Goal: Task Accomplishment & Management: Use online tool/utility

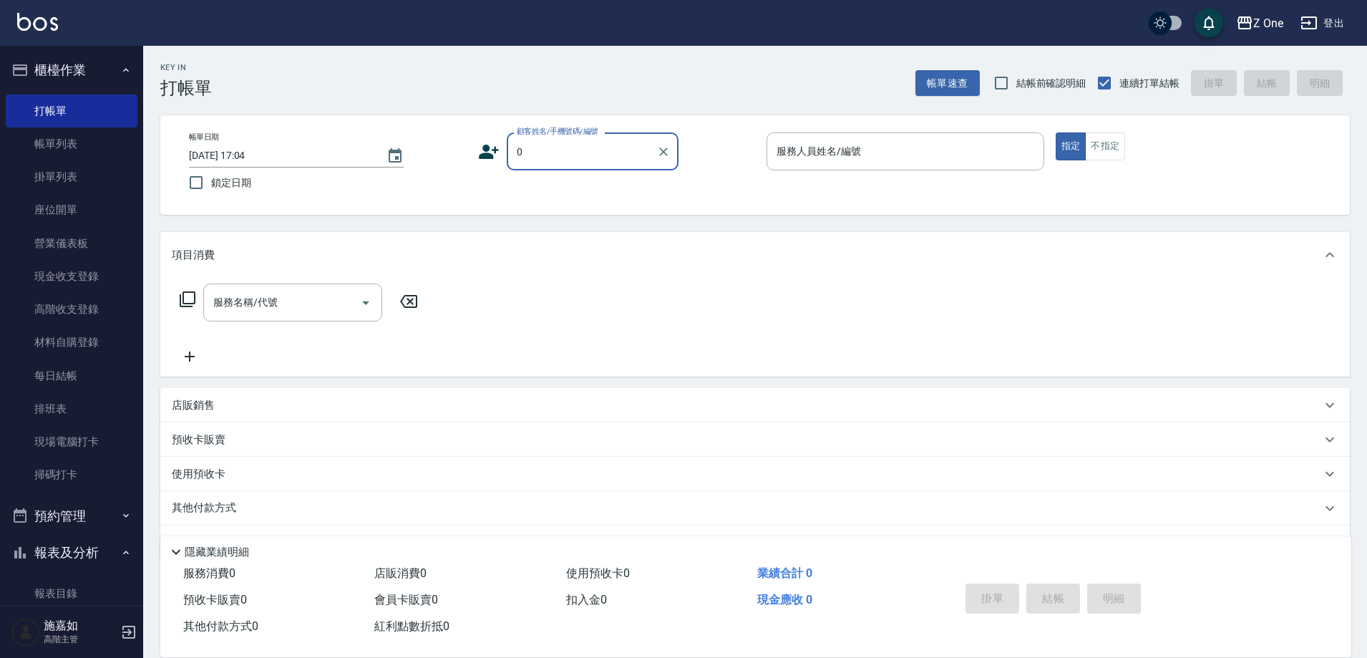
type input "新客人 姓名未設定/0/null"
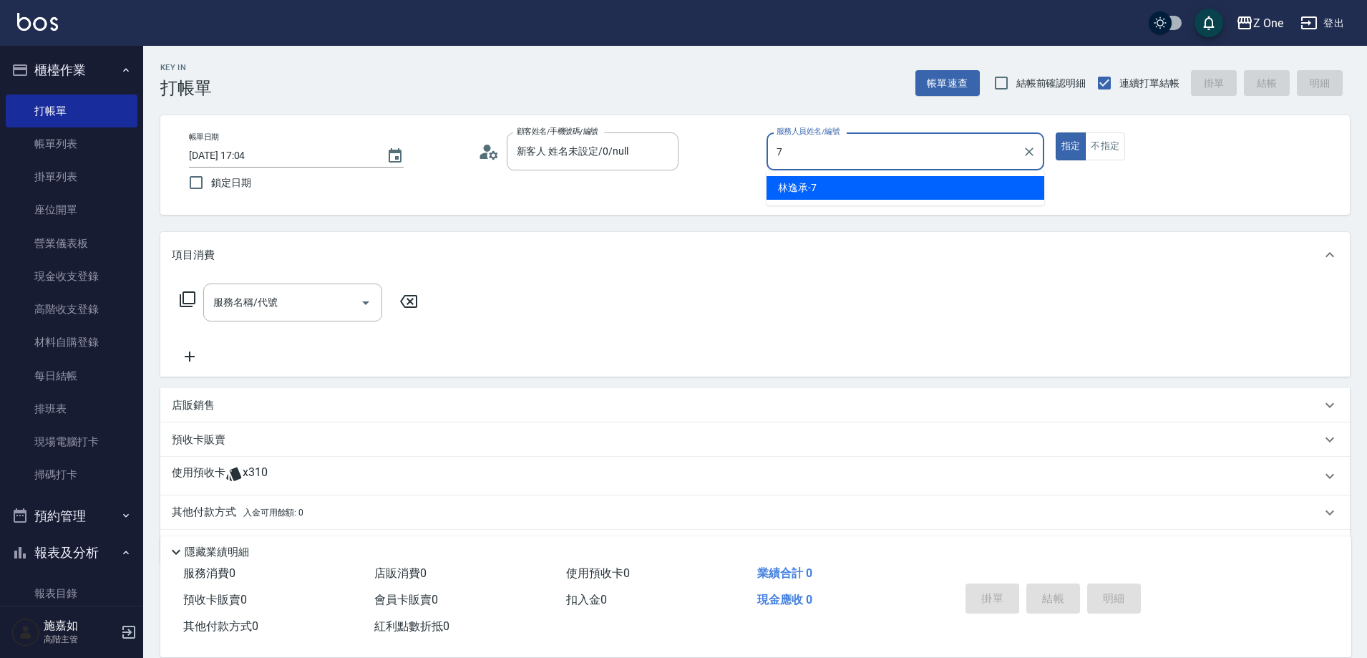
type input "[PERSON_NAME]-7"
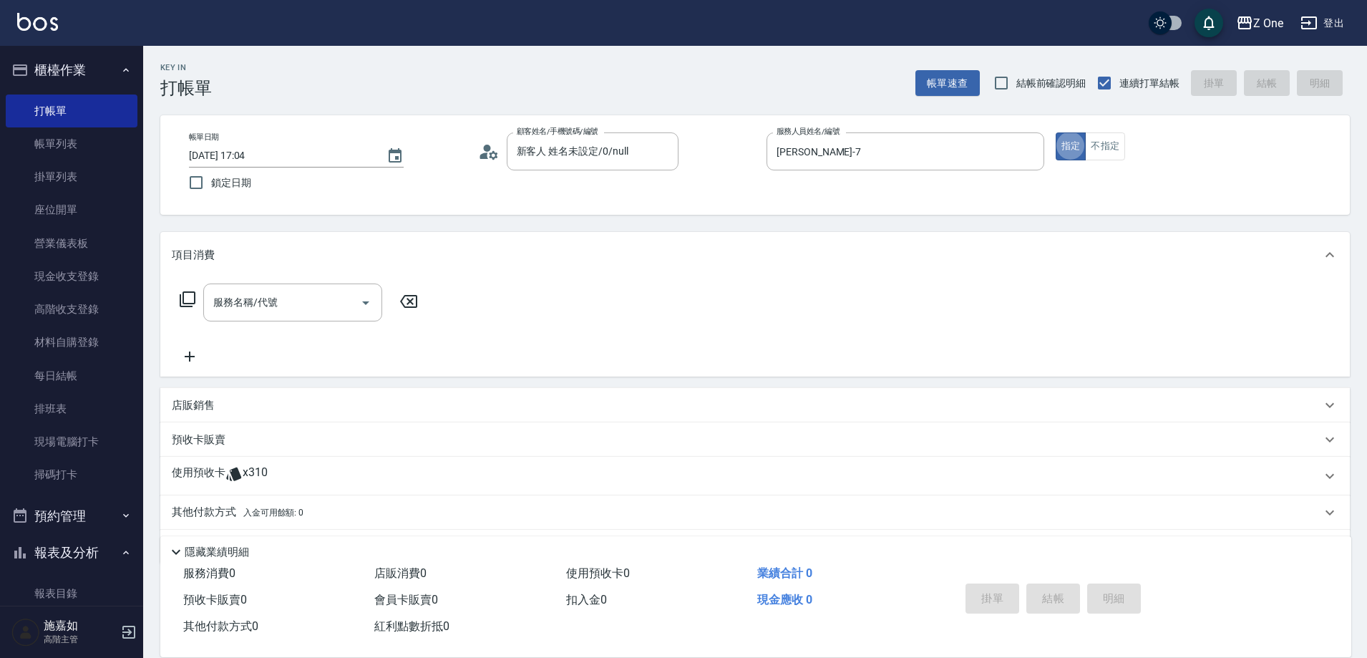
type button "true"
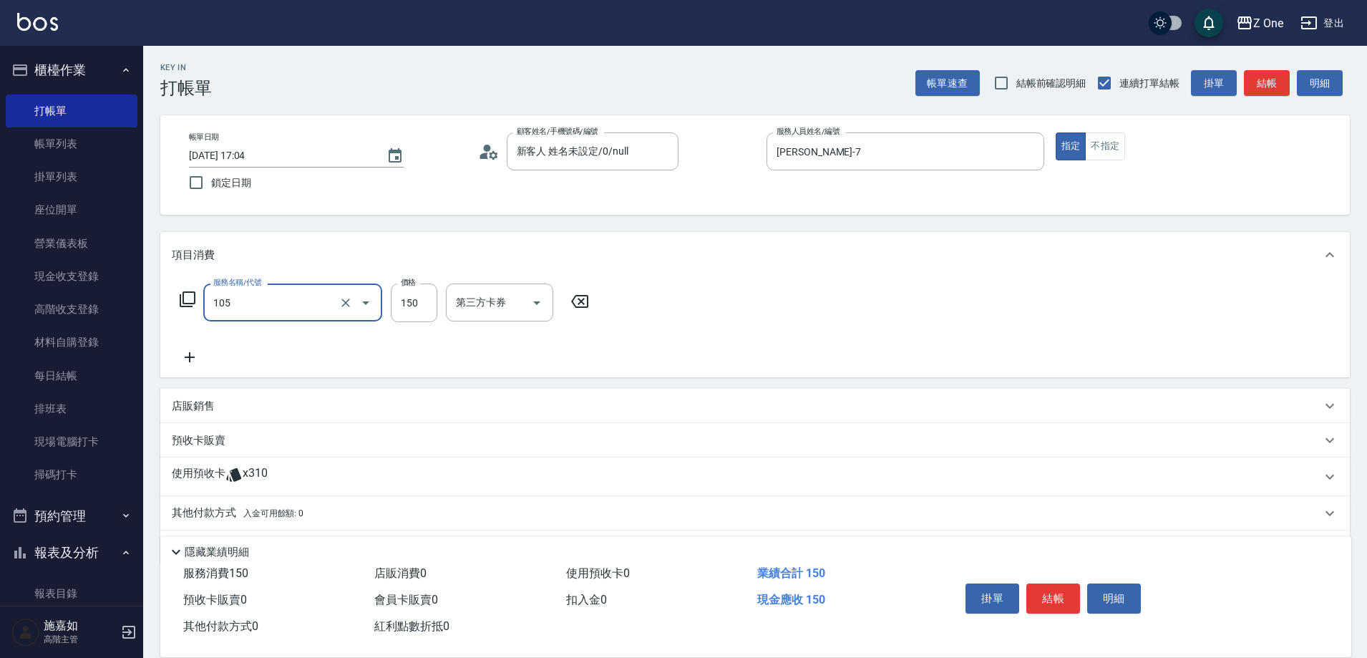
type input "洗髮$150(105)"
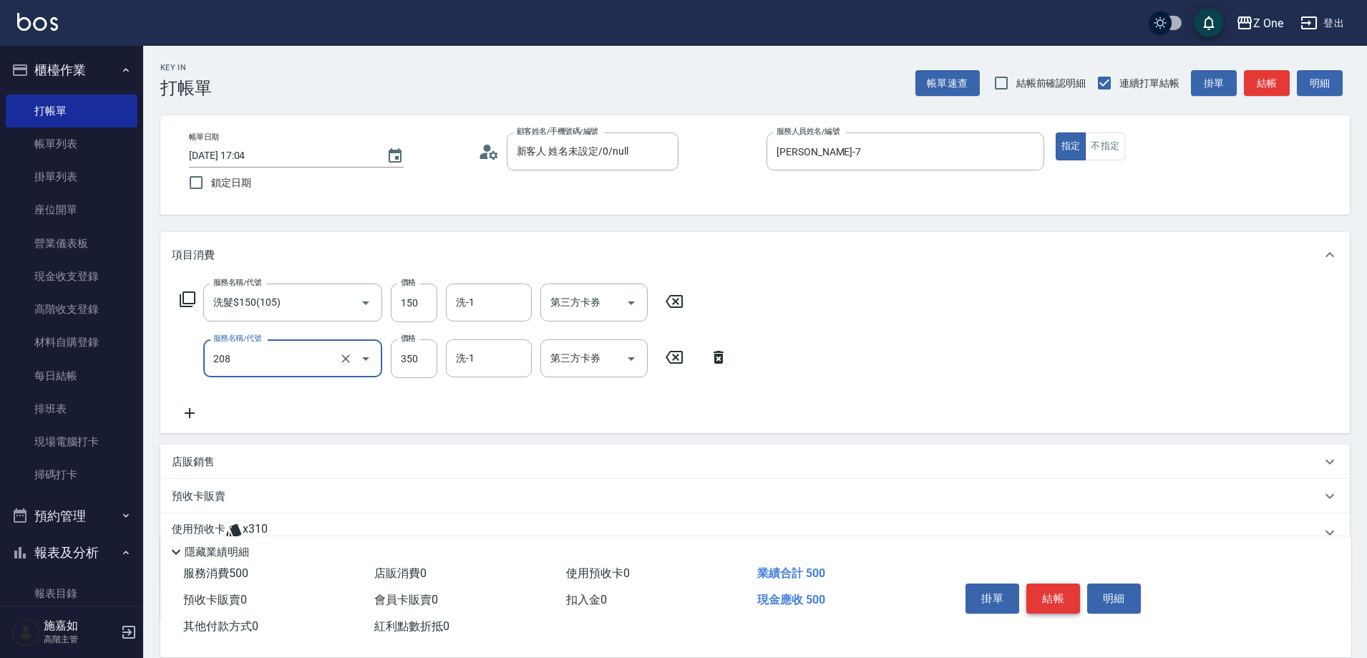
type input "剪髮$350(208)"
click at [1055, 589] on button "結帳" at bounding box center [1053, 598] width 54 height 30
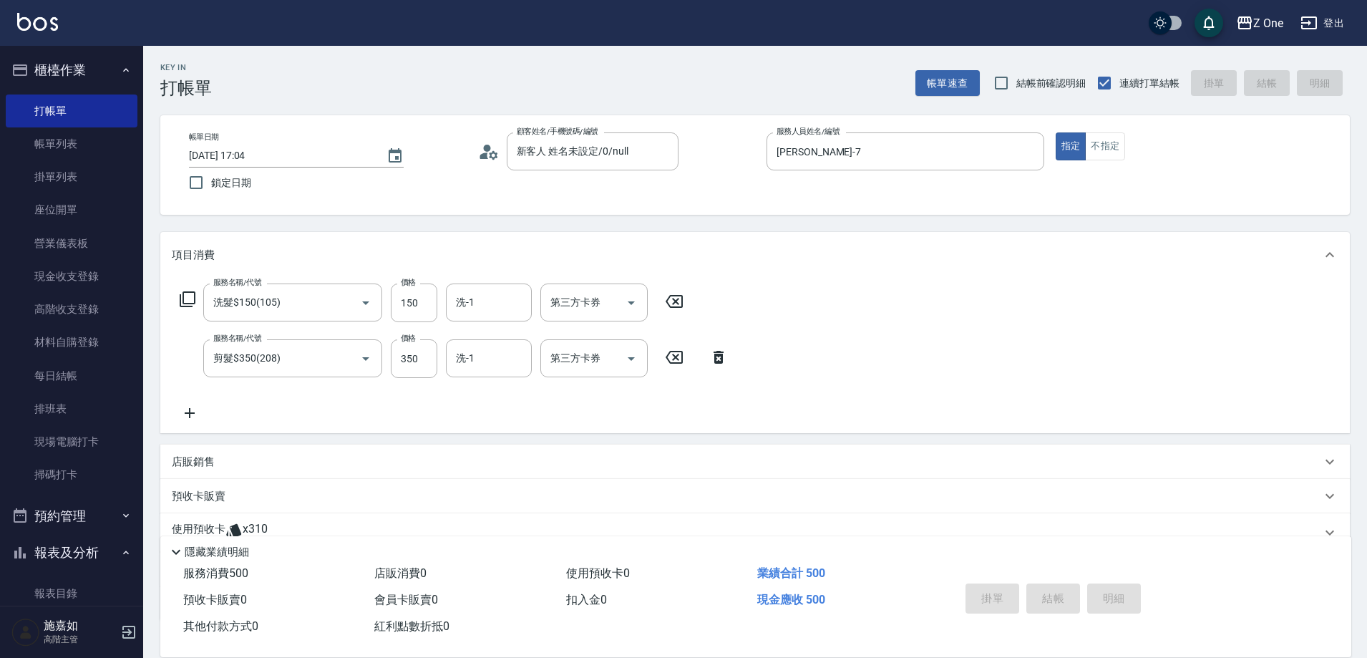
type input "[DATE] 18:33"
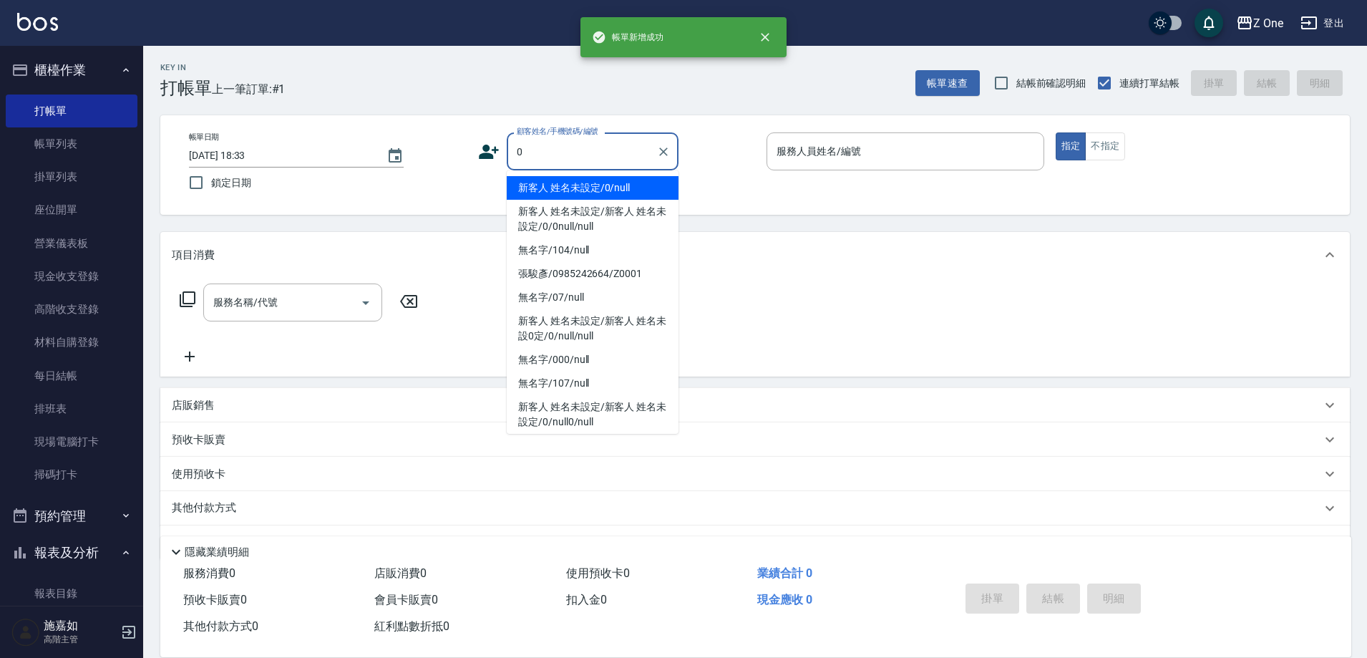
type input "新客人 姓名未設定/0/null"
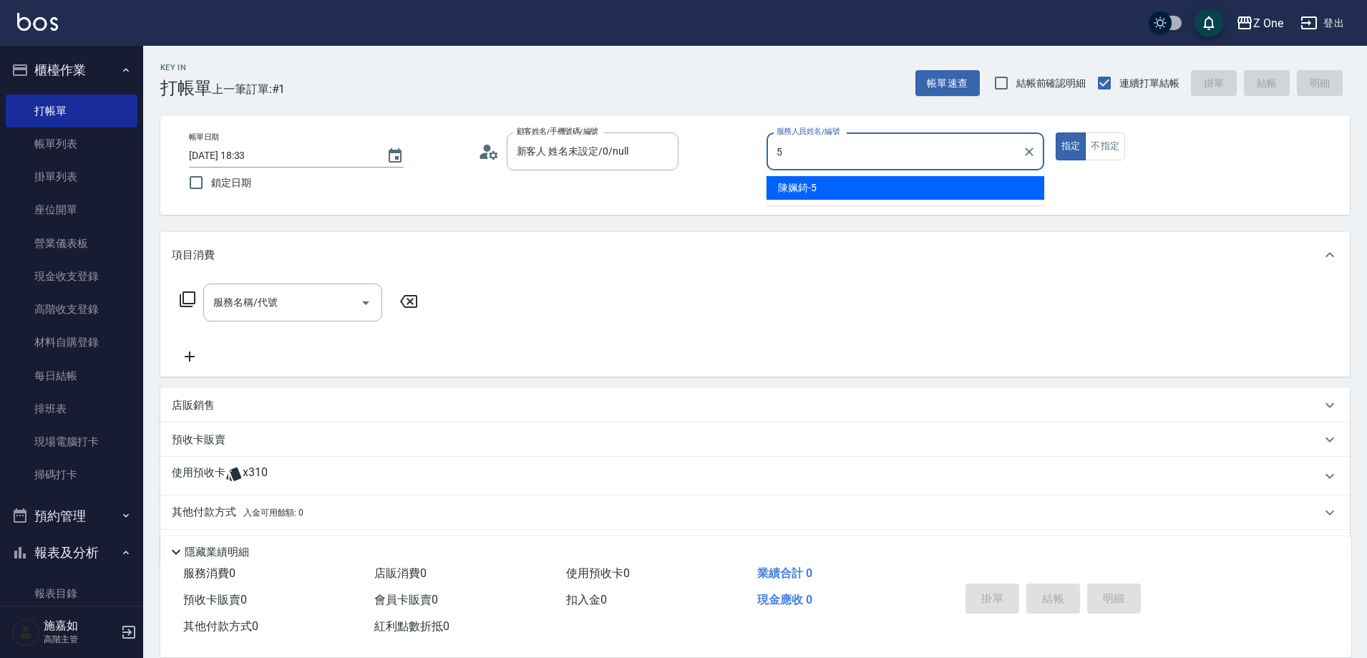
type input "陳姵錡-5"
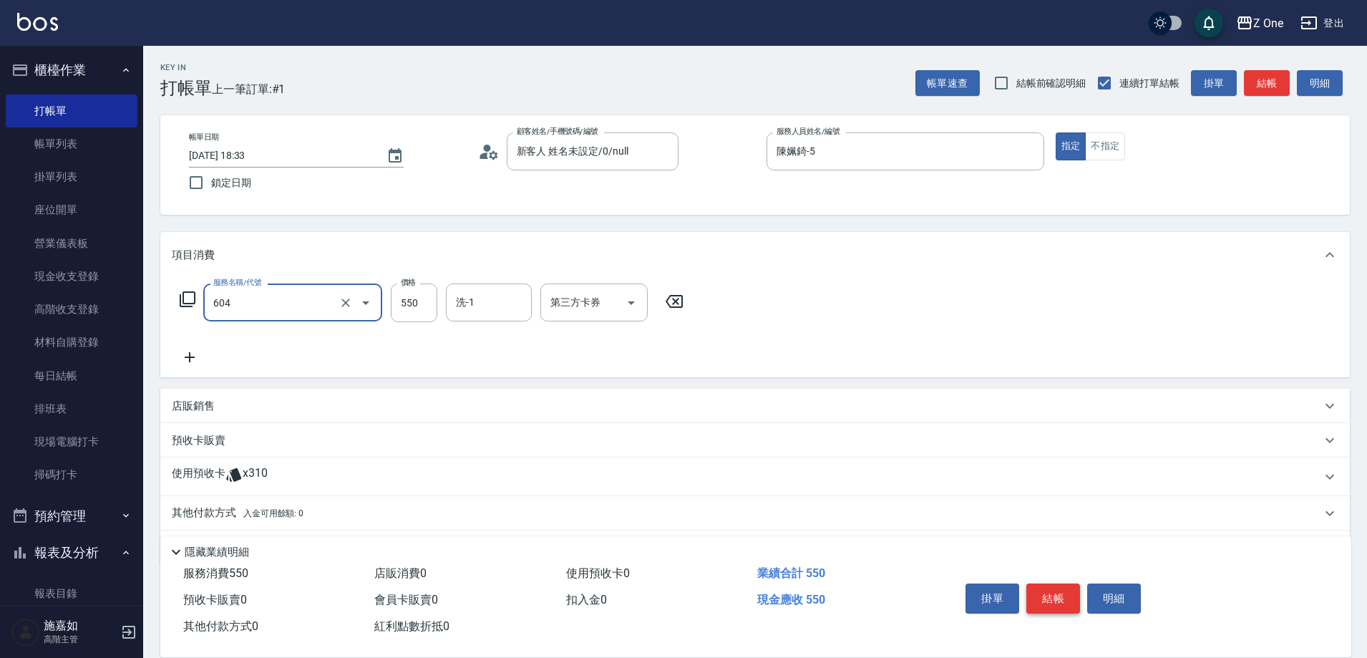
type input "Spa$550(604)"
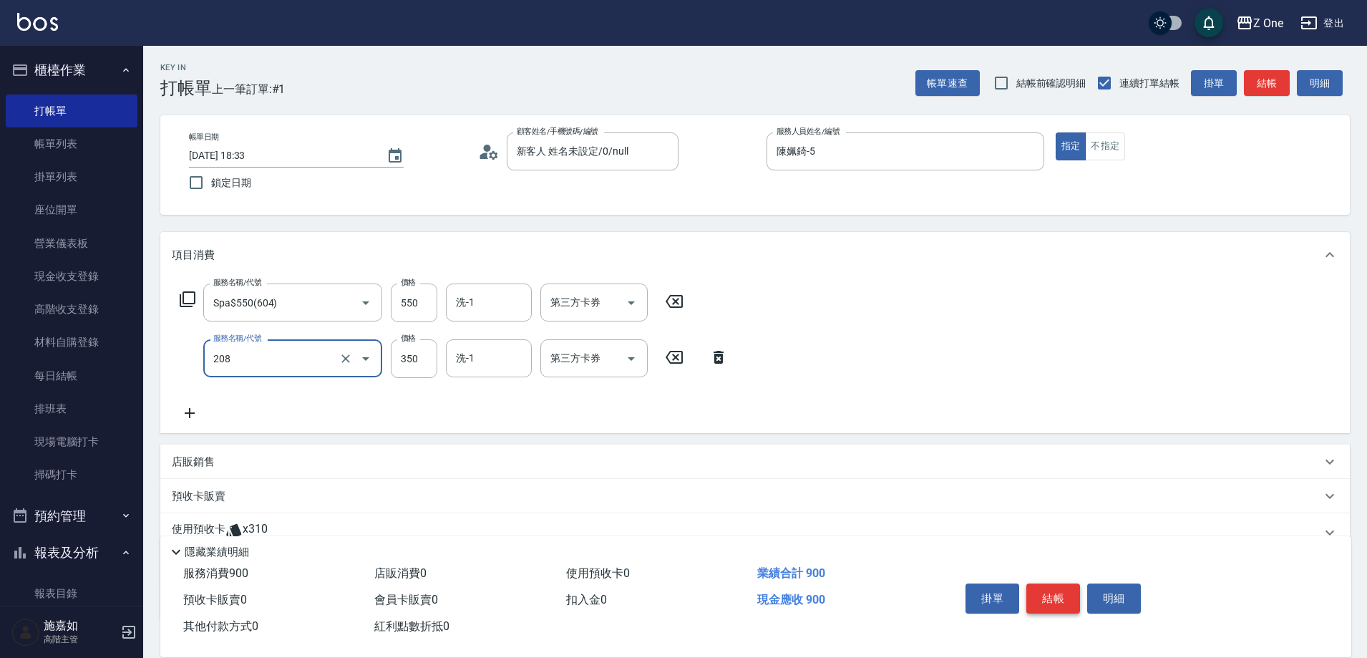
type input "剪髮$350(208)"
click at [1055, 589] on button "結帳" at bounding box center [1053, 598] width 54 height 30
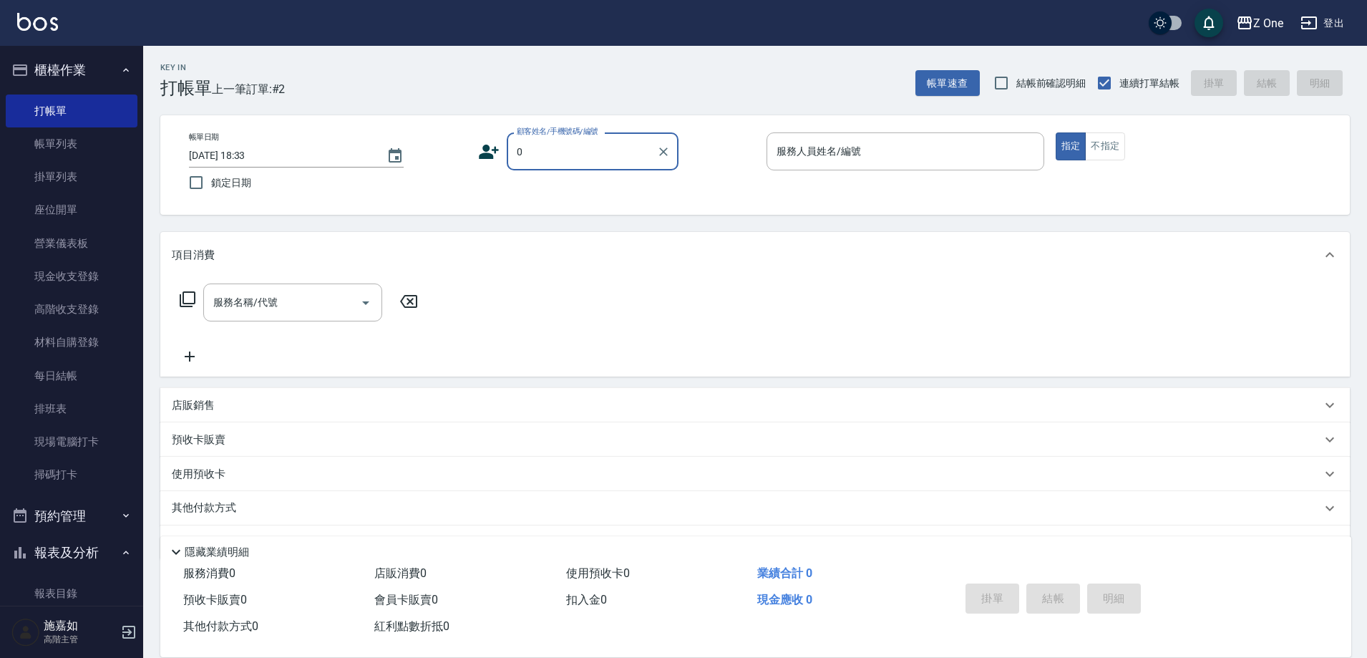
type input "新客人 姓名未設定/0/null"
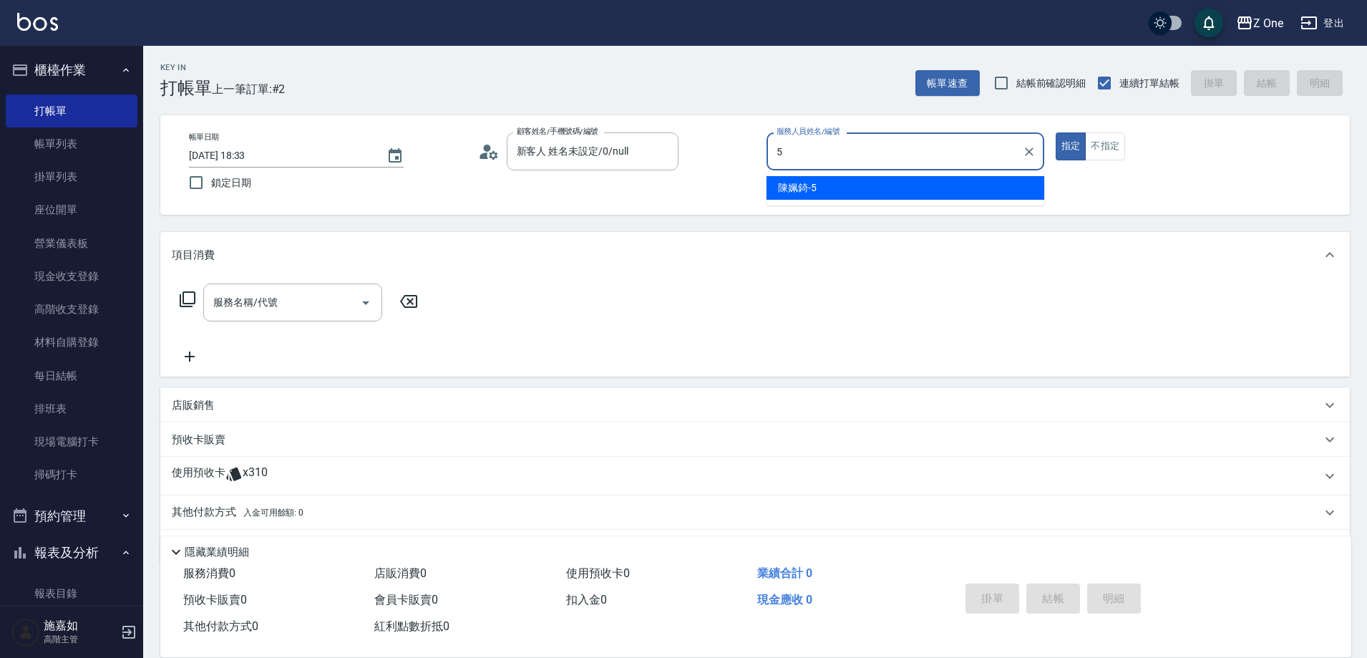
type input "陳姵錡-5"
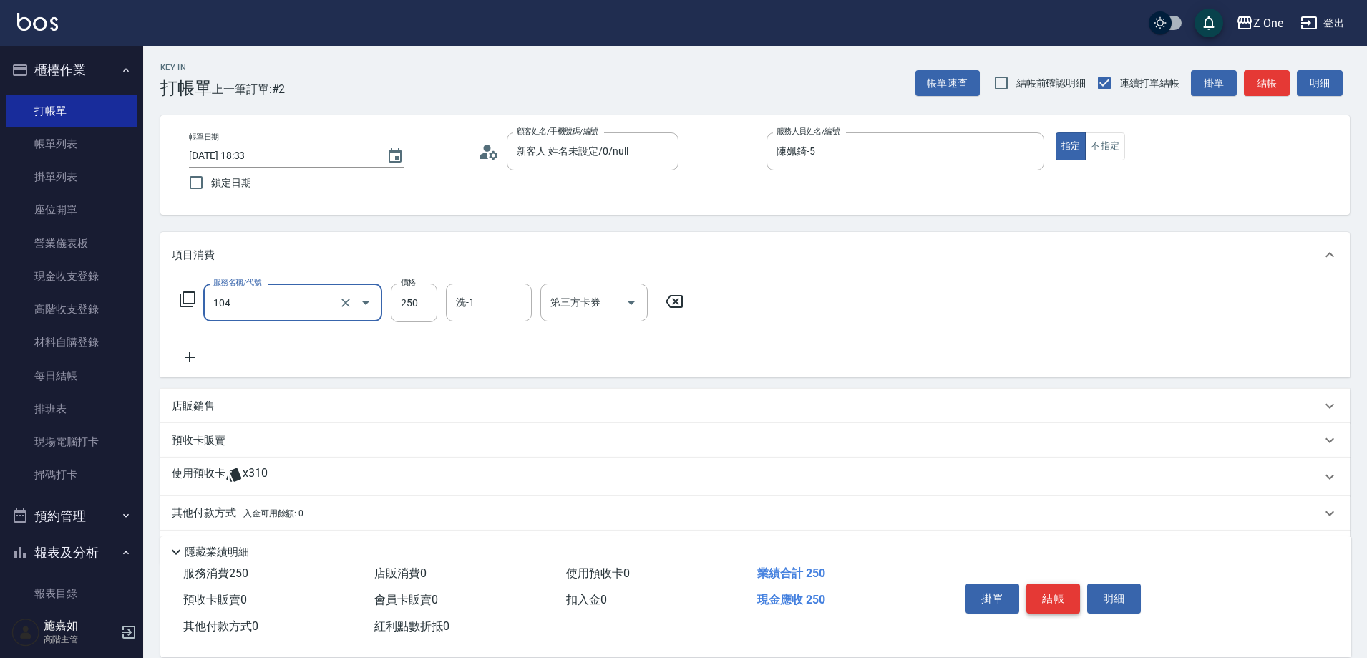
type input "洗髮$250(104)"
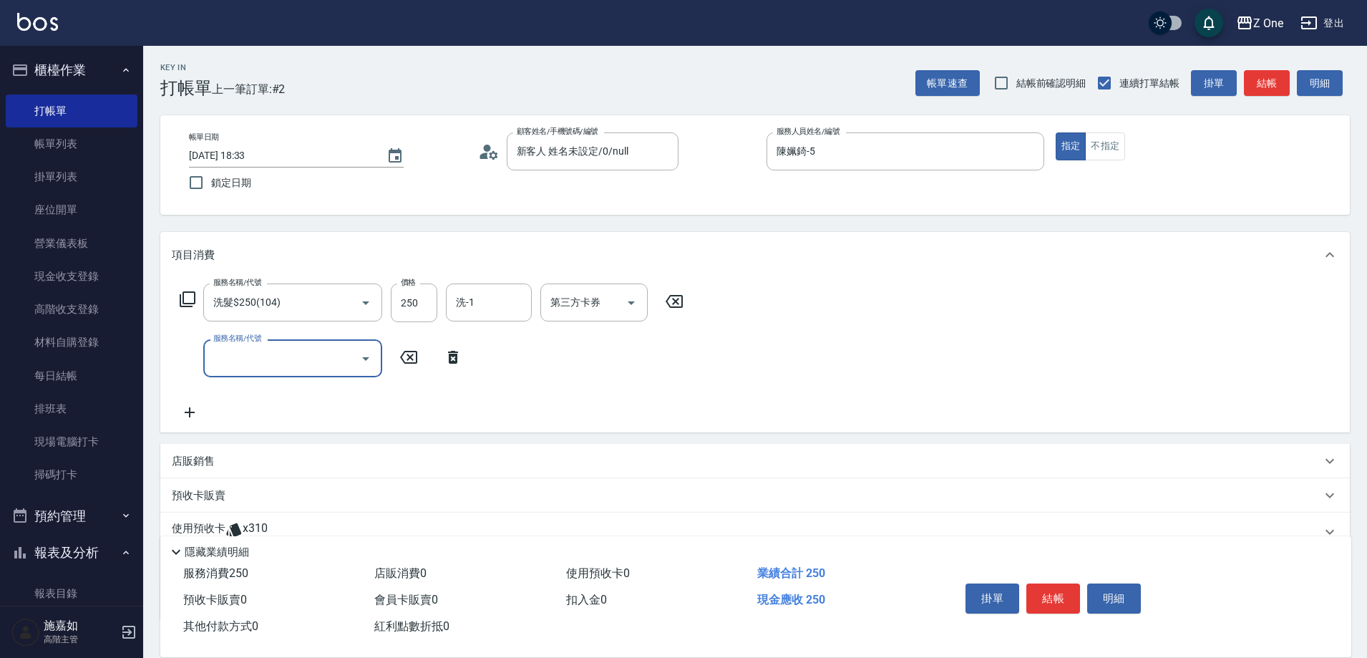
click at [188, 463] on p "店販銷售" at bounding box center [193, 461] width 43 height 15
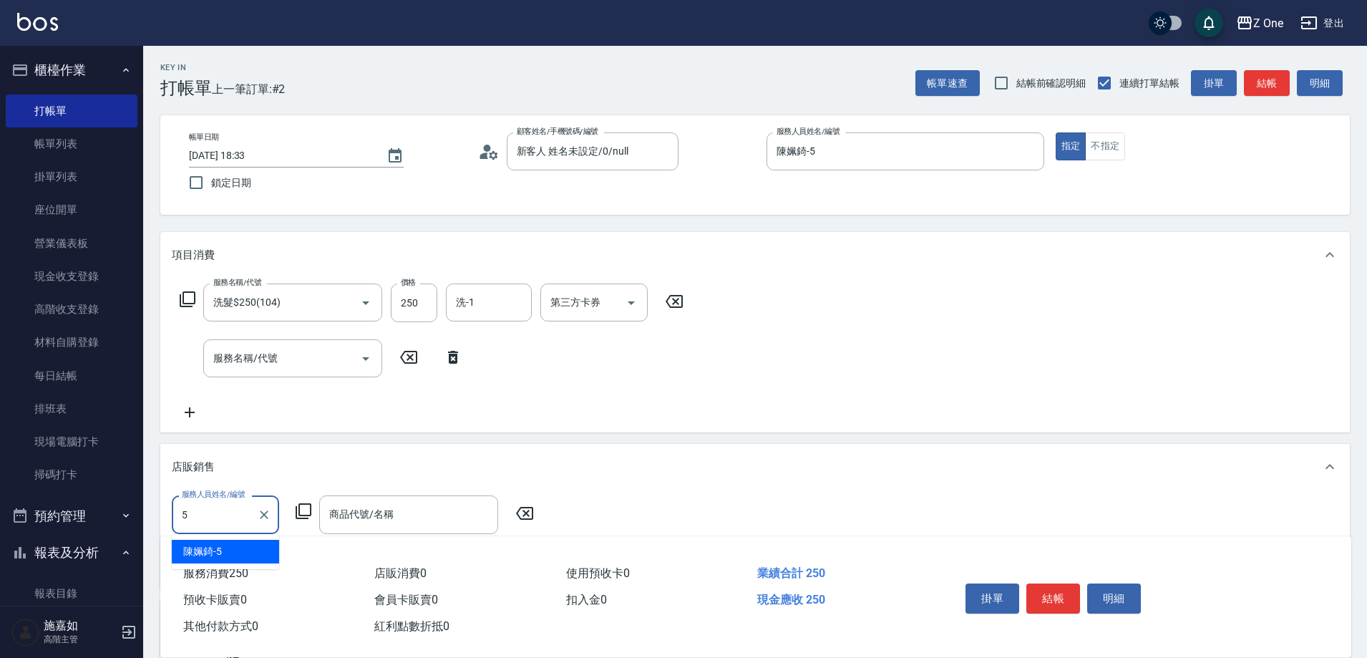
type input "陳姵錡-5"
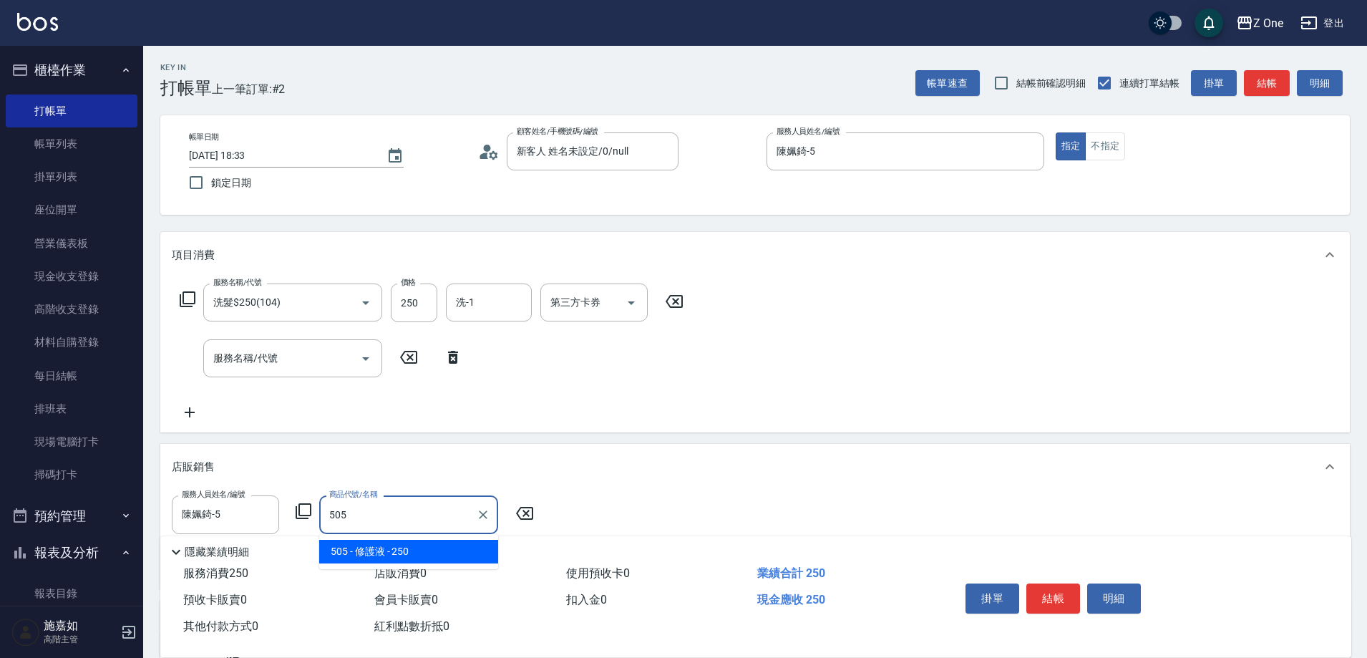
type input "修護液"
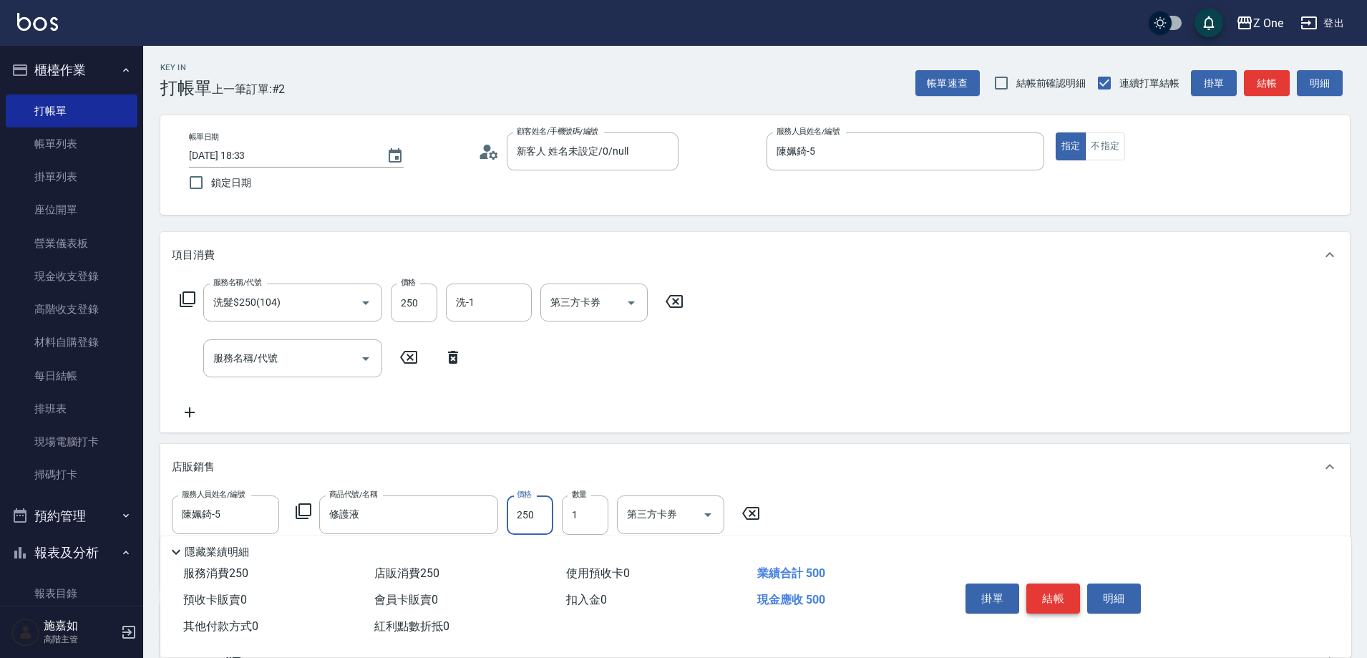
click at [1063, 583] on button "結帳" at bounding box center [1053, 598] width 54 height 30
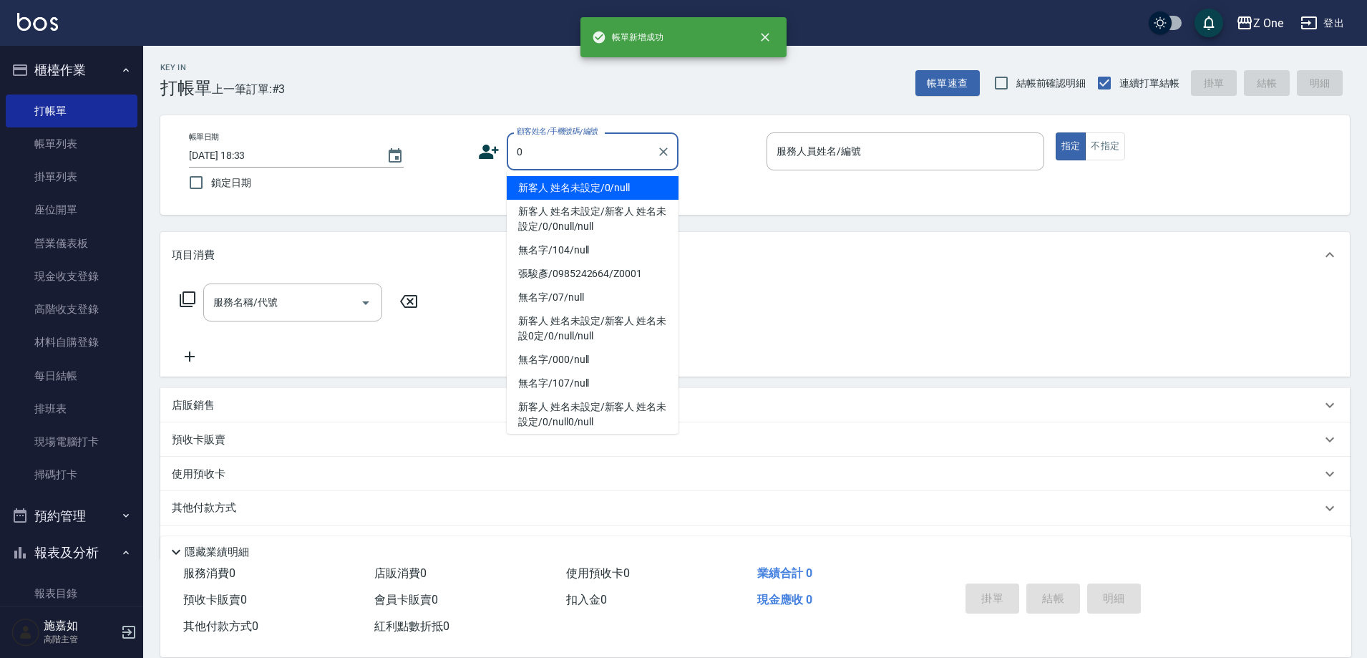
type input "新客人 姓名未設定/0/null"
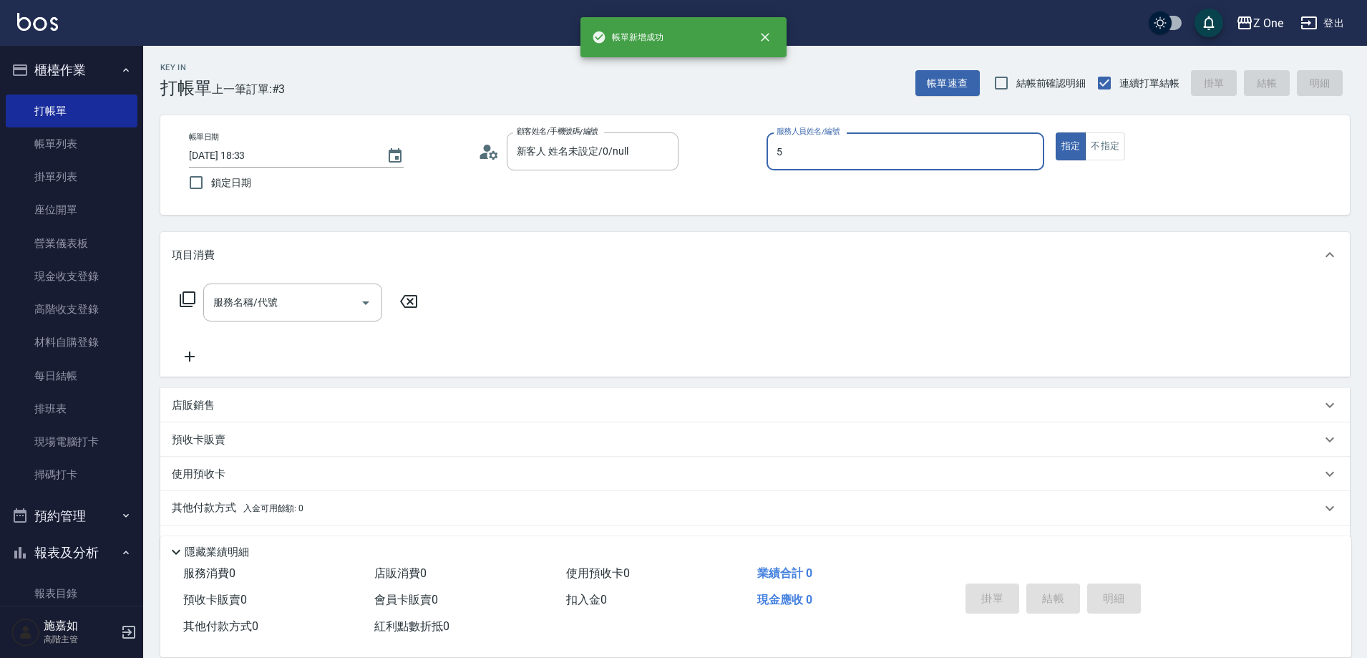
type input "陳姵錡-5"
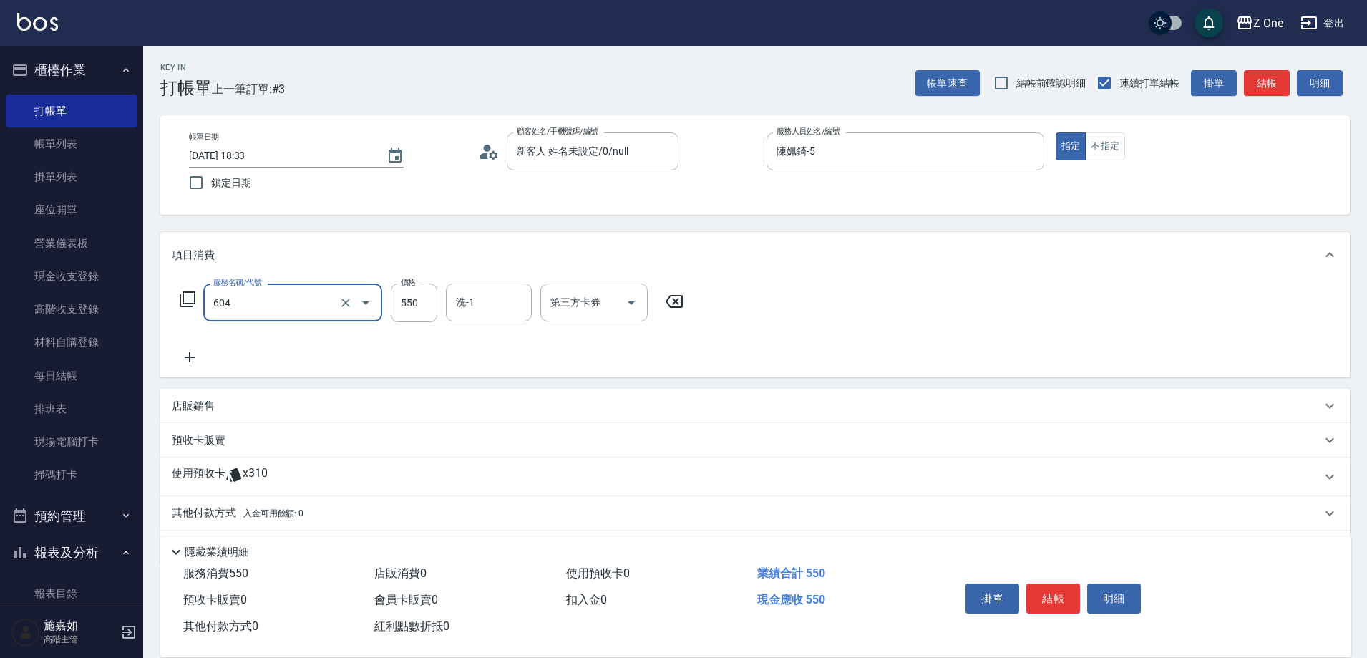
type input "Spa$550(604)"
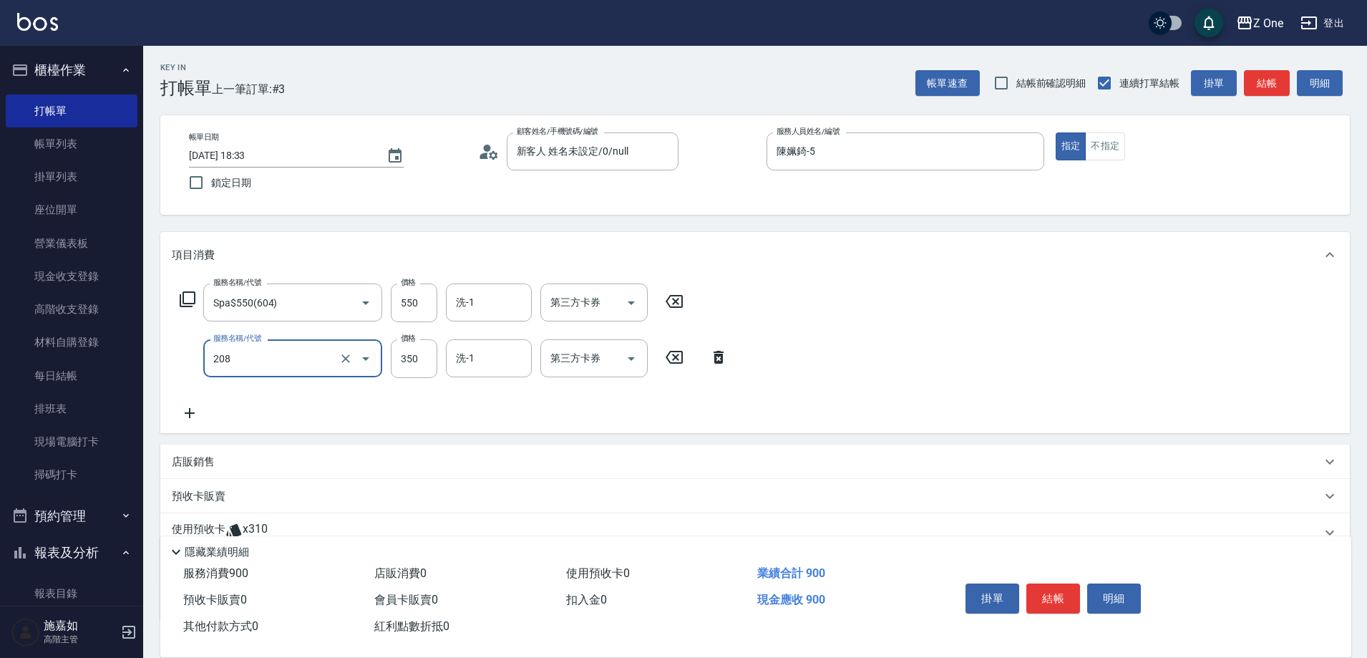
type input "剪髮$350(208)"
click at [1061, 583] on button "結帳" at bounding box center [1053, 598] width 54 height 30
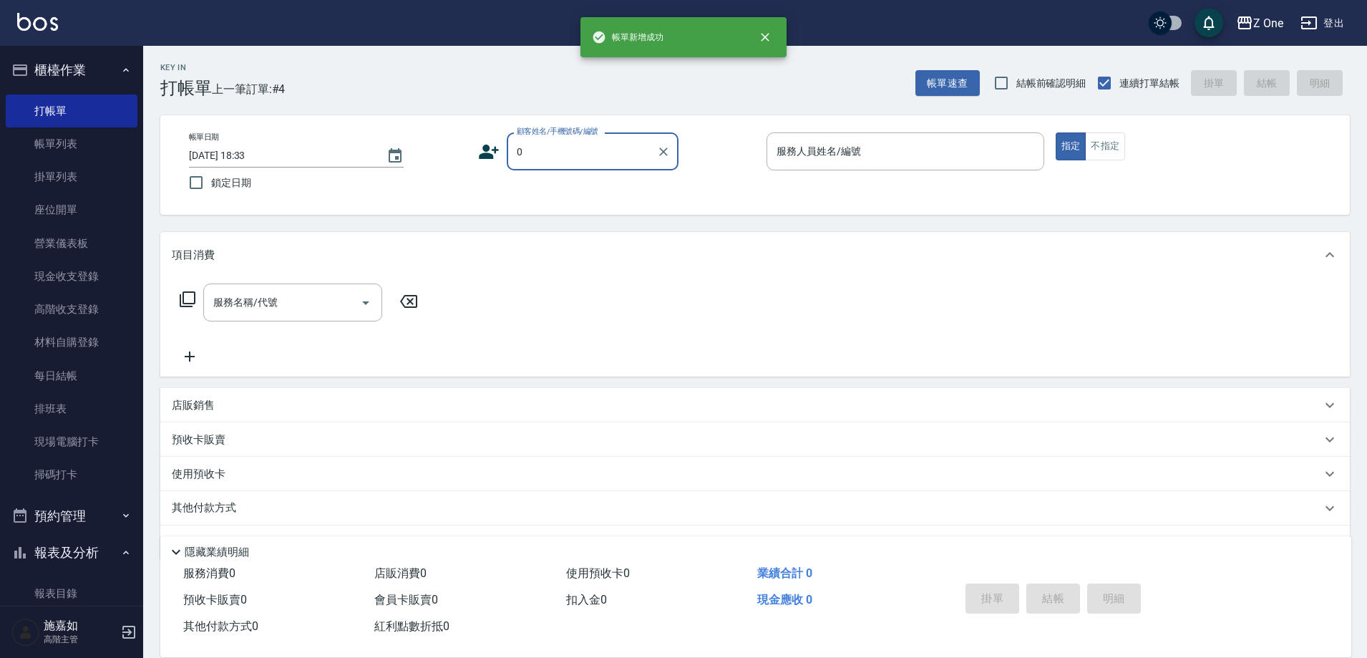
type input "新客人 姓名未設定/0/null"
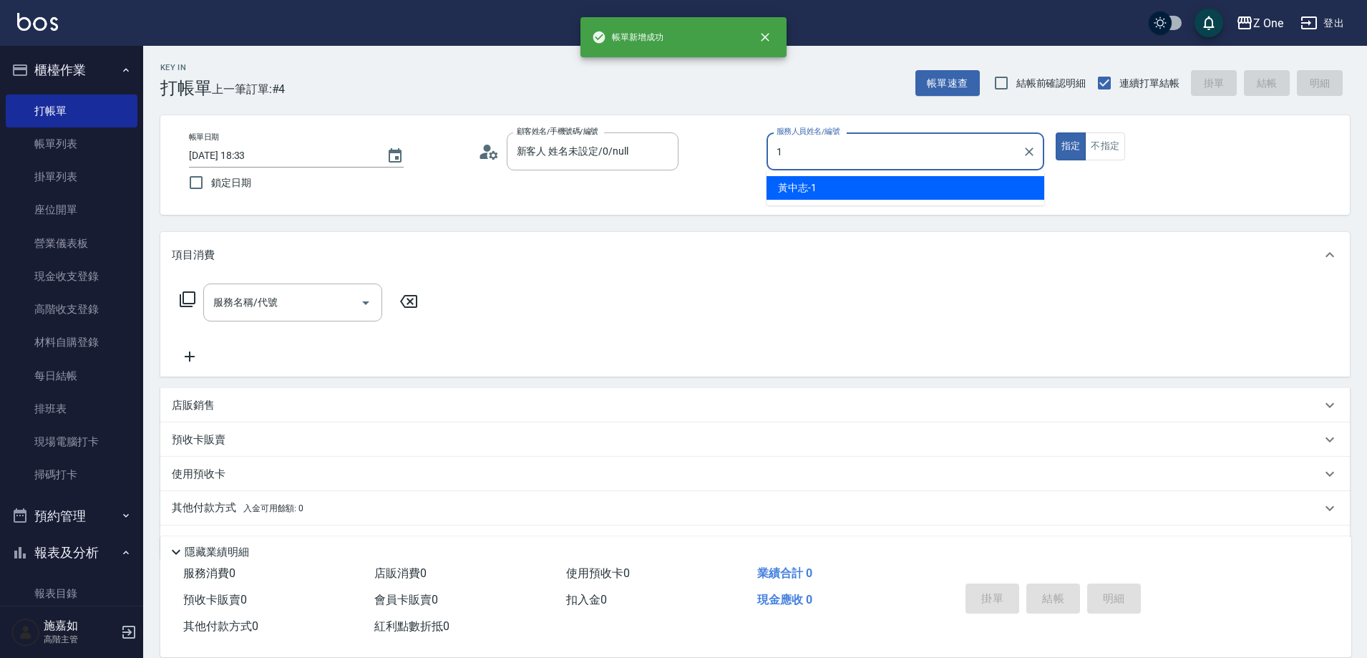
type input "[PERSON_NAME]-1"
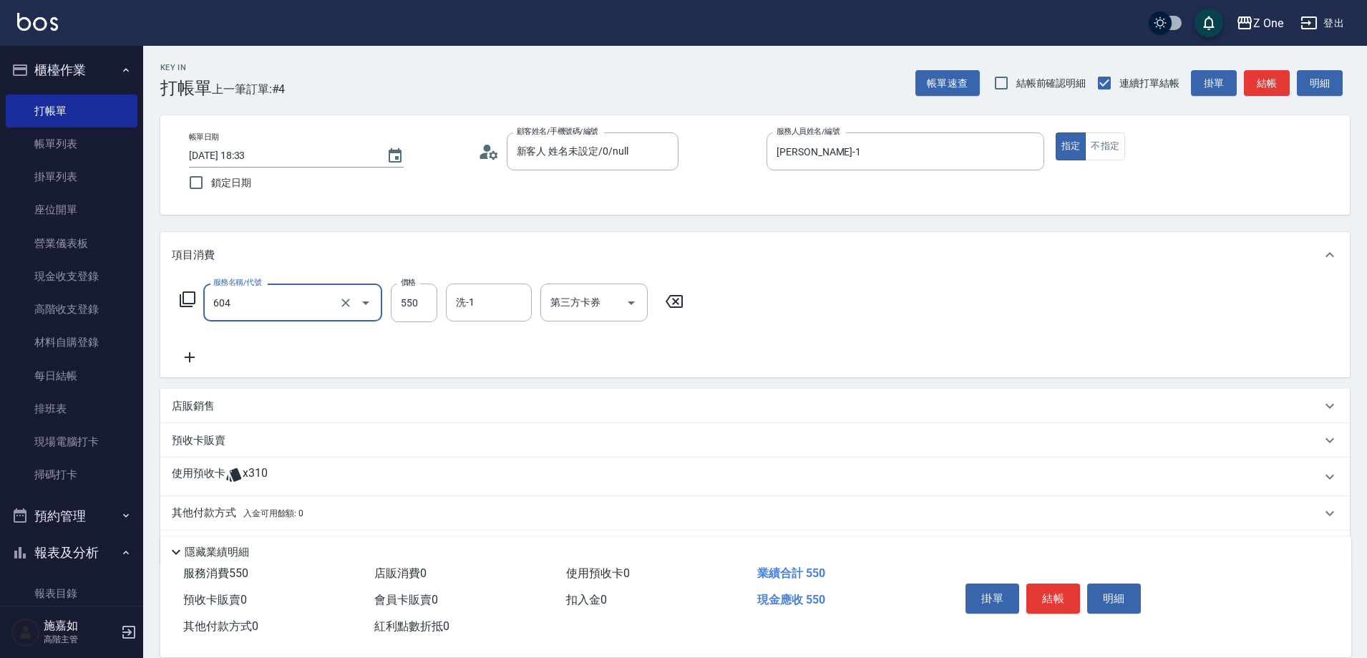
type input "Spa$550(604)"
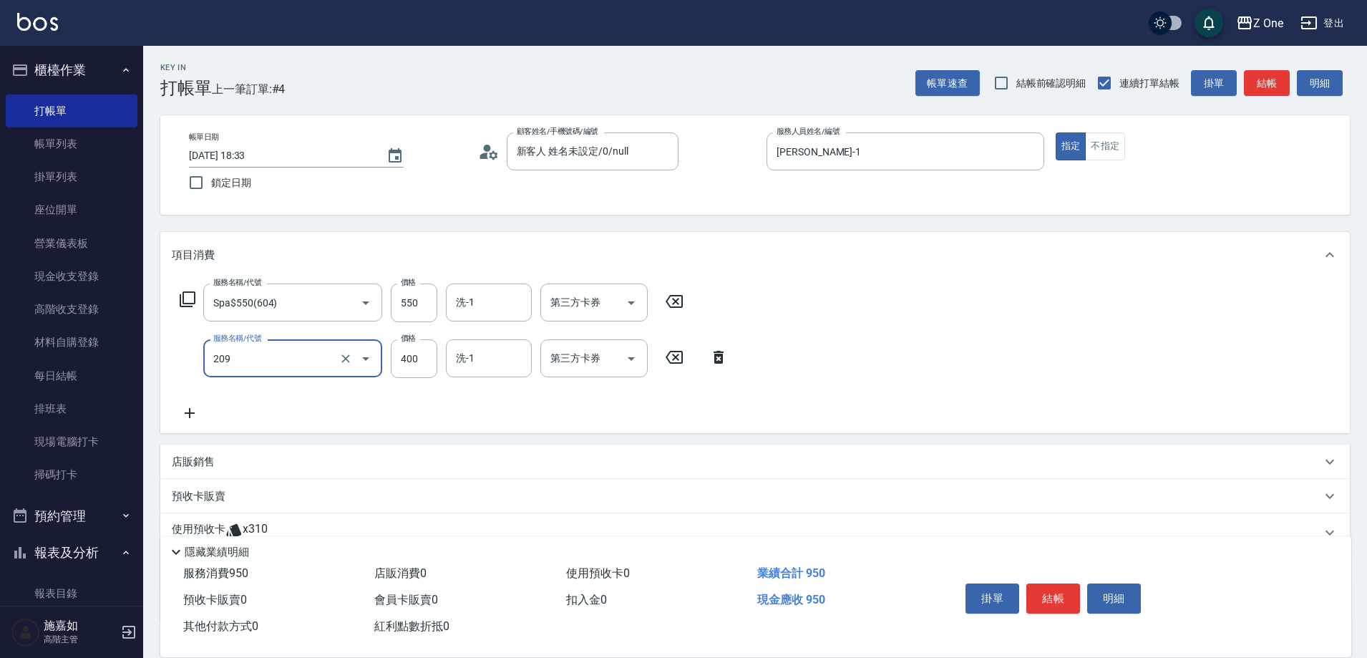
type input "剪髮$400(209)"
type input "500"
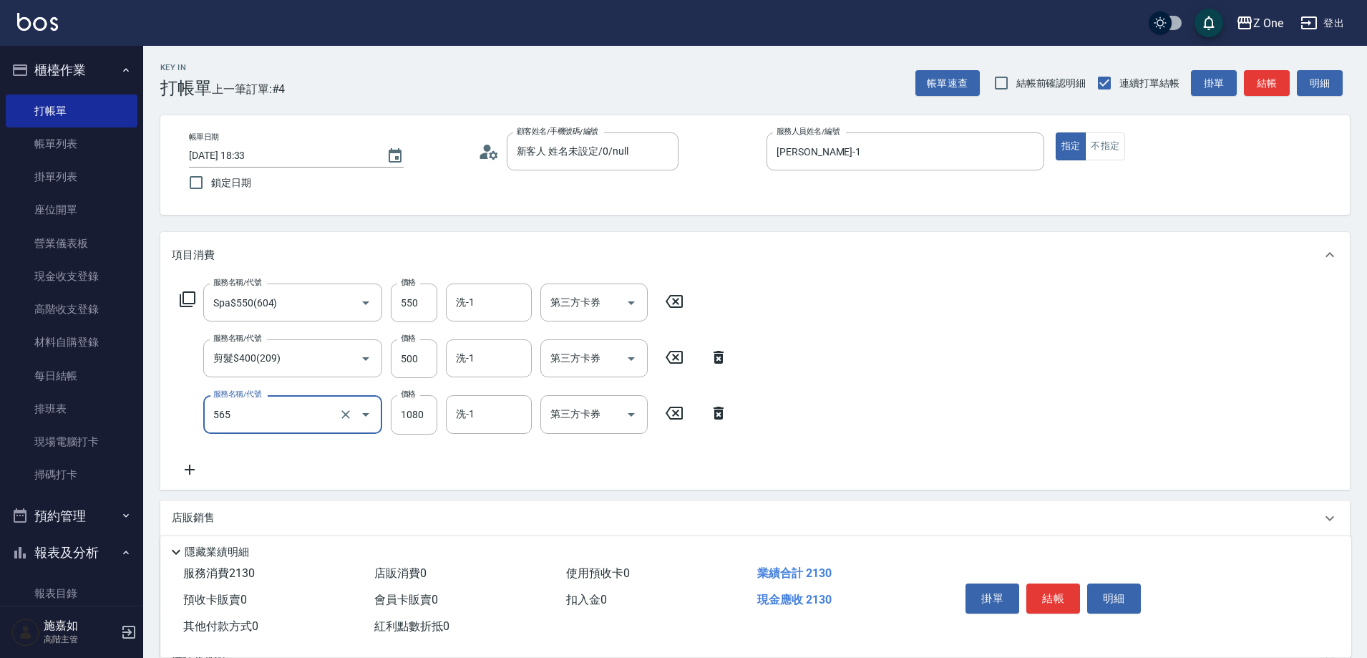
type input "黑耀光5400(565)"
type input "1200"
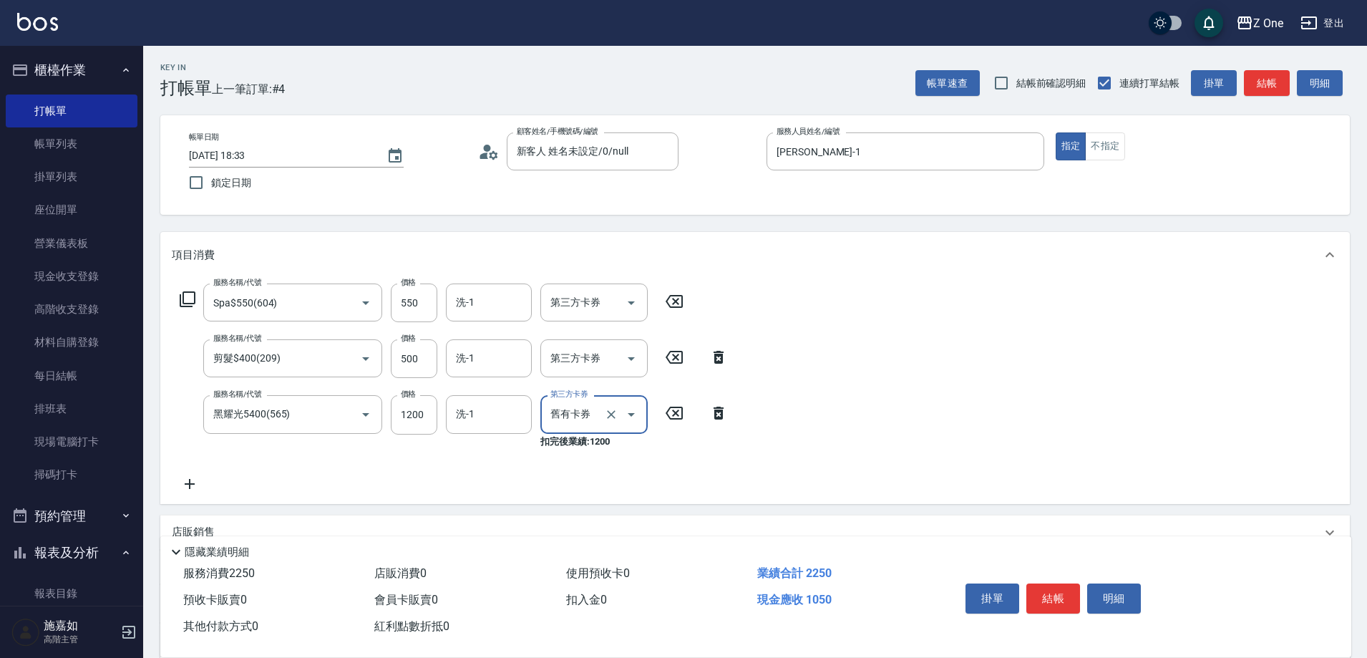
type input "舊有卡券"
click at [1054, 599] on button "結帳" at bounding box center [1053, 598] width 54 height 30
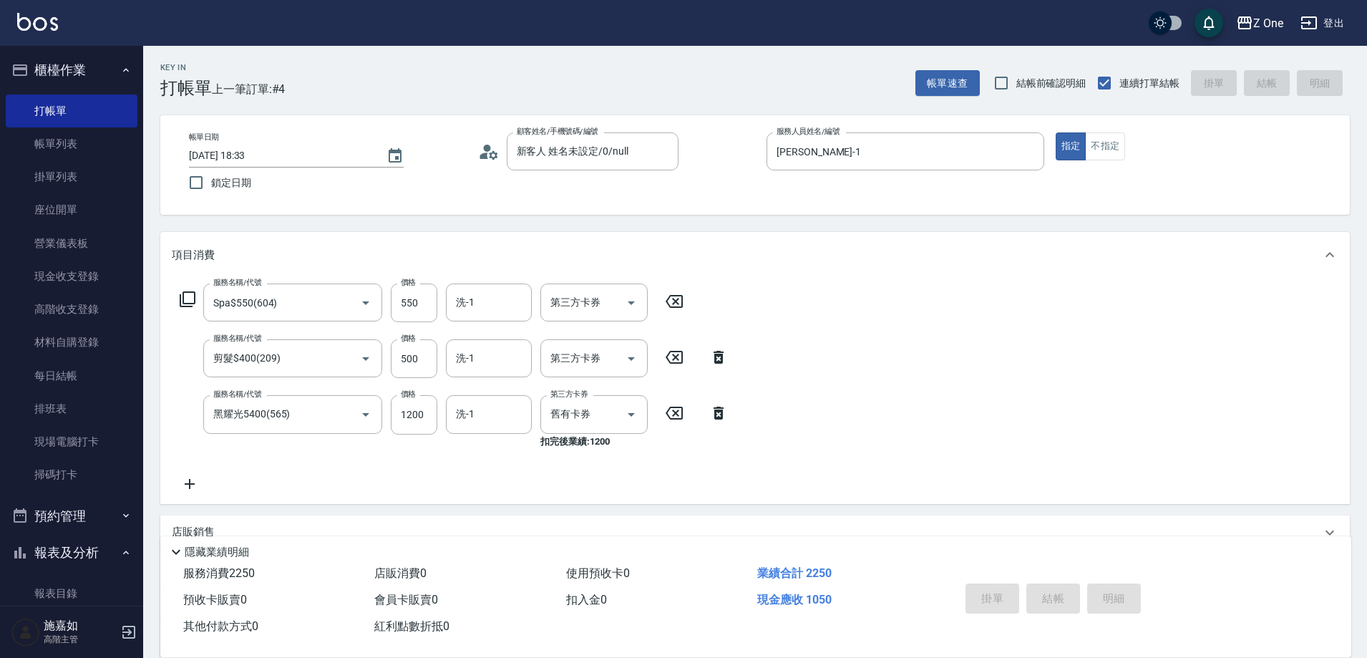
type input "[DATE] 18:34"
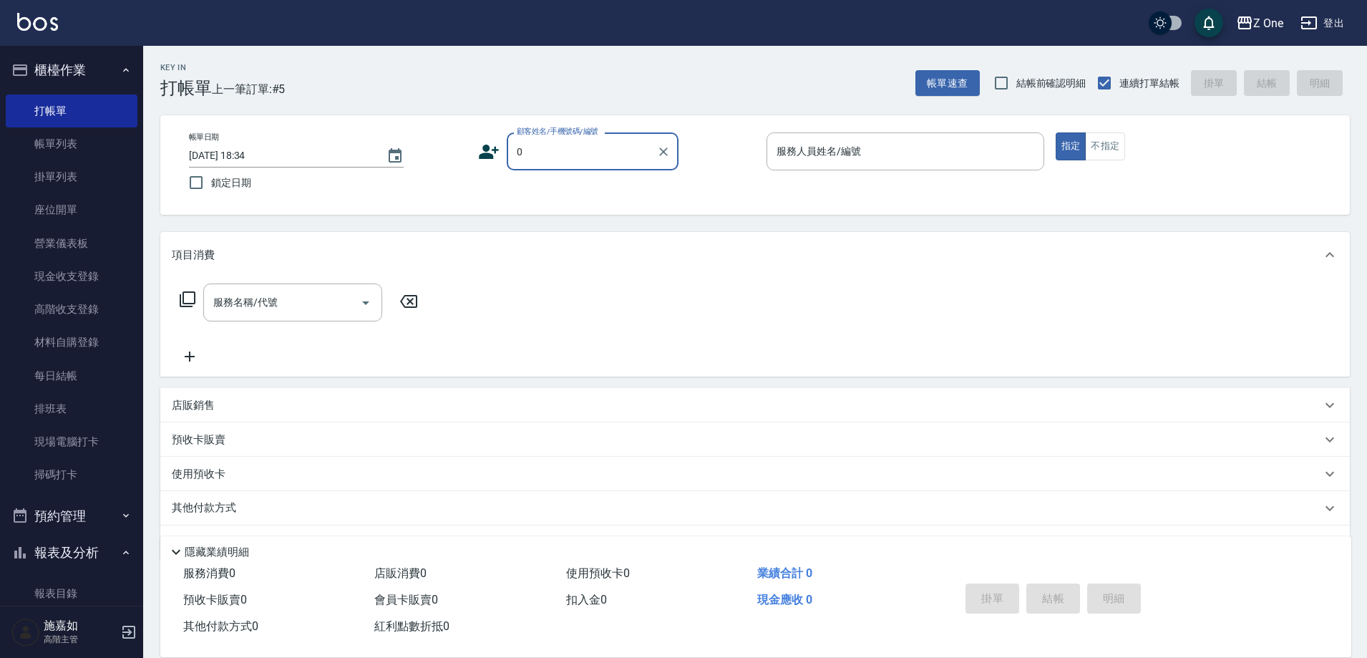
type input "新客人 姓名未設定/0/null"
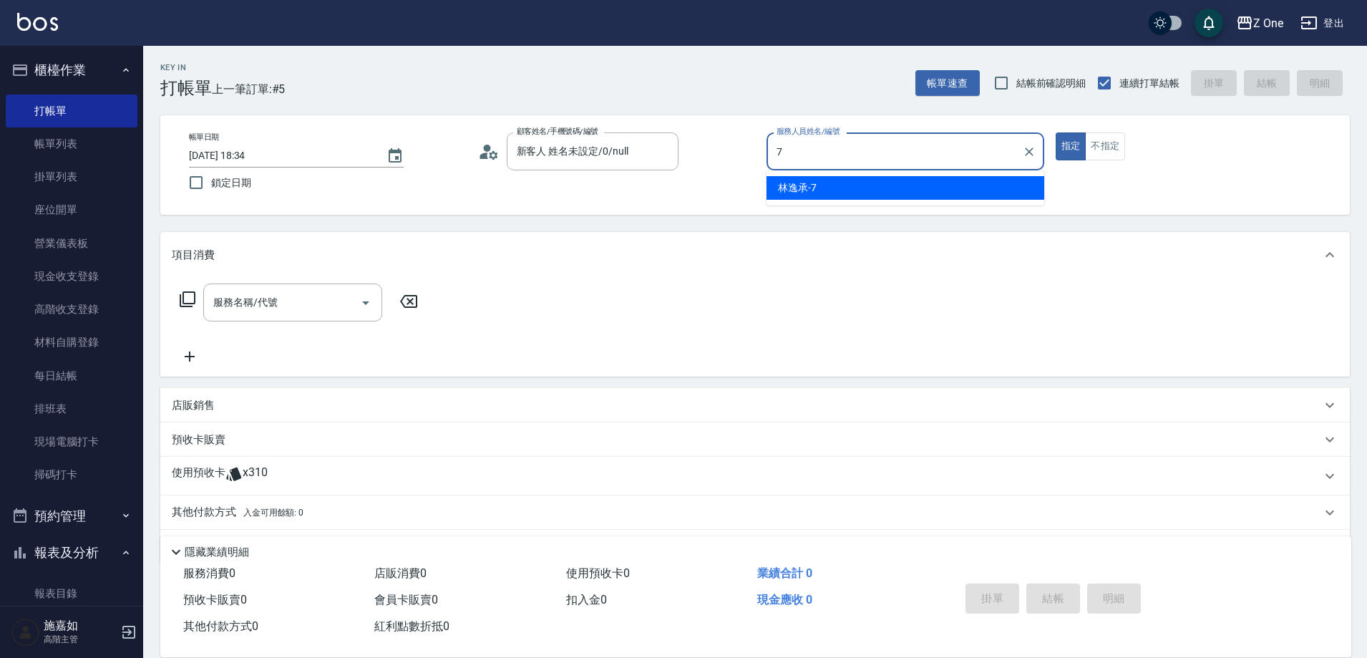
type input "[PERSON_NAME]-7"
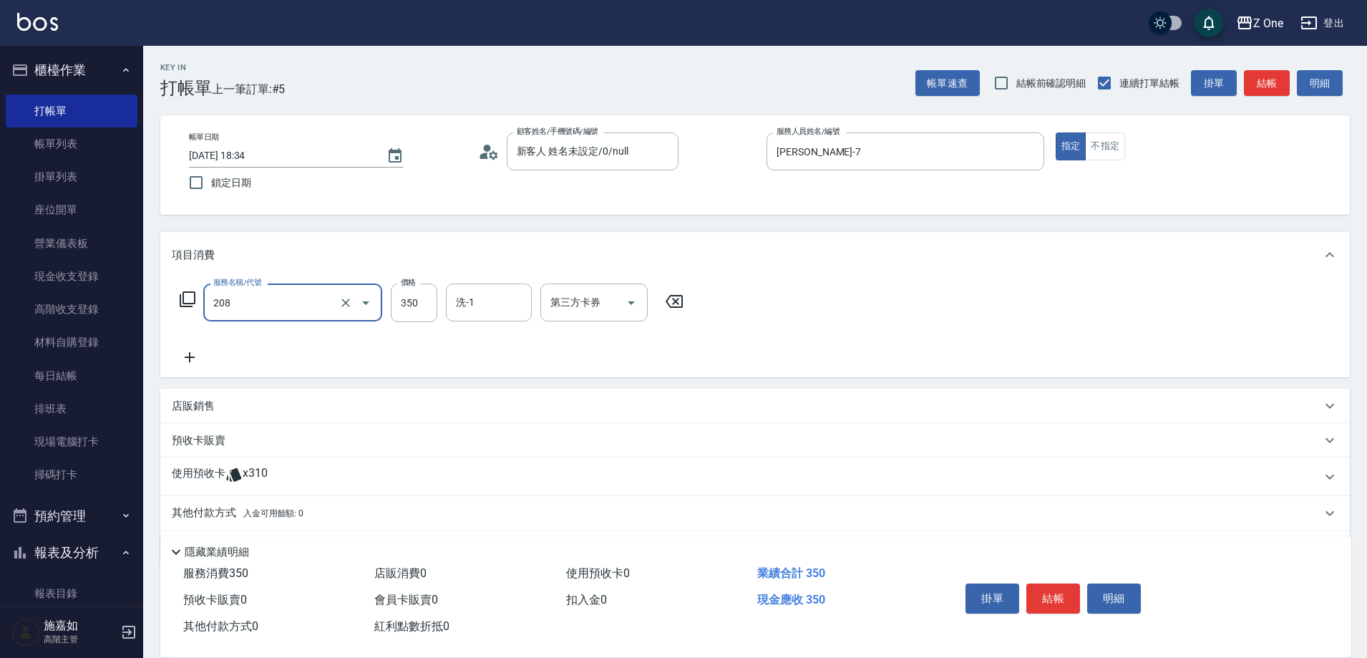
type input "剪髮$350(208)"
click at [202, 509] on p "其他付款方式 入金可用餘額: 0" at bounding box center [238, 513] width 132 height 16
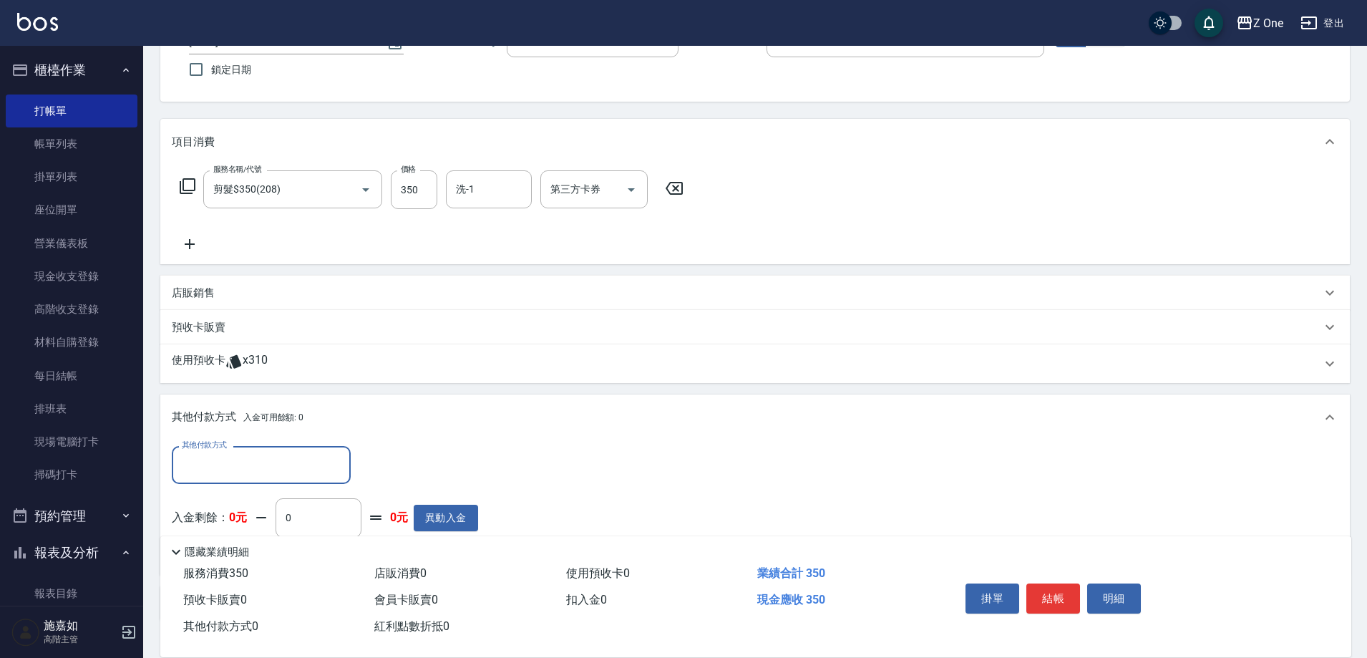
scroll to position [213, 0]
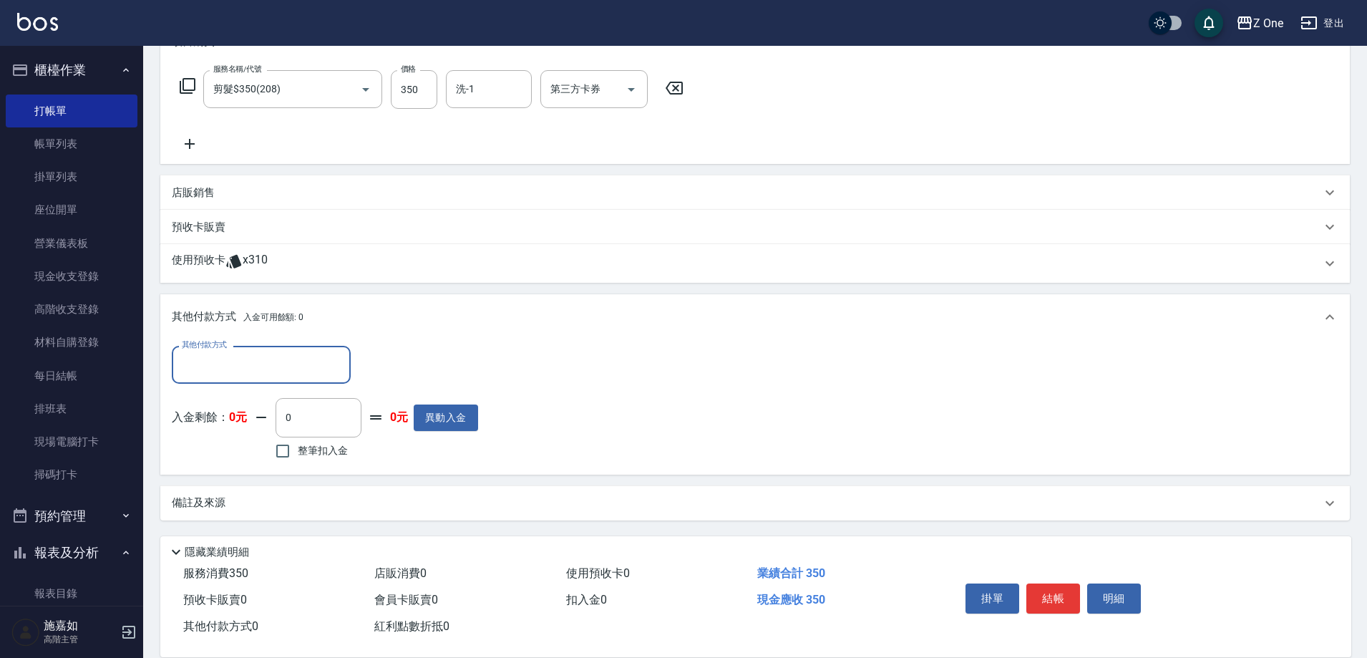
click at [260, 376] on input "其他付款方式" at bounding box center [261, 364] width 166 height 25
click at [238, 441] on span "信用卡" at bounding box center [261, 448] width 179 height 24
type input "信用卡"
type input "350"
click at [1075, 588] on button "結帳" at bounding box center [1053, 598] width 54 height 30
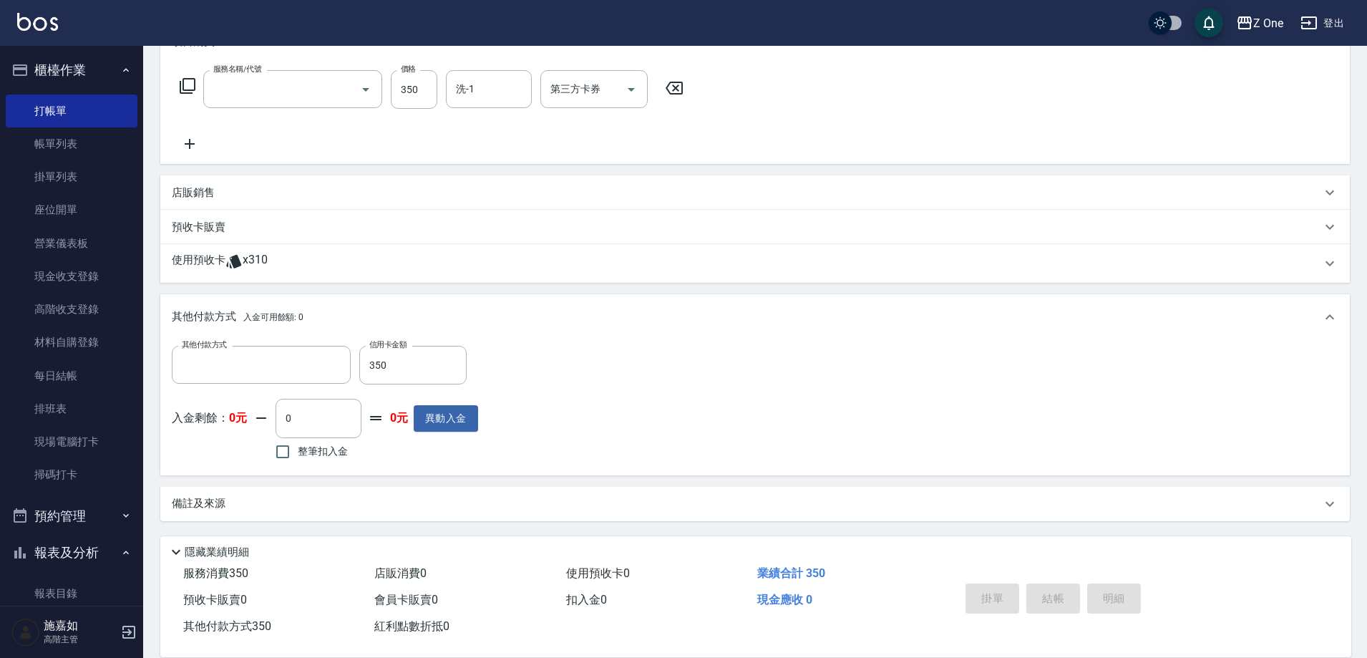
scroll to position [0, 0]
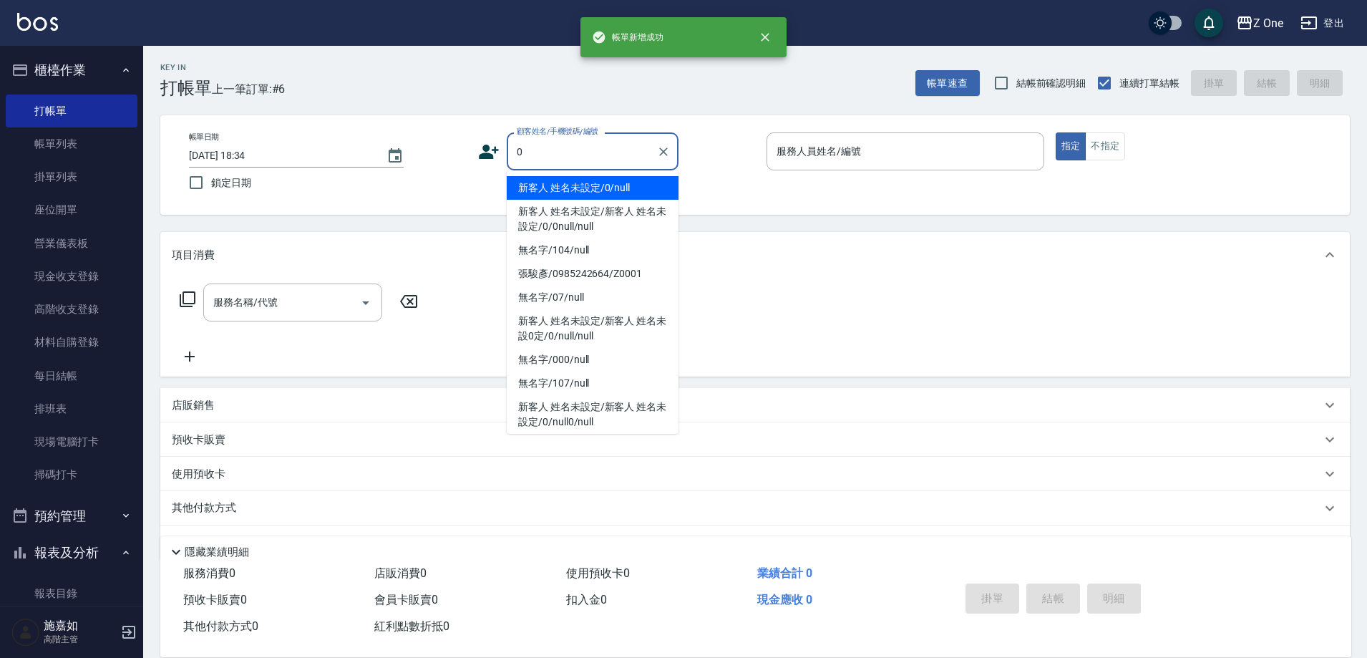
type input "新客人 姓名未設定/0/null"
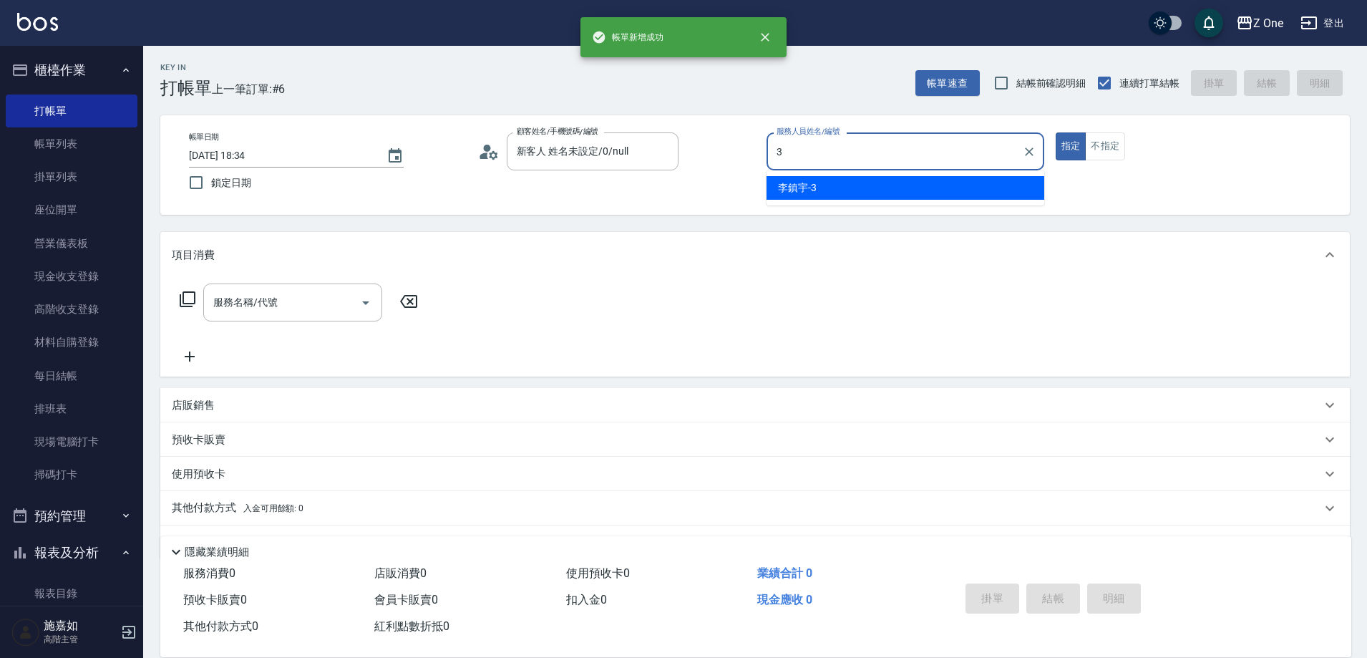
type input "李鎮宇-3"
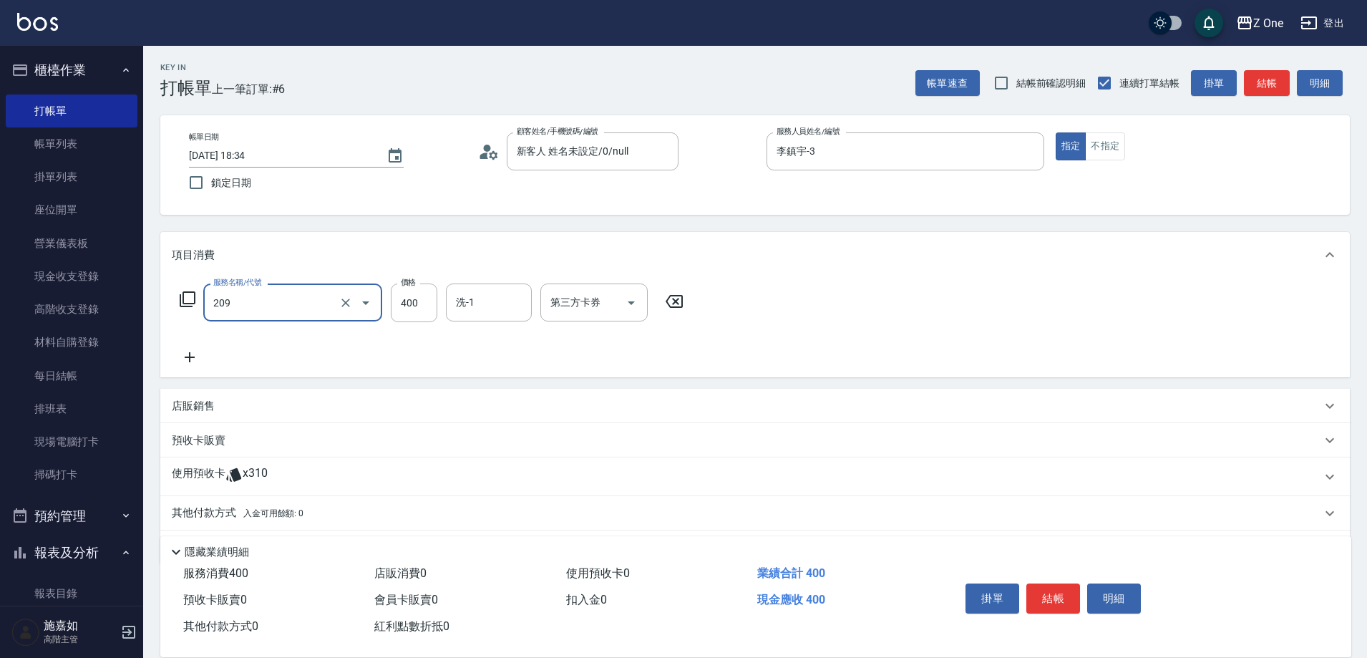
type input "剪髮$400(209)"
type input "500"
click at [1044, 603] on div "掛單 結帳 明細" at bounding box center [1053, 599] width 187 height 45
click at [1044, 600] on button "結帳" at bounding box center [1053, 598] width 54 height 30
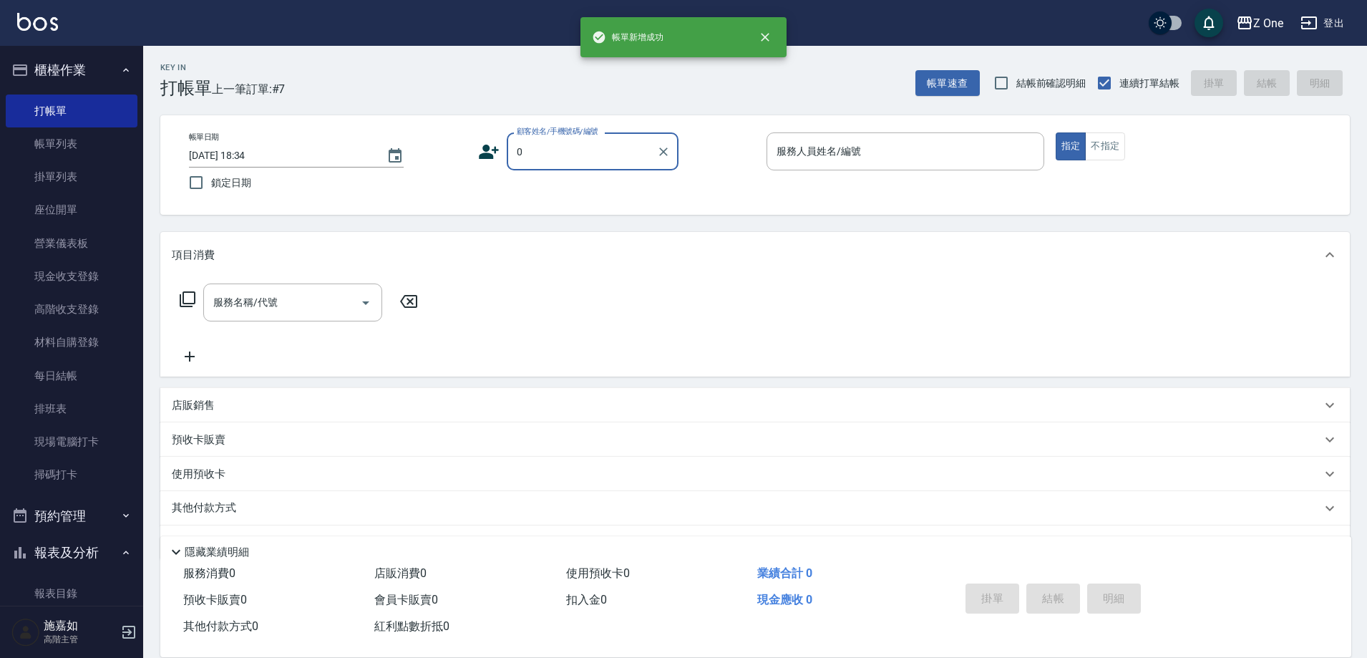
type input "新客人 姓名未設定/0/null"
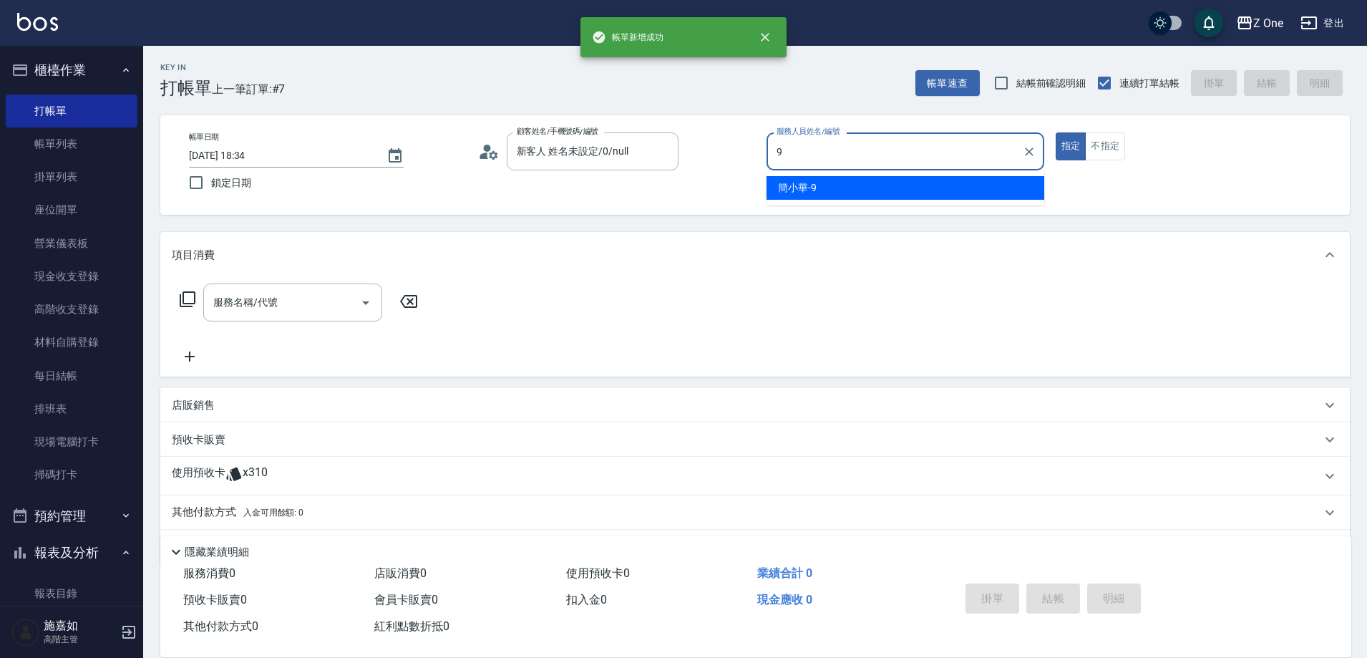
type input "[PERSON_NAME]-9"
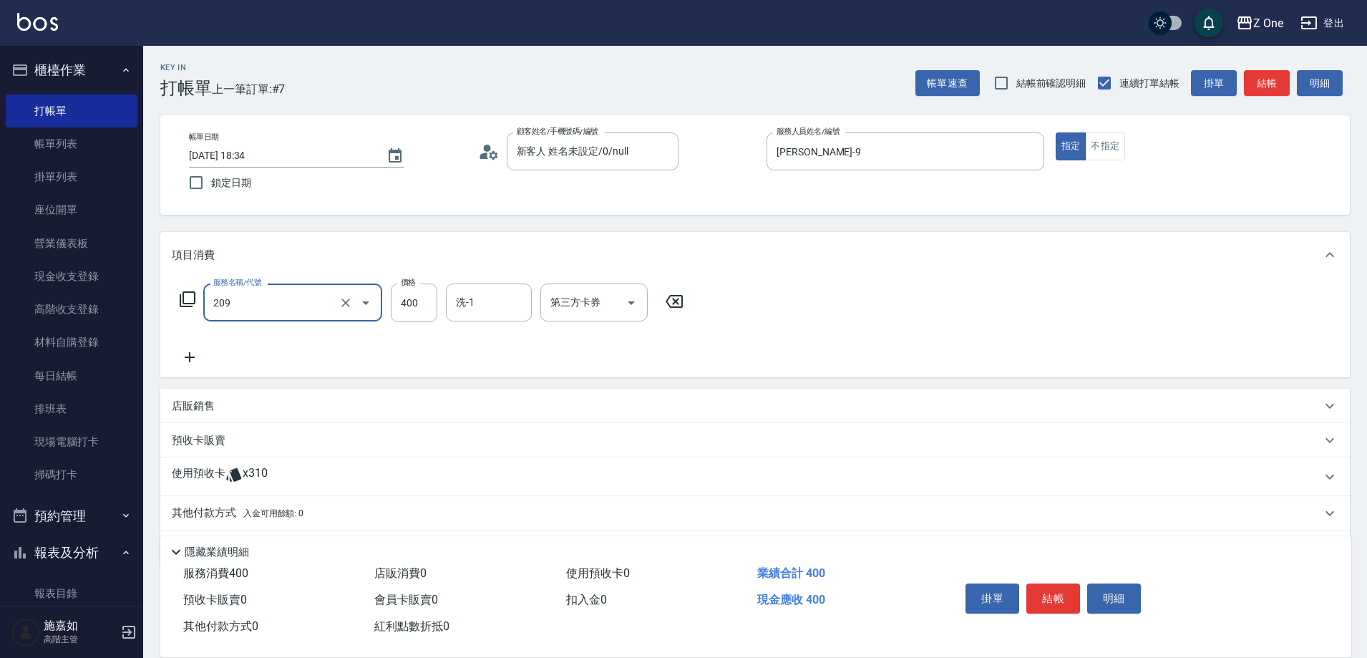
type input "剪髮$400(209)"
type input "700"
click at [1044, 596] on button "結帳" at bounding box center [1053, 598] width 54 height 30
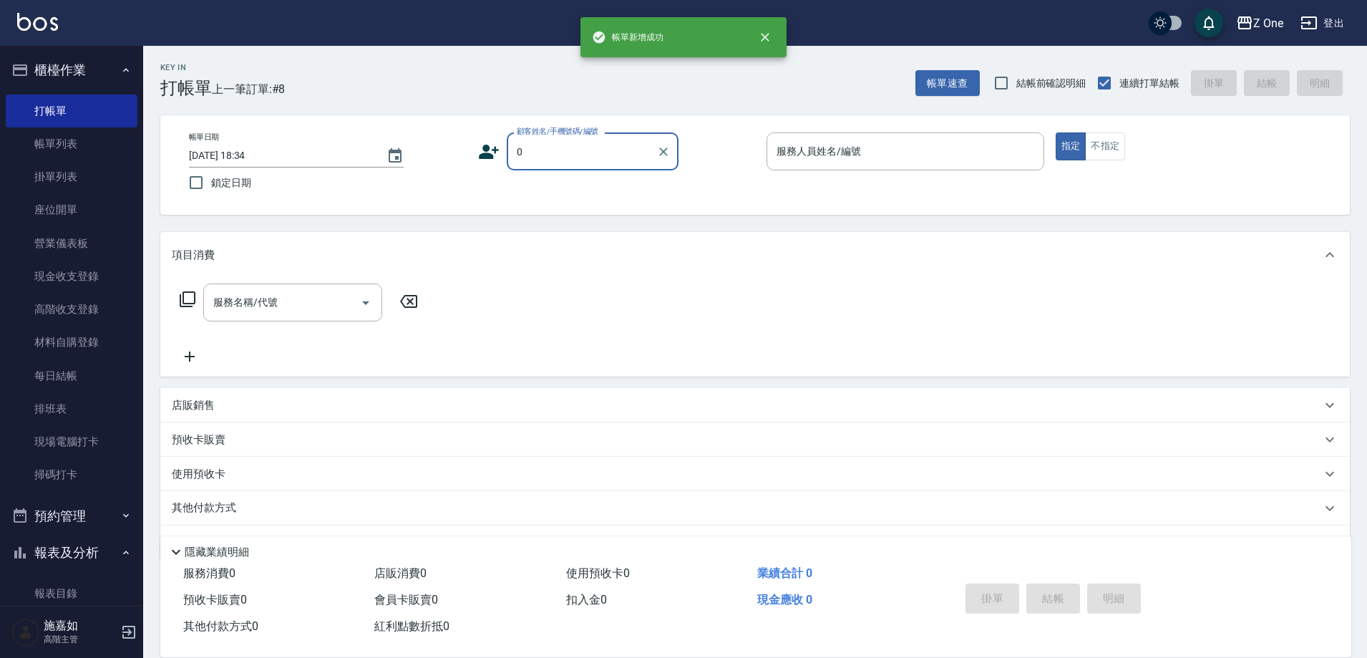
type input "新客人 姓名未設定/0/null"
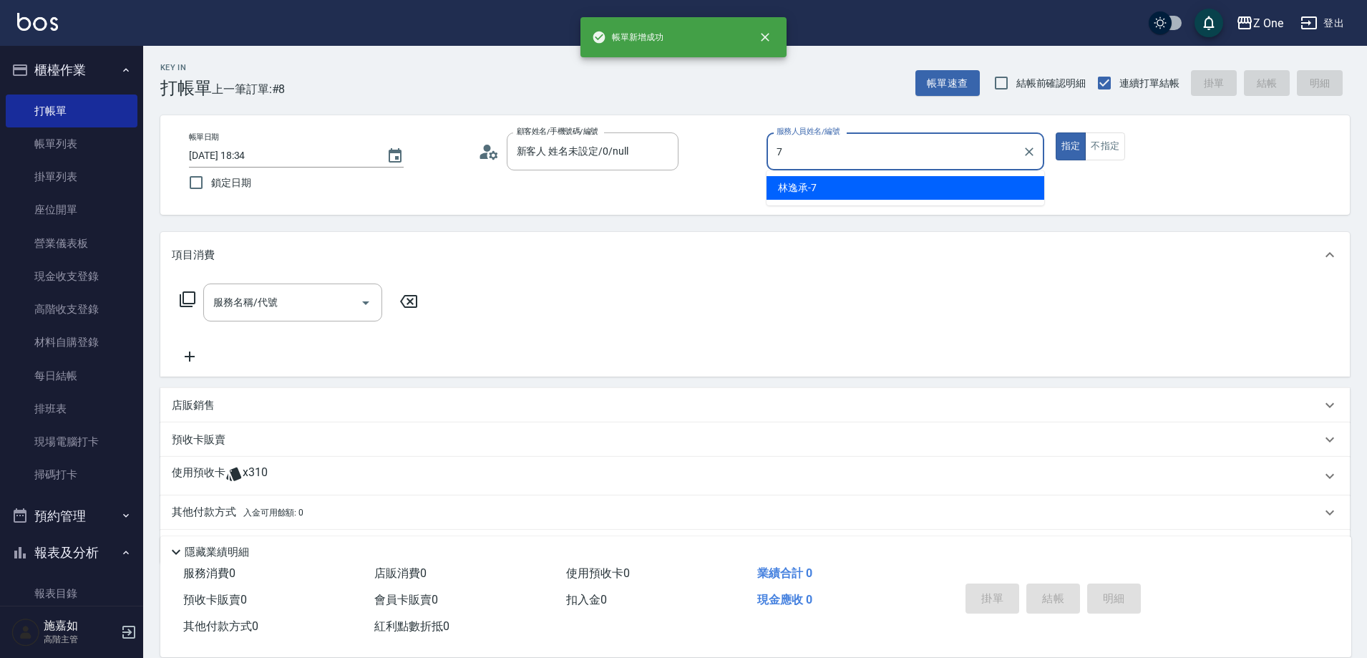
type input "[PERSON_NAME]-7"
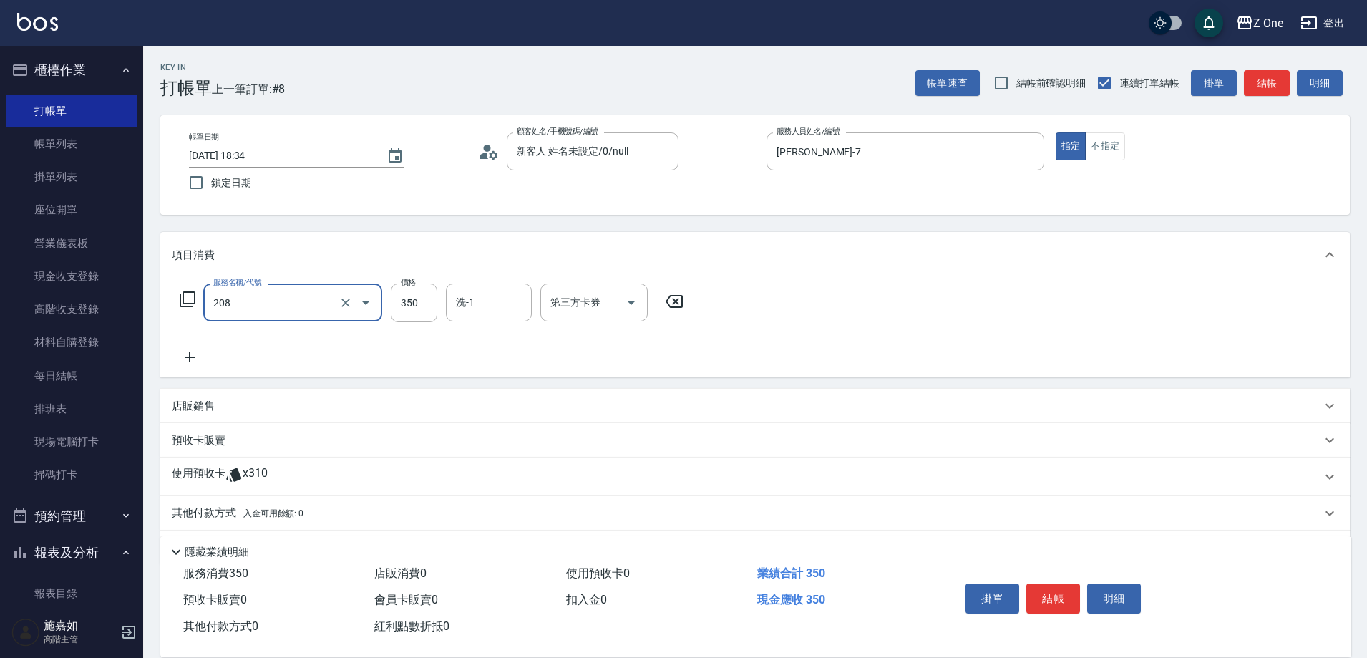
type input "剪髮$350(208)"
click at [1039, 590] on button "結帳" at bounding box center [1053, 598] width 54 height 30
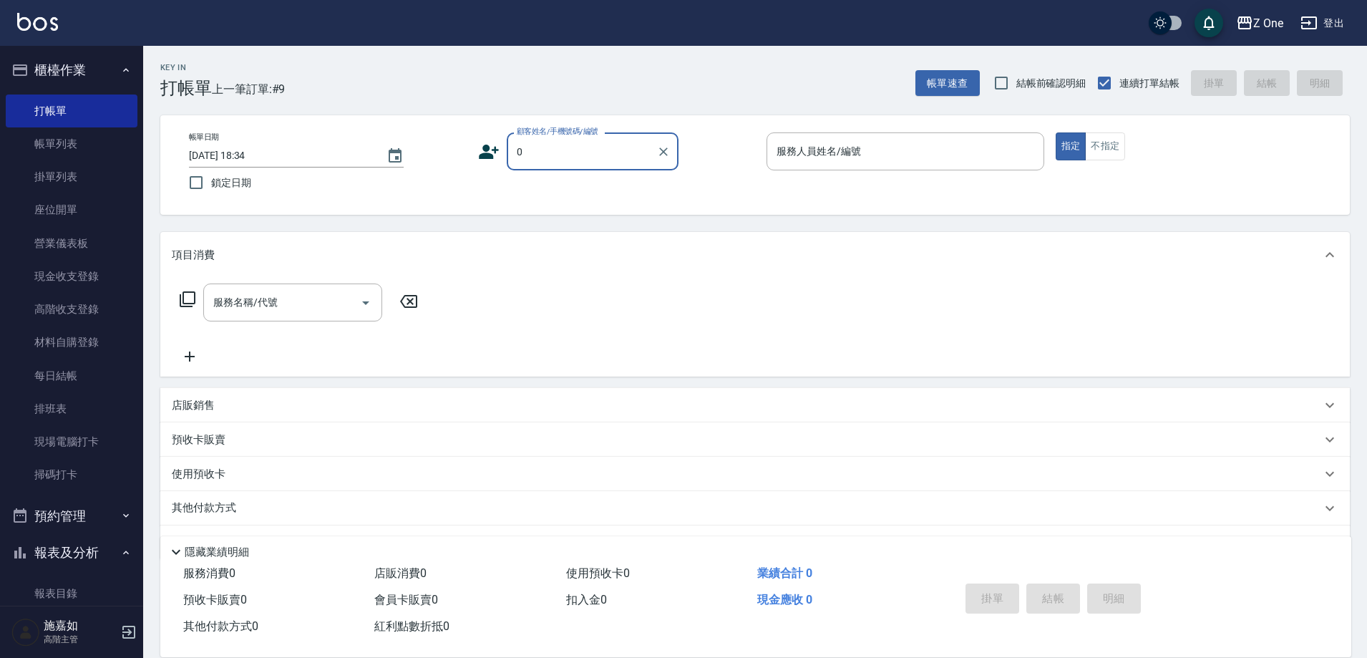
type input "新客人 姓名未設定/0/null"
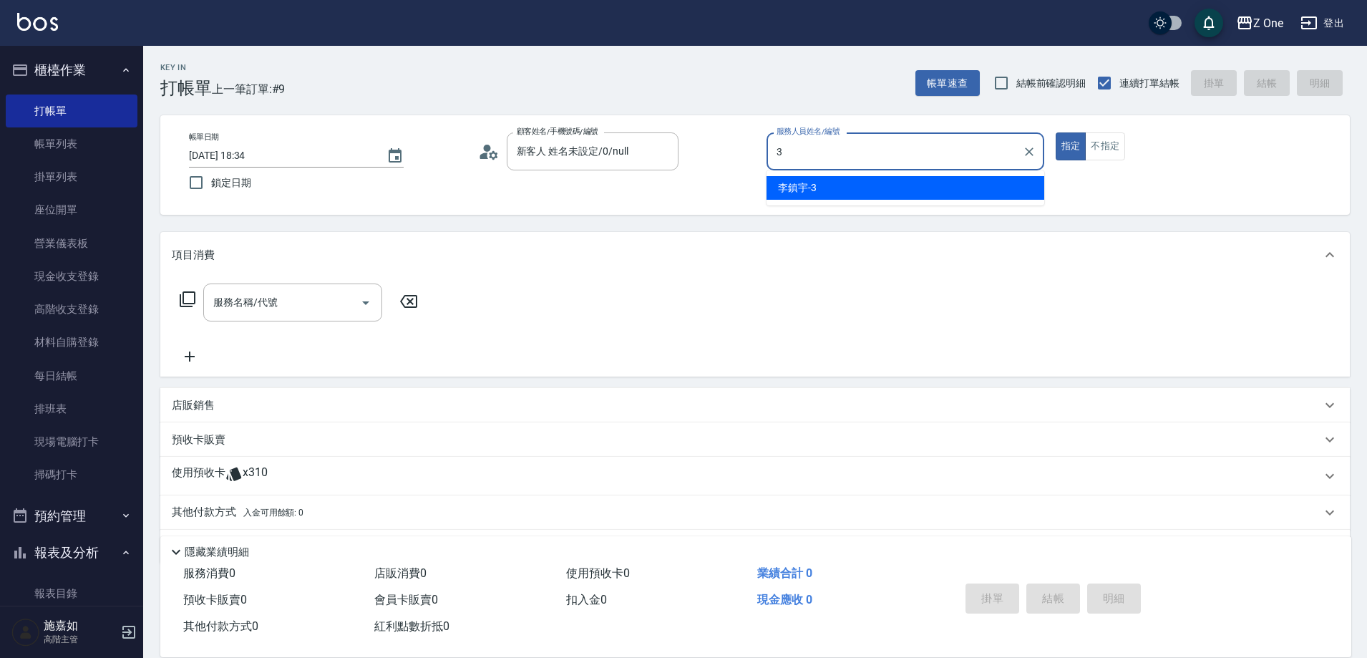
type input "李鎮宇-3"
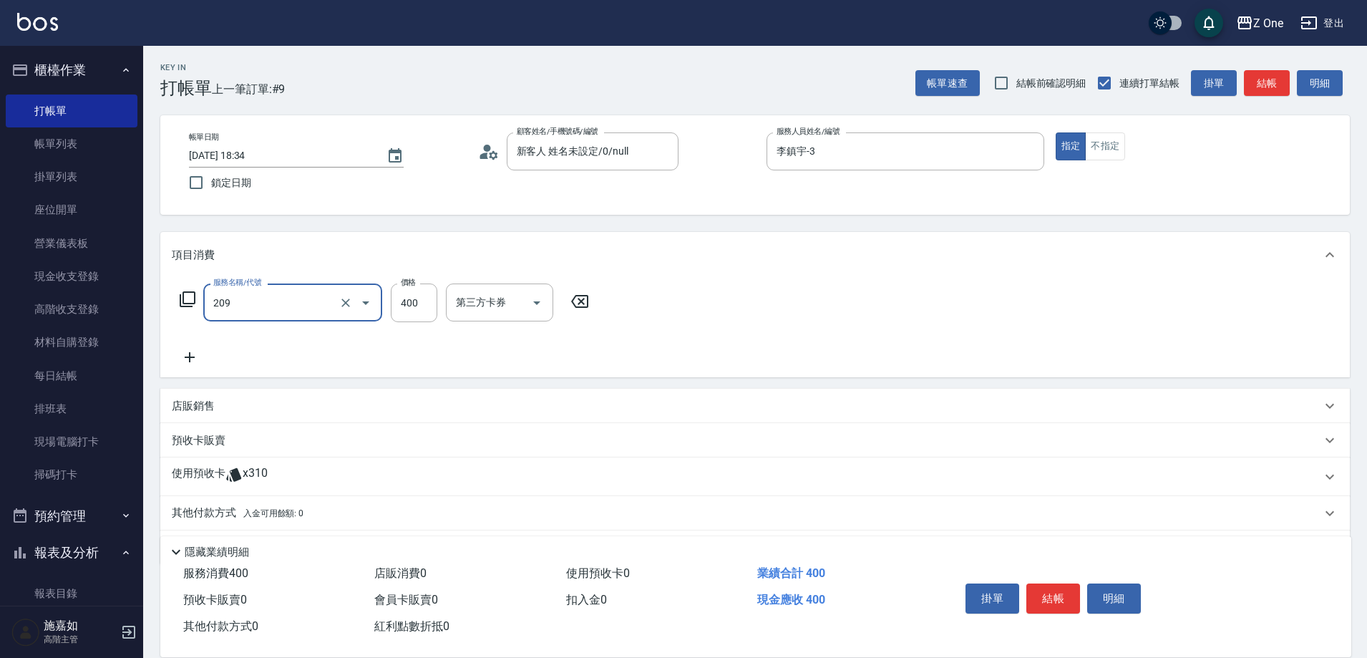
type input "剪髮$400(209)"
type input "500"
click at [210, 511] on p "其他付款方式 入金可用餘額: 0" at bounding box center [238, 513] width 132 height 16
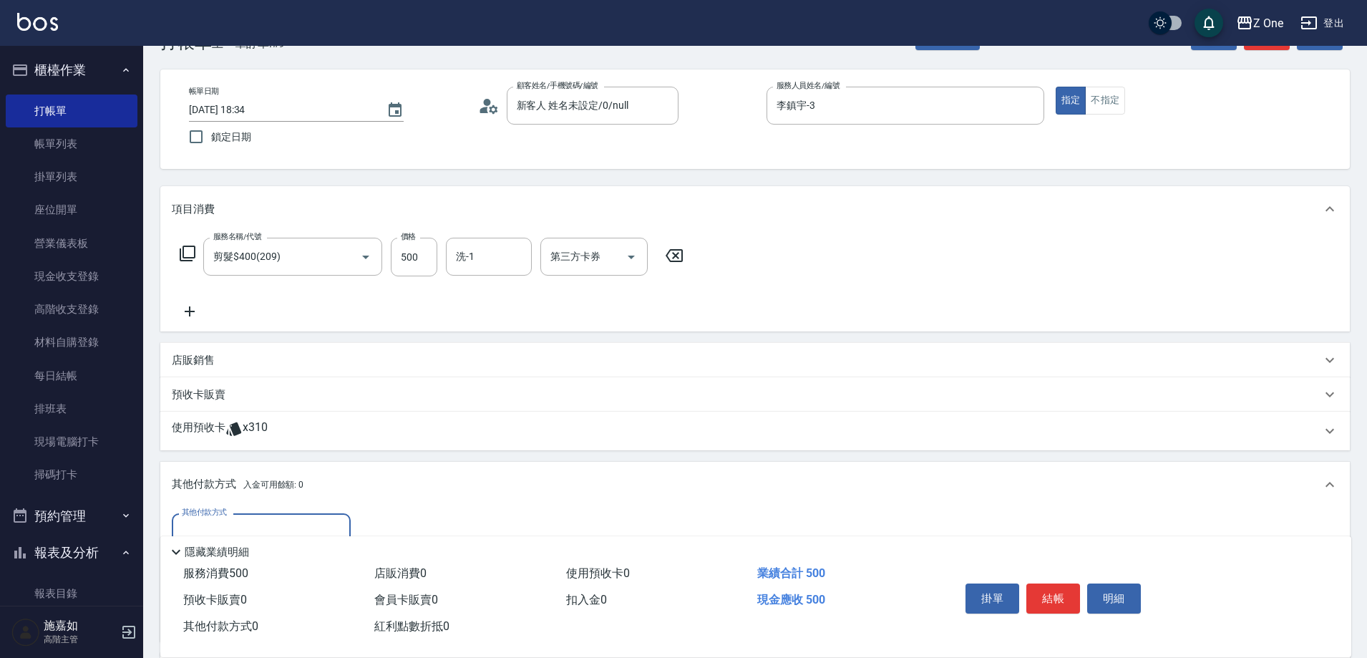
scroll to position [72, 0]
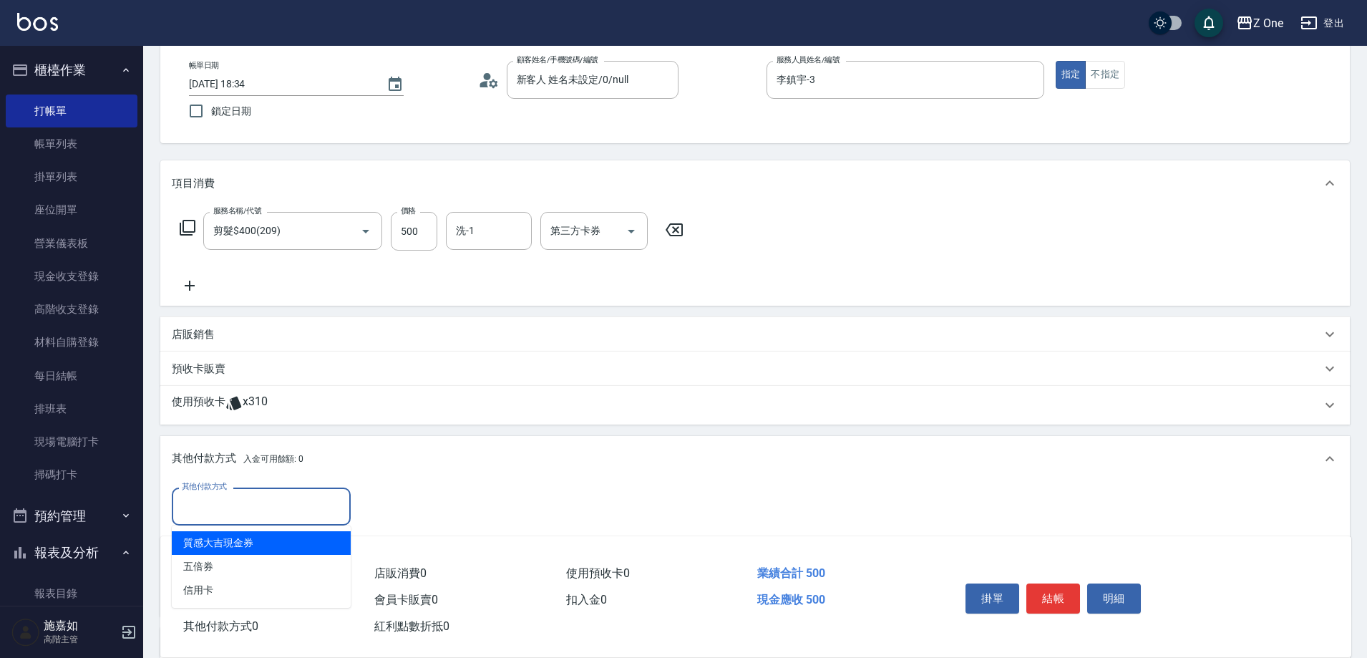
click at [229, 509] on input "其他付款方式" at bounding box center [261, 506] width 166 height 25
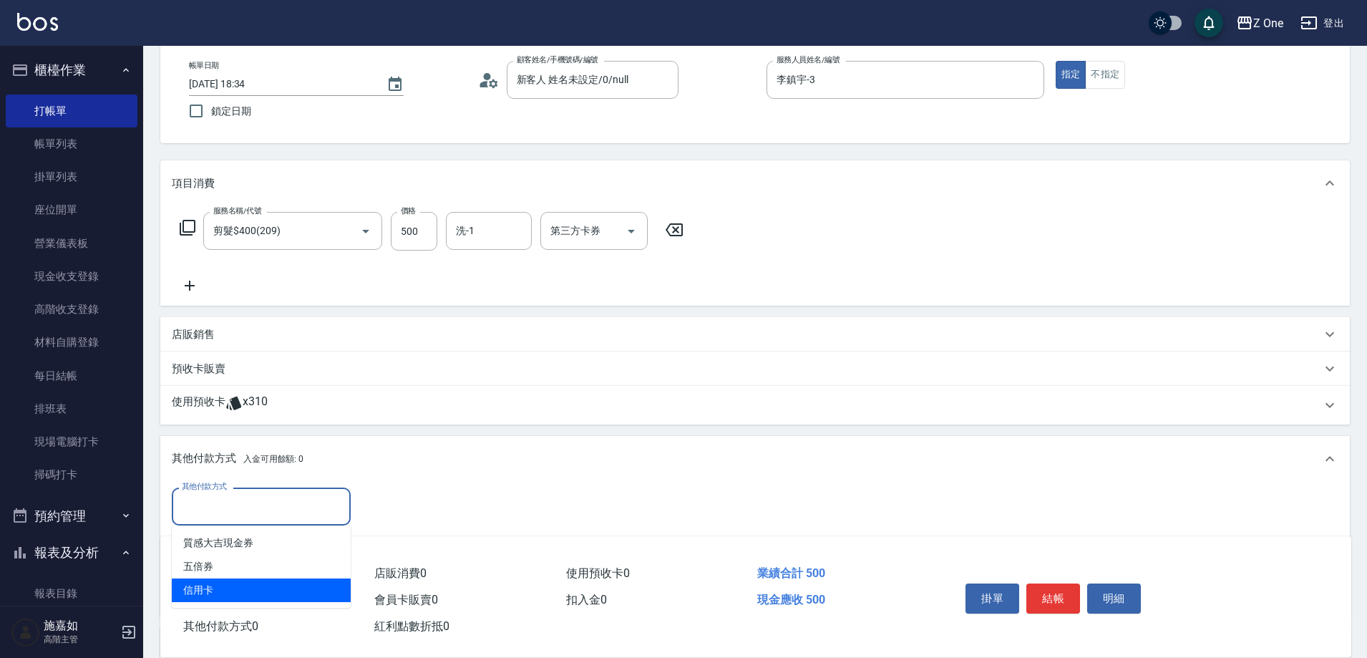
click at [211, 587] on span "信用卡" at bounding box center [261, 590] width 179 height 24
type input "信用卡"
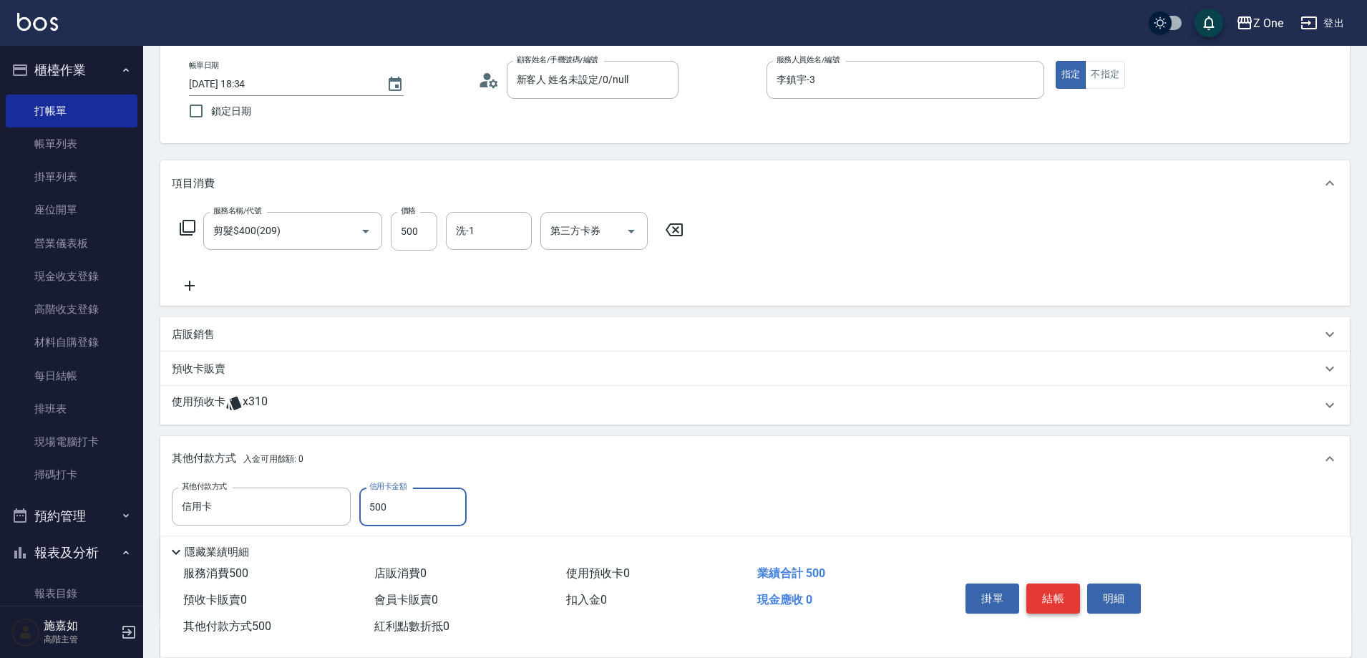
type input "500"
click at [1066, 587] on button "結帳" at bounding box center [1053, 598] width 54 height 30
type input "[DATE] 18:35"
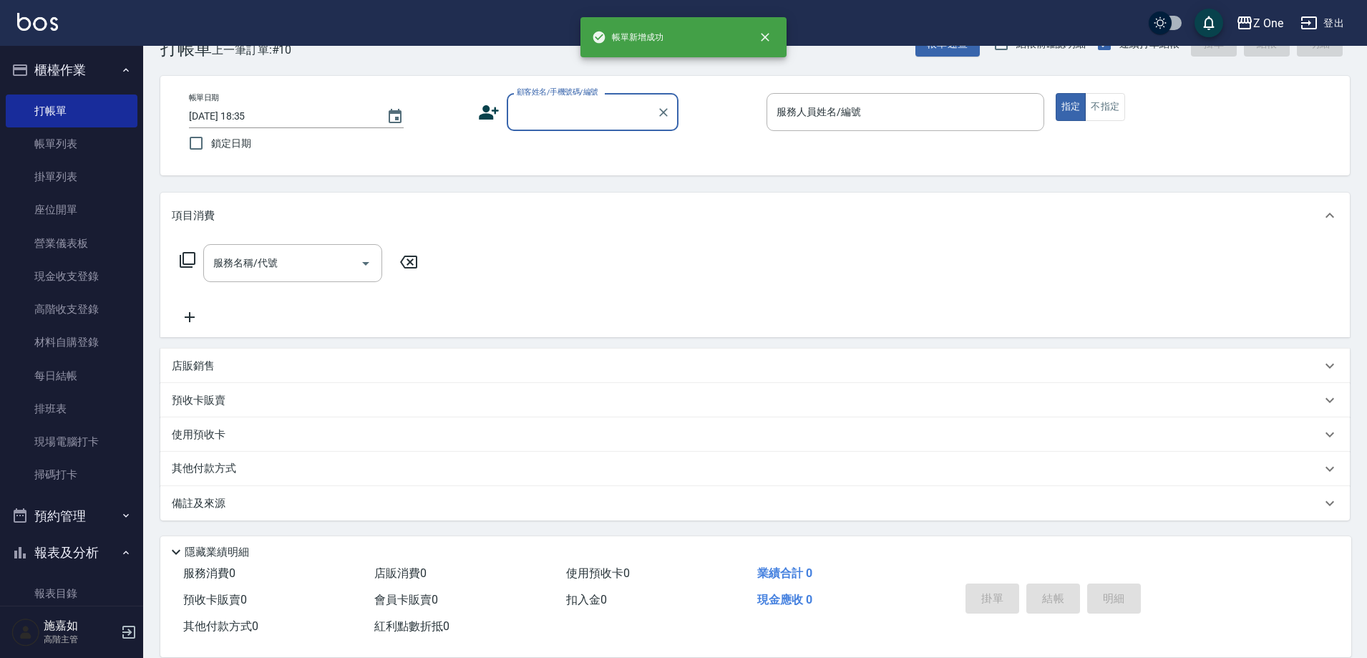
scroll to position [39, 0]
type input "新客人 姓名未設定/0/null"
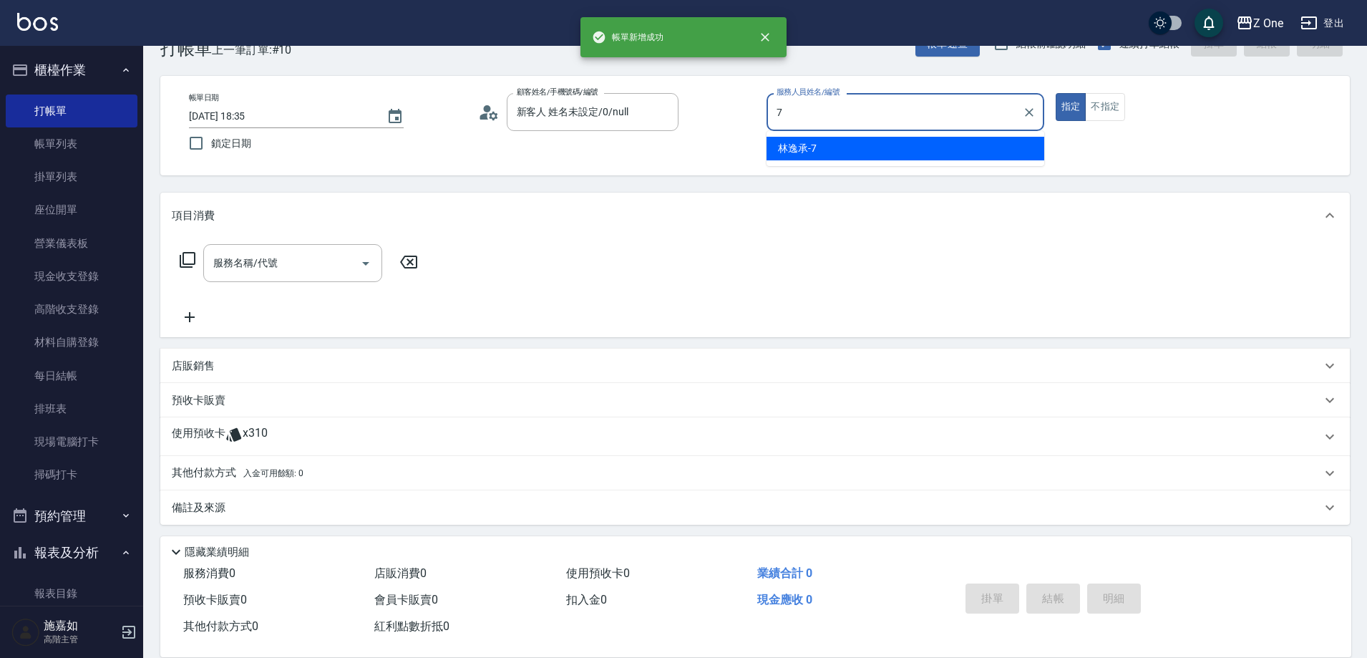
type input "[PERSON_NAME]-7"
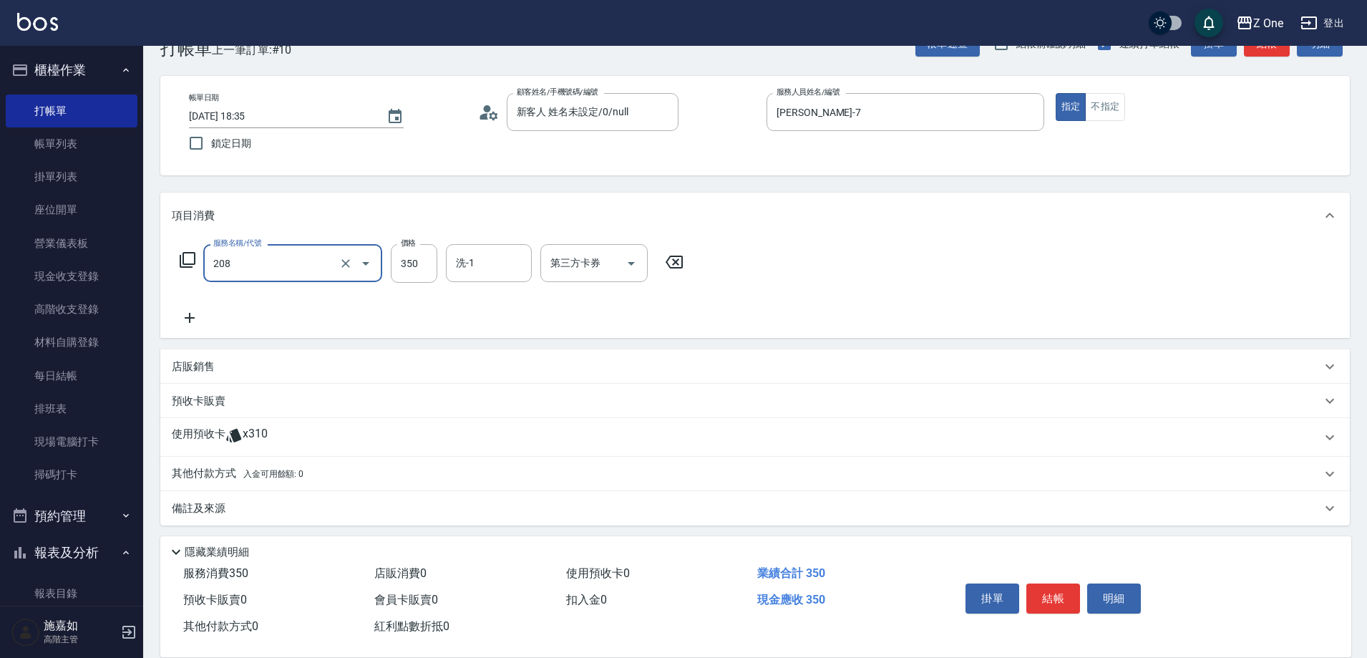
type input "剪髮$350(208)"
click at [1053, 589] on button "結帳" at bounding box center [1053, 598] width 54 height 30
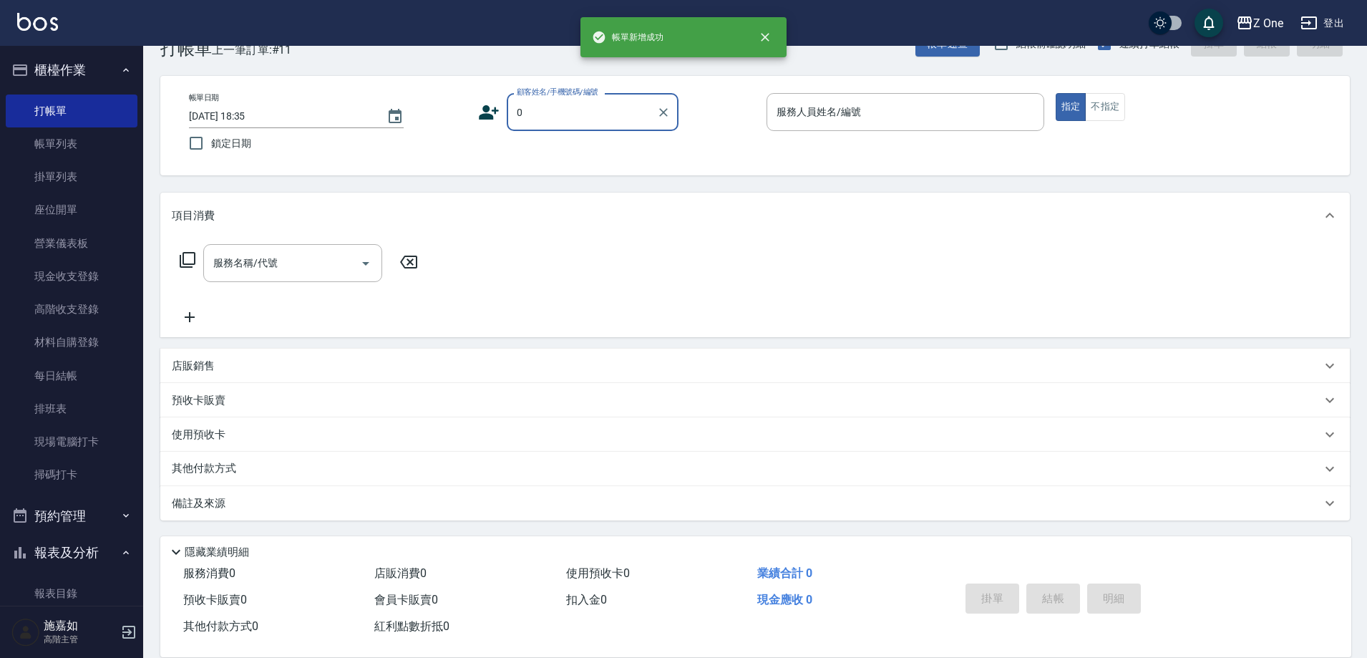
type input "新客人 姓名未設定/0/null"
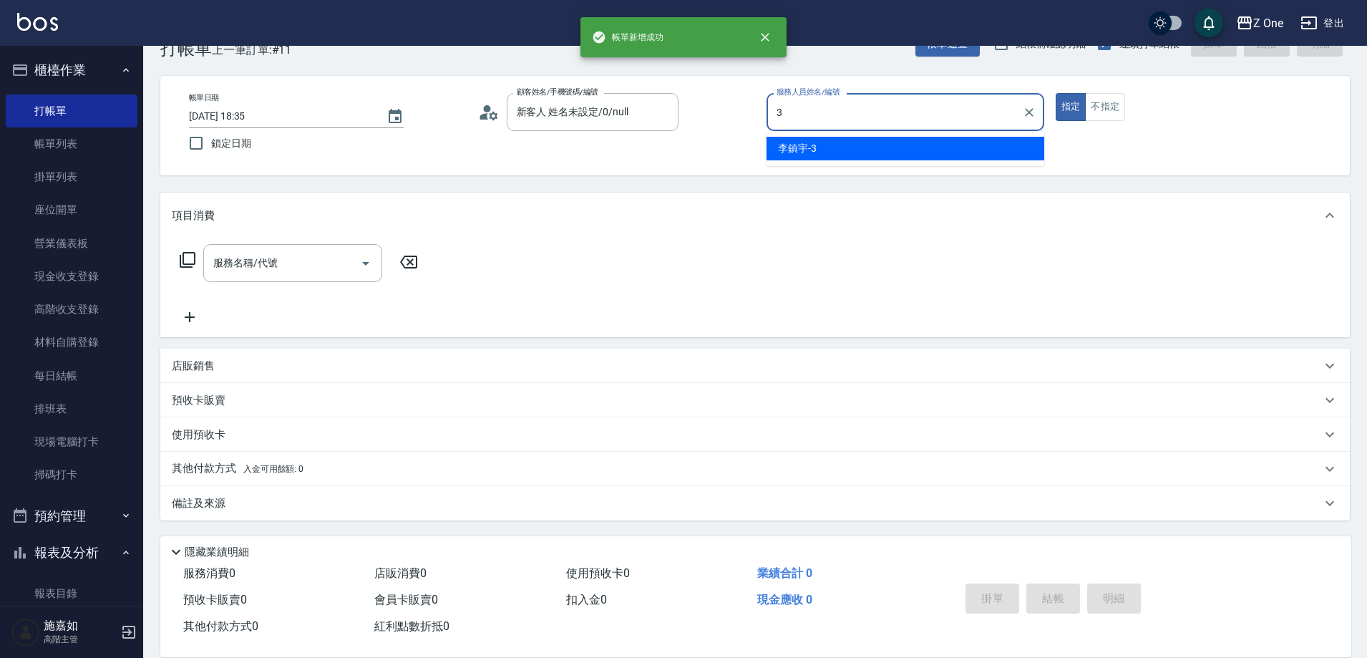
type input "李鎮宇-3"
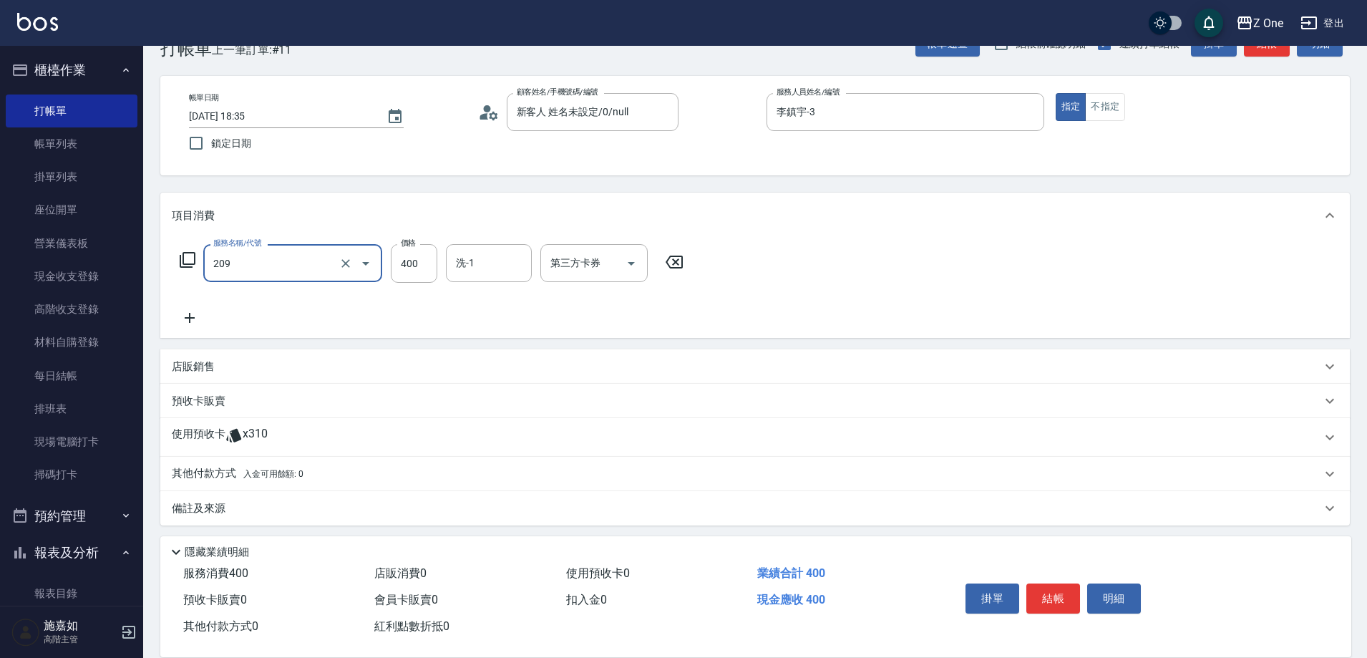
type input "剪髮$400(209)"
type input "500"
click at [1053, 586] on button "結帳" at bounding box center [1053, 598] width 54 height 30
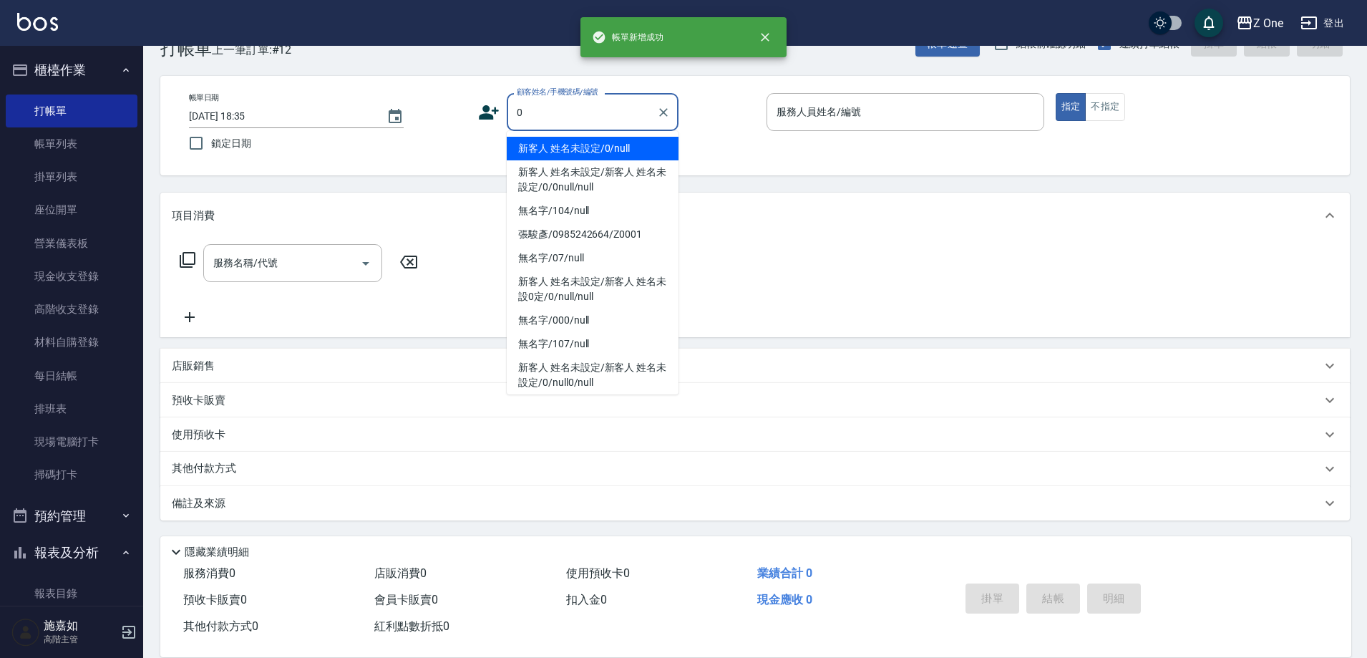
type input "新客人 姓名未設定/0/null"
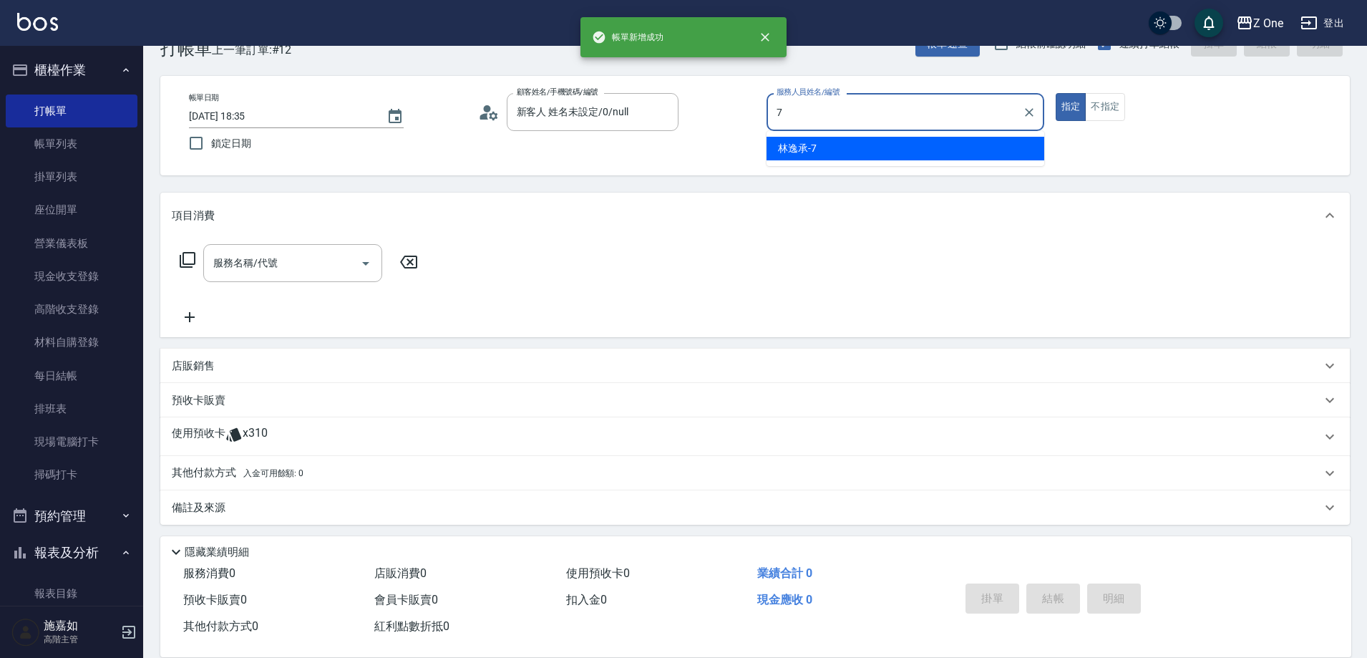
type input "[PERSON_NAME]-7"
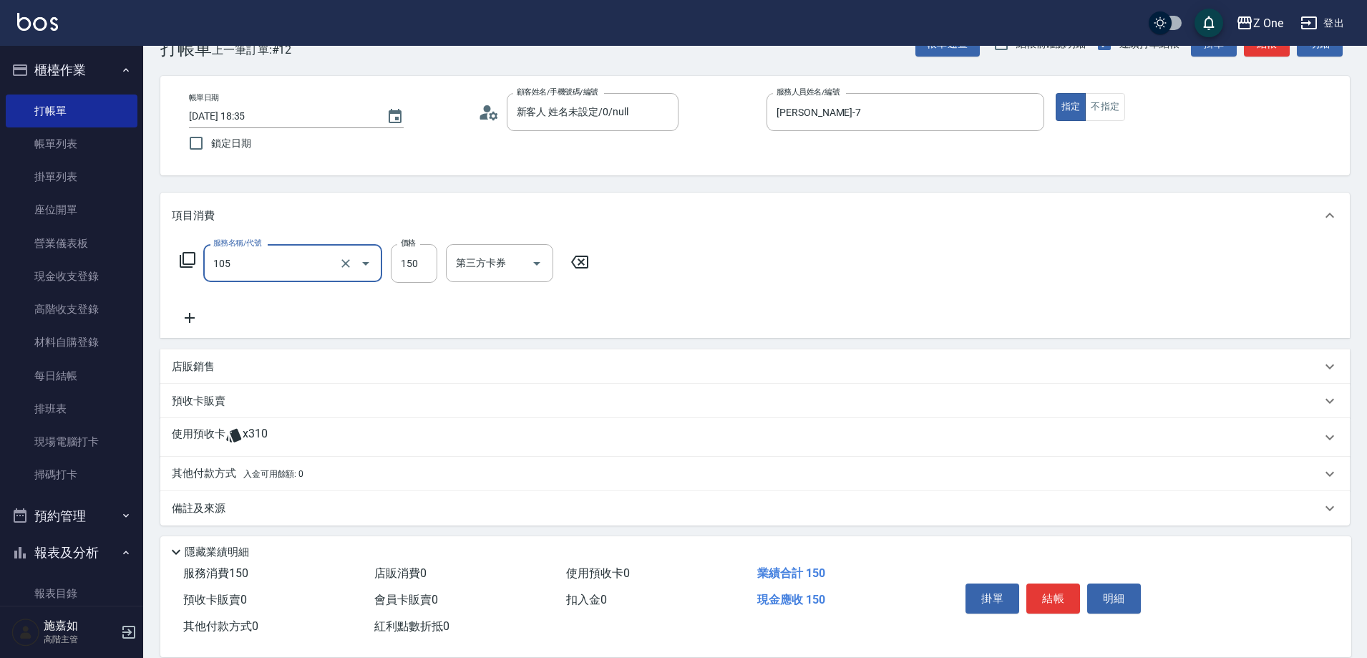
type input "洗髮$150(105)"
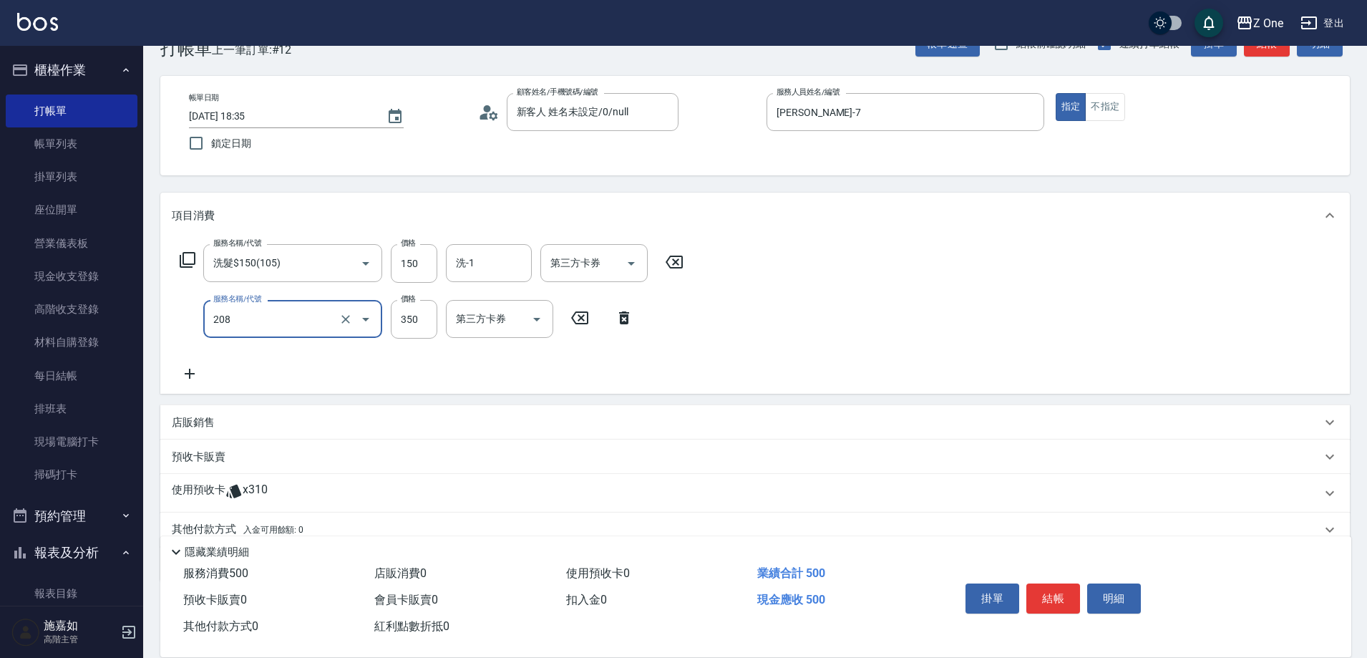
type input "剪髮$350(208)"
click at [219, 419] on div "店販銷售" at bounding box center [746, 422] width 1149 height 15
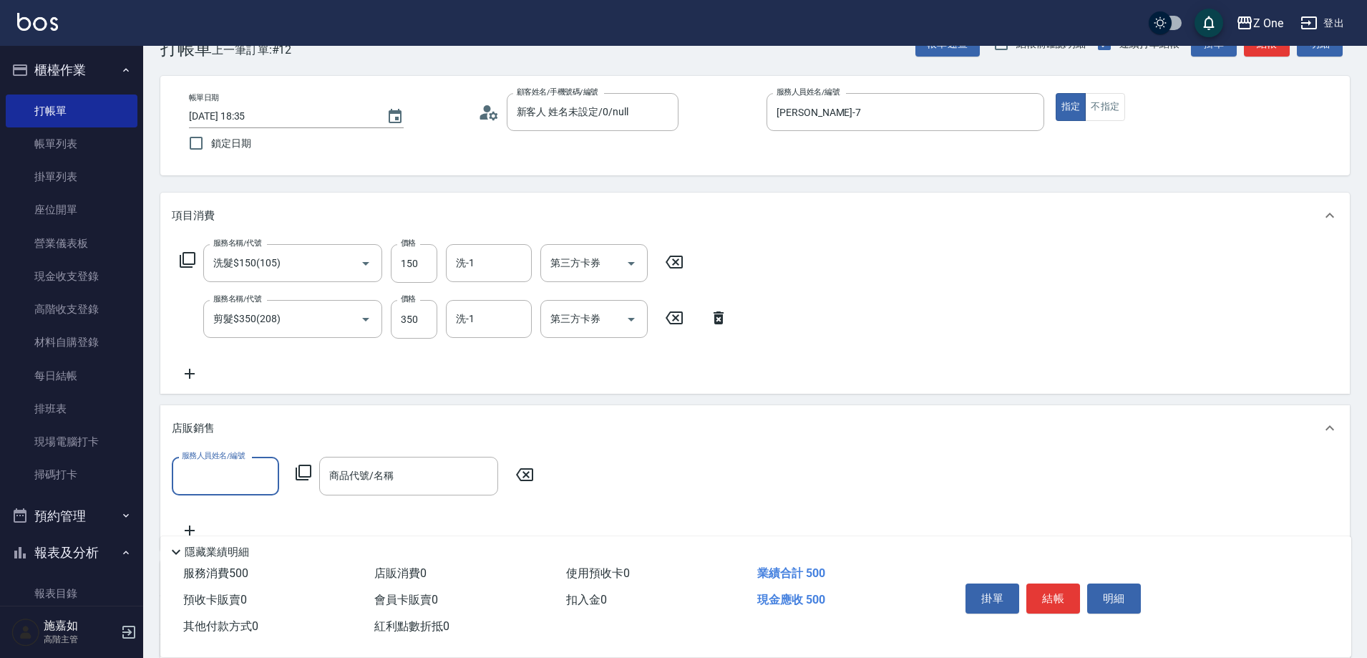
scroll to position [0, 0]
type input "[PERSON_NAME]-7"
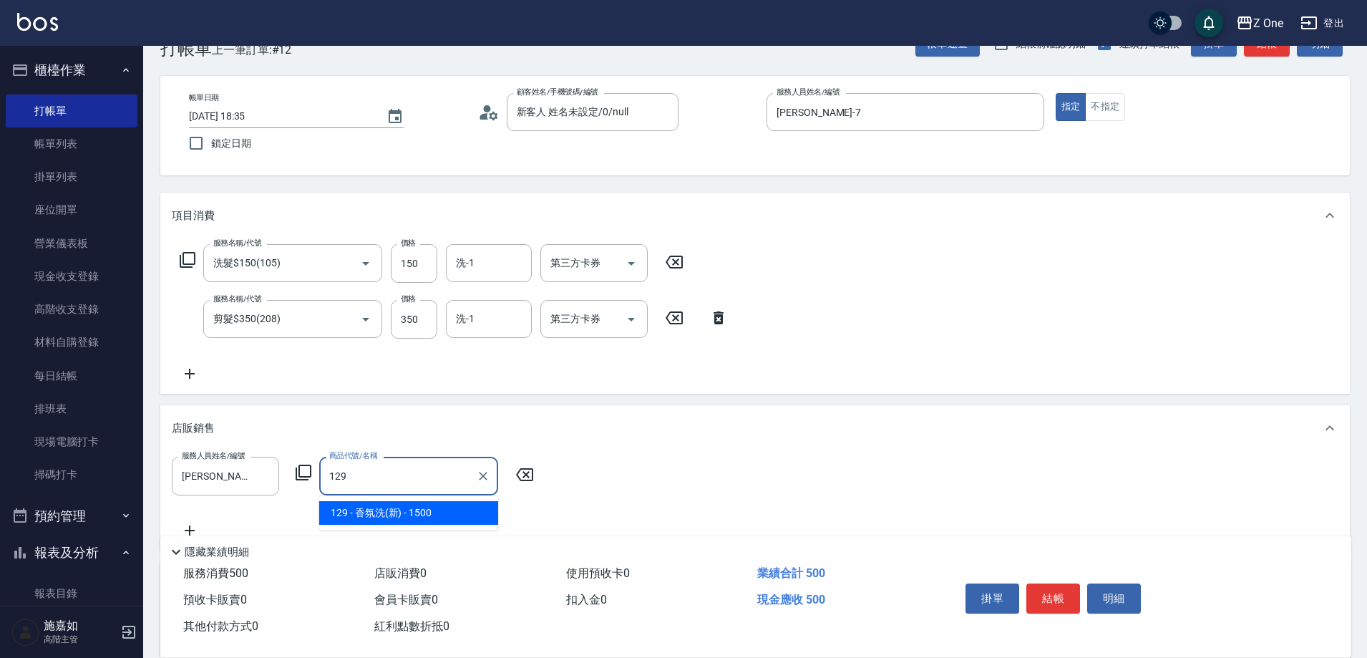
type input "香氛洗(新)"
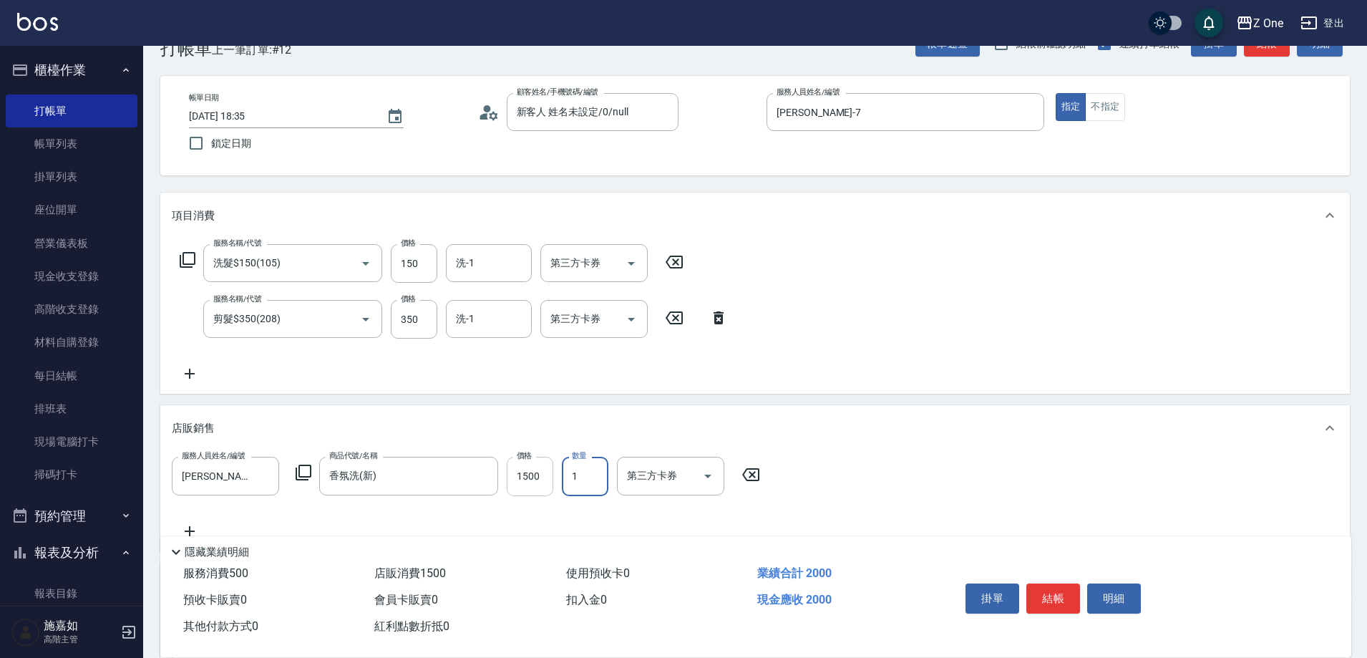
click at [538, 480] on input "1500" at bounding box center [530, 476] width 47 height 39
type input "1600"
click at [1058, 600] on button "結帳" at bounding box center [1053, 598] width 54 height 30
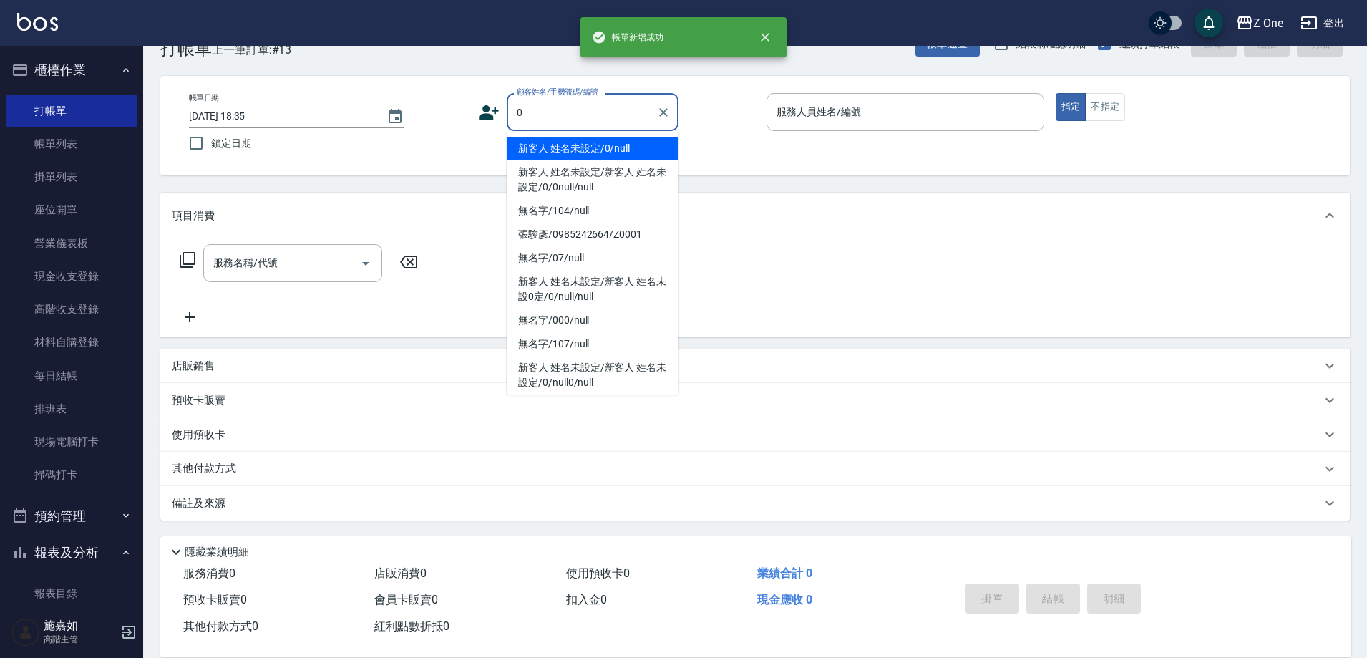
type input "新客人 姓名未設定/0/null"
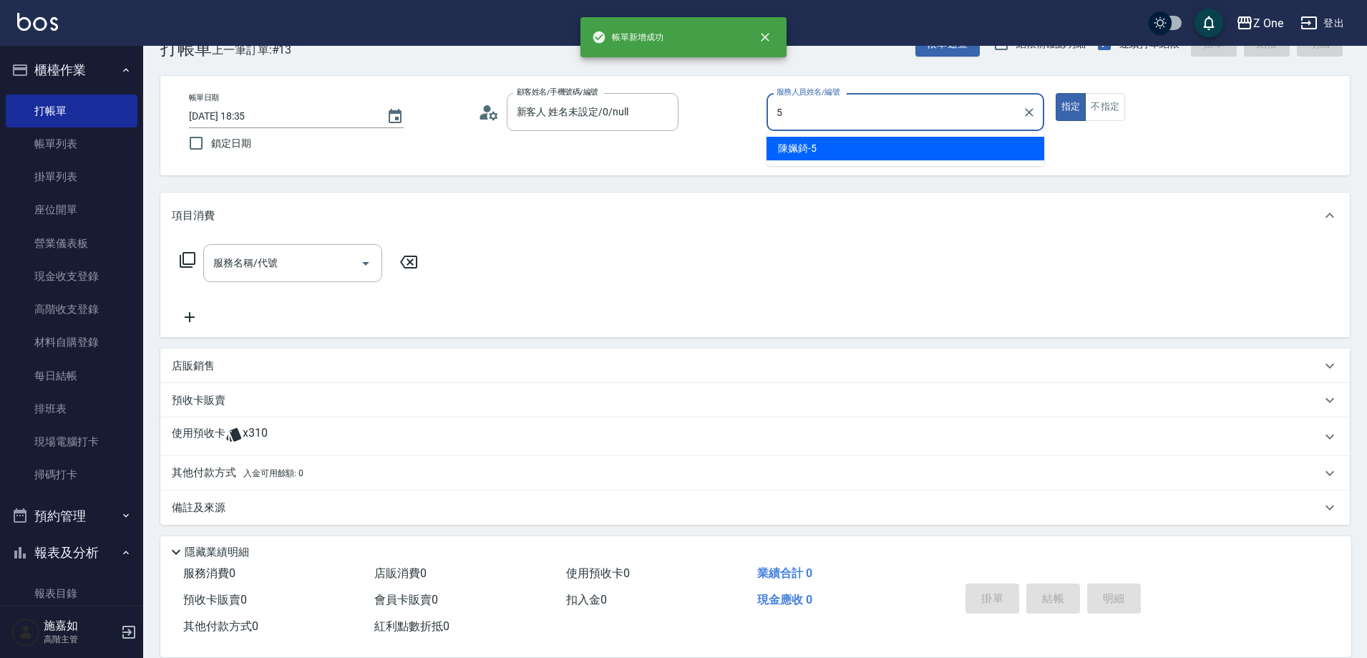
type input "陳姵錡-5"
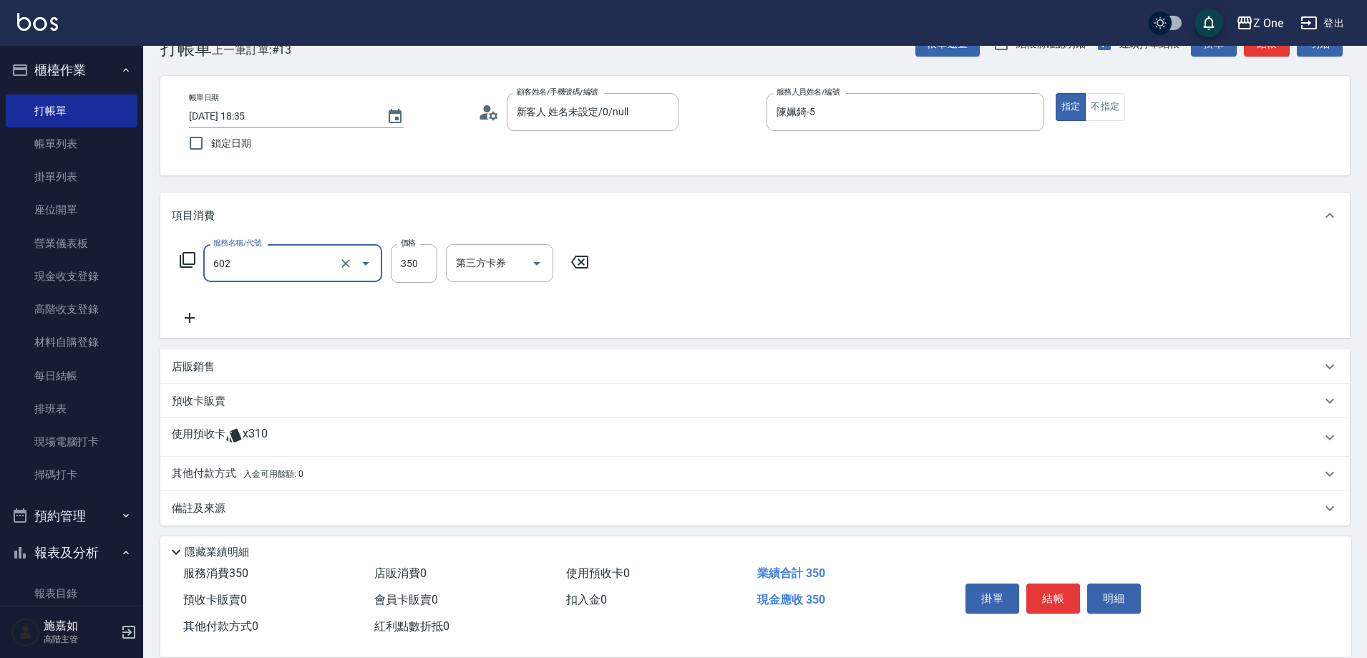
type input "Spa$300(602)"
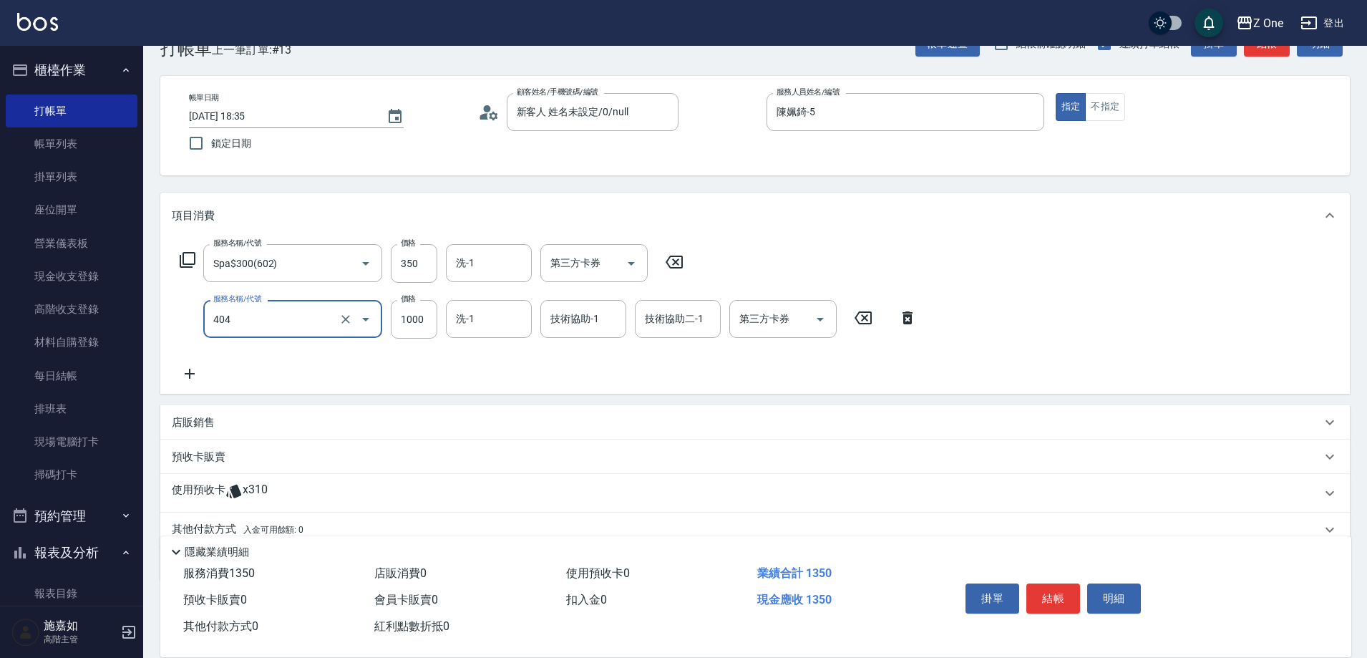
type input "染髮$1000(404)"
type input "3500"
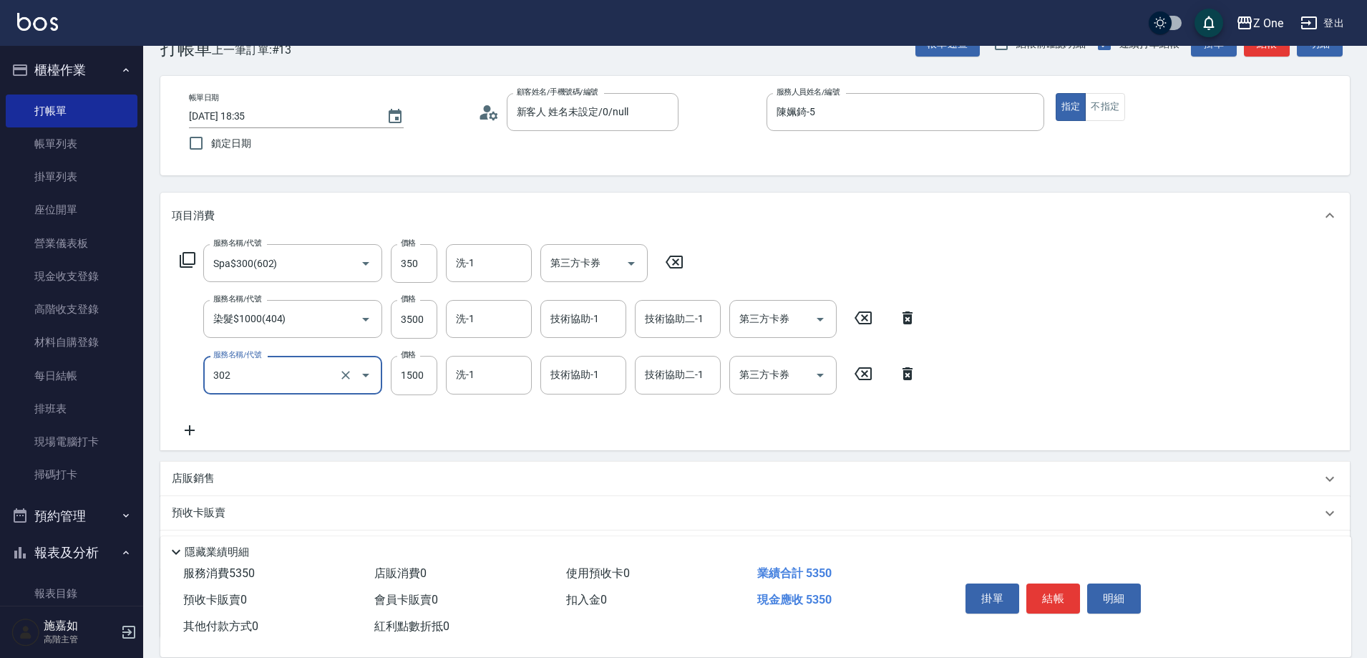
type input "燙髮$1500(302)"
type input "3800"
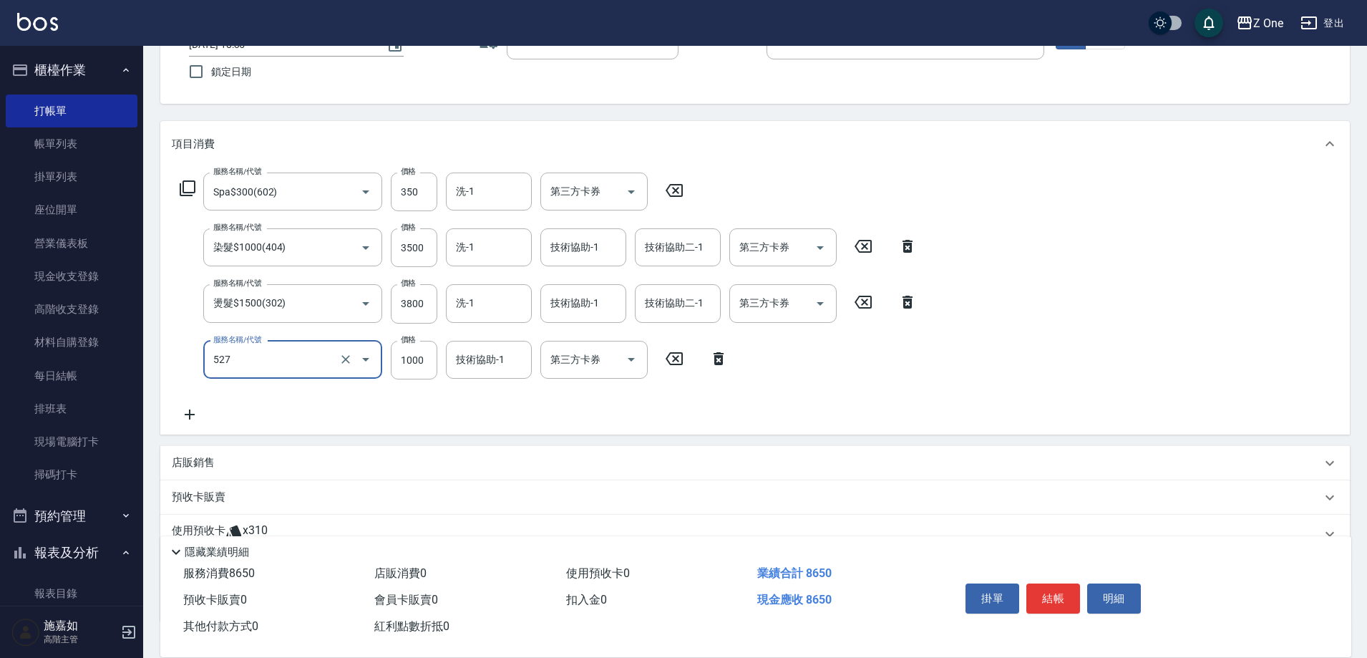
scroll to position [213, 0]
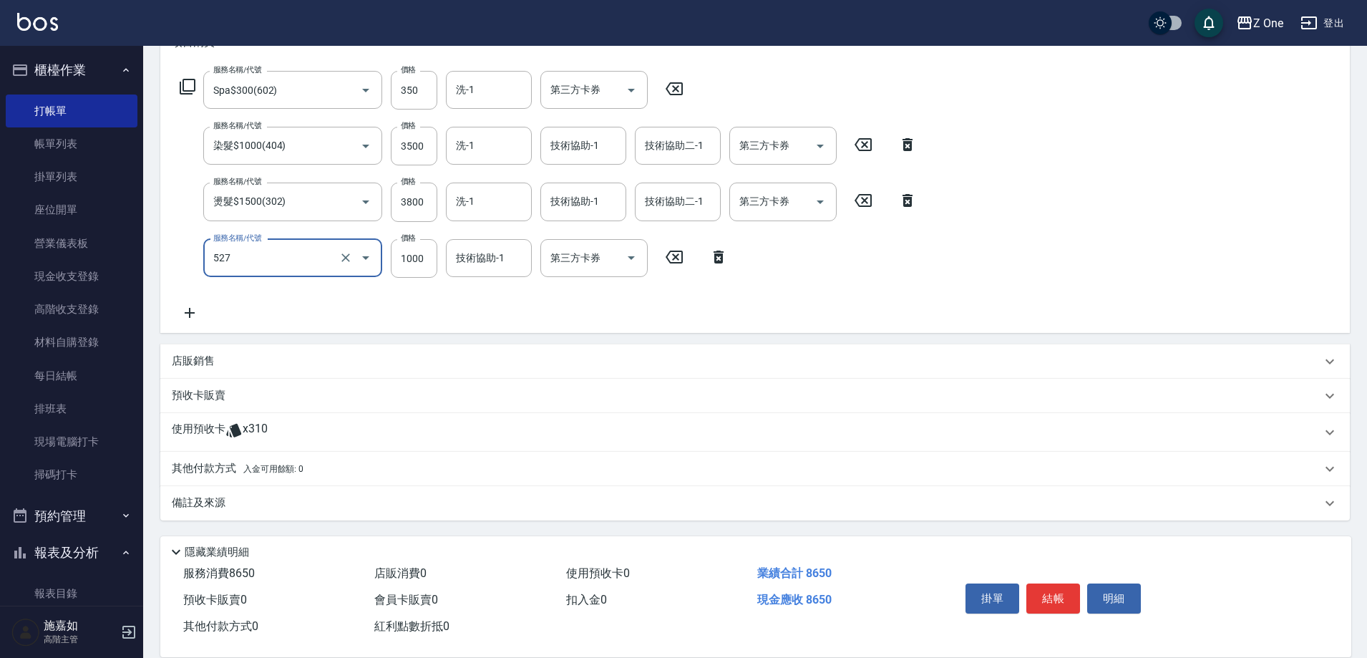
type input "蘇護$1000(527)"
click at [209, 477] on div "其他付款方式 入金可用餘額: 0" at bounding box center [754, 469] width 1189 height 34
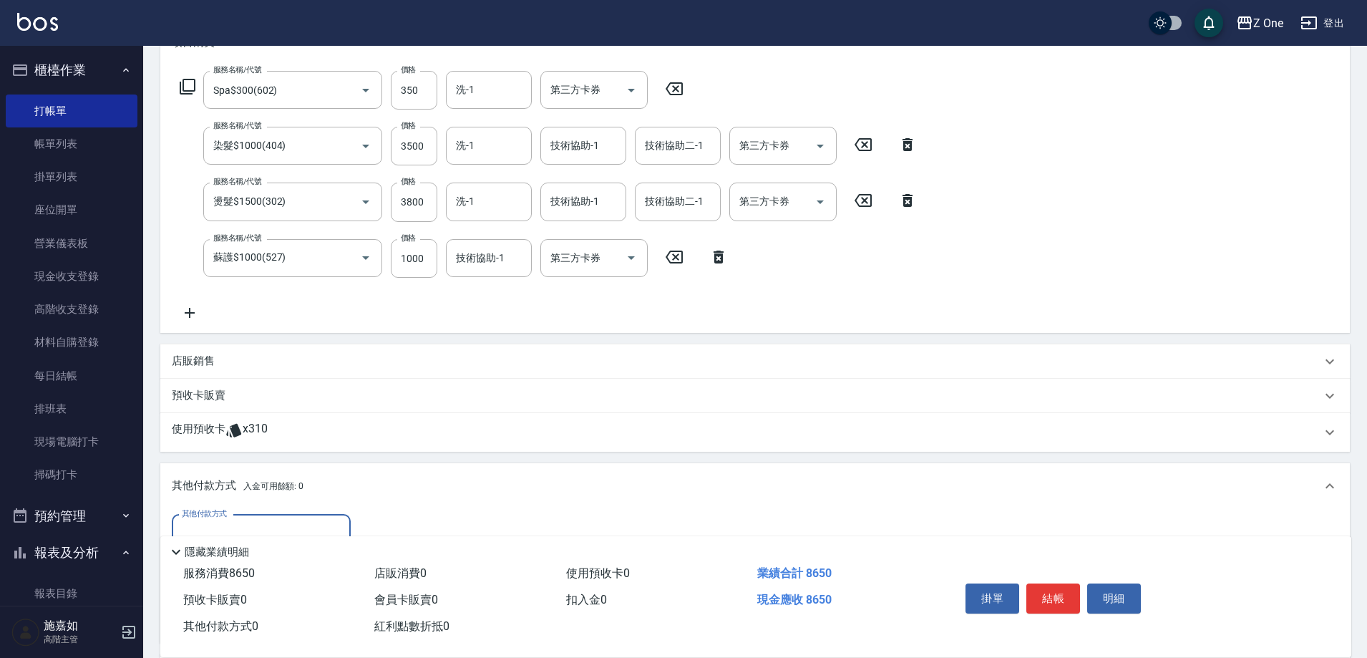
scroll to position [0, 0]
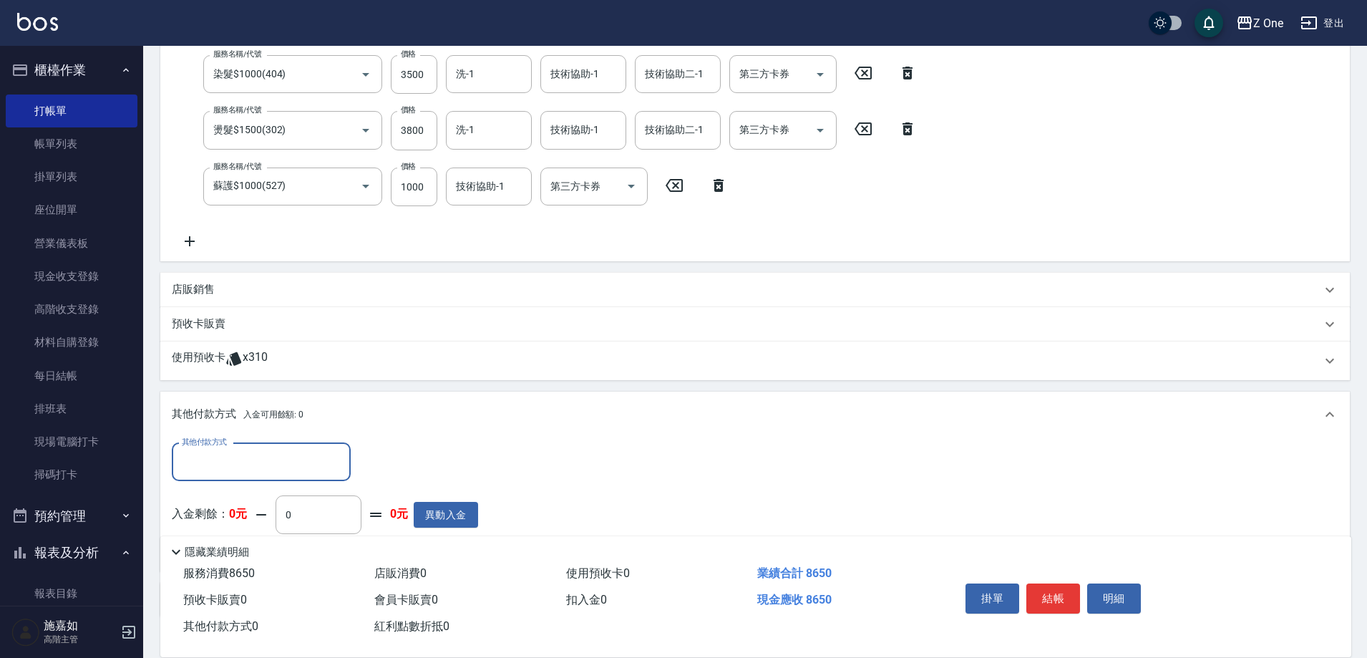
click at [214, 464] on input "其他付款方式" at bounding box center [261, 461] width 166 height 25
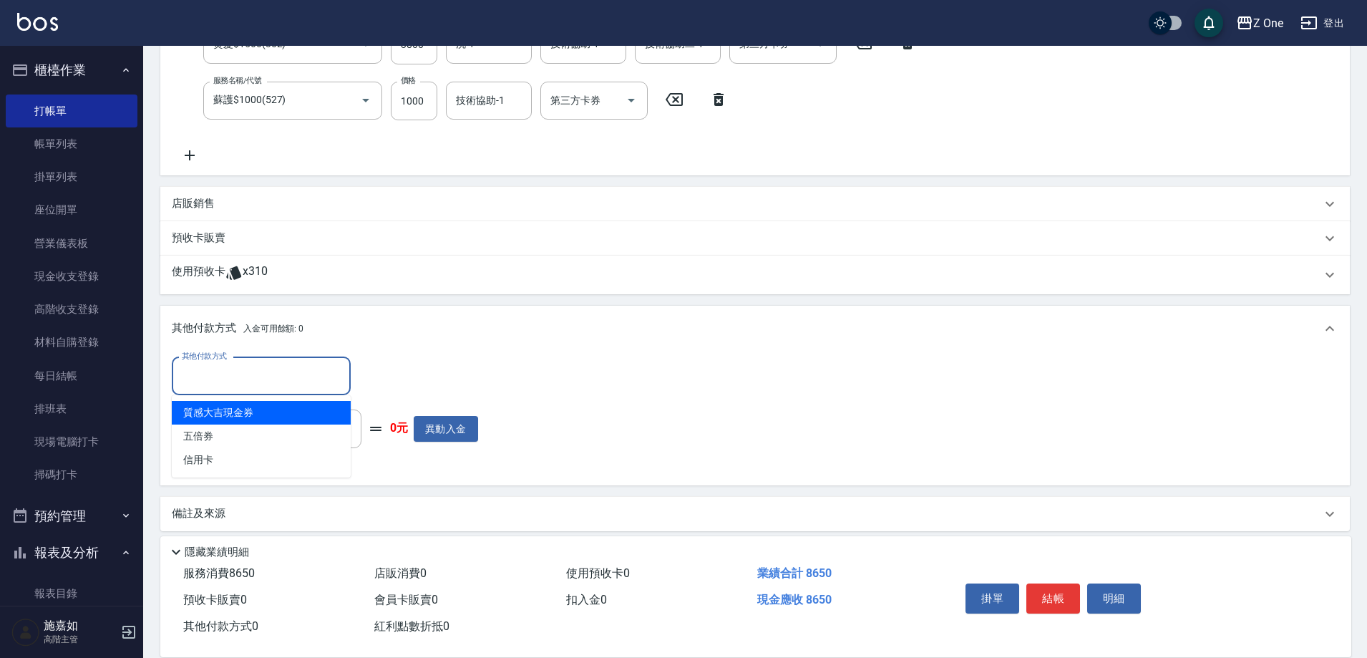
scroll to position [381, 0]
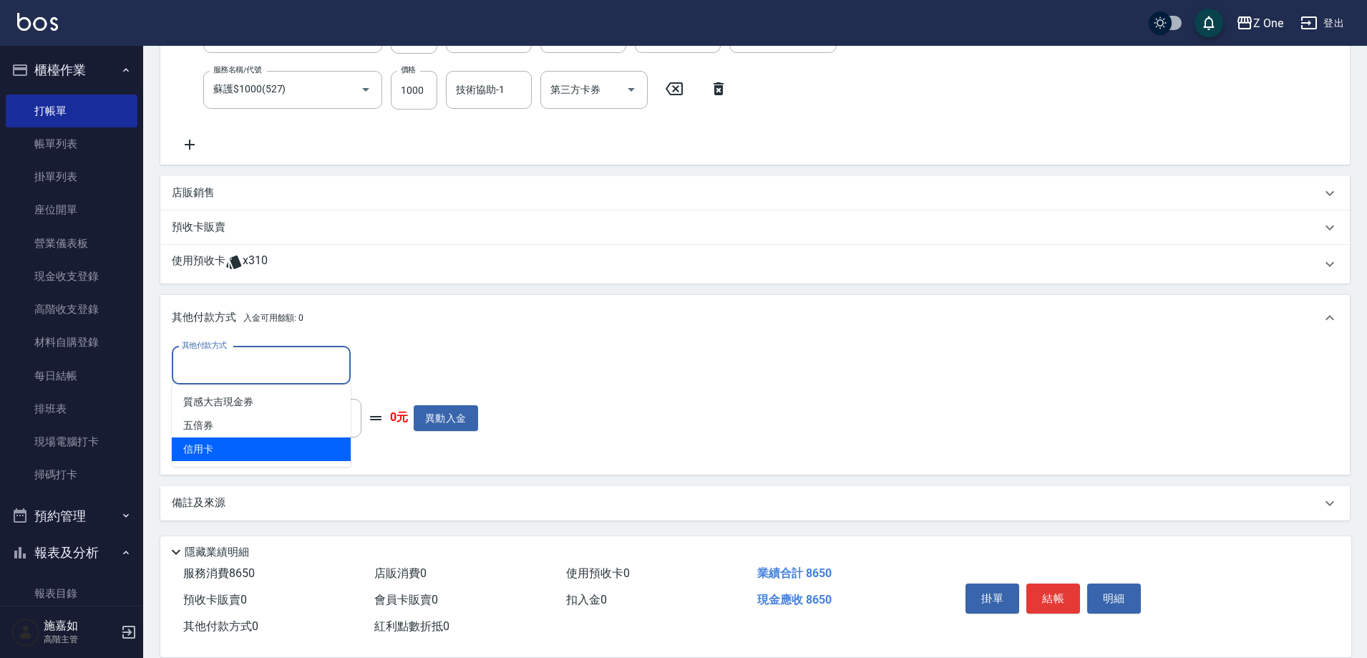
click at [219, 456] on span "信用卡" at bounding box center [261, 449] width 179 height 24
type input "信用卡"
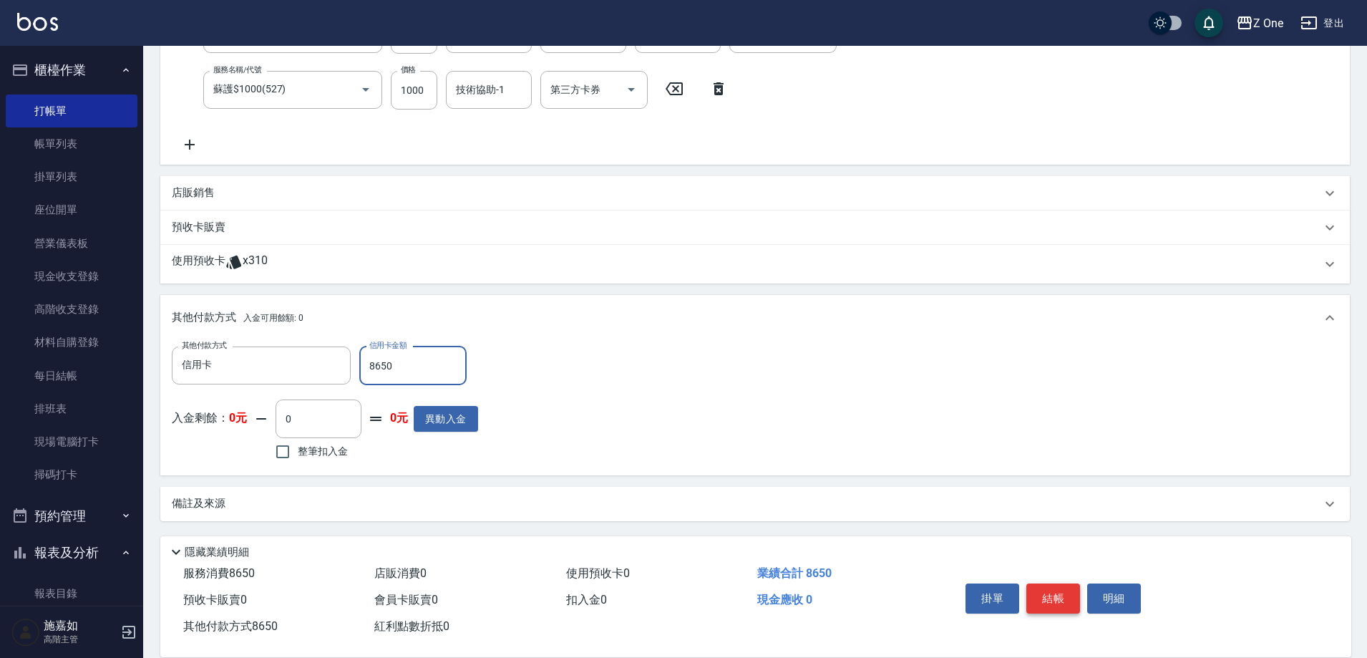
type input "8650"
click at [1064, 595] on button "結帳" at bounding box center [1053, 598] width 54 height 30
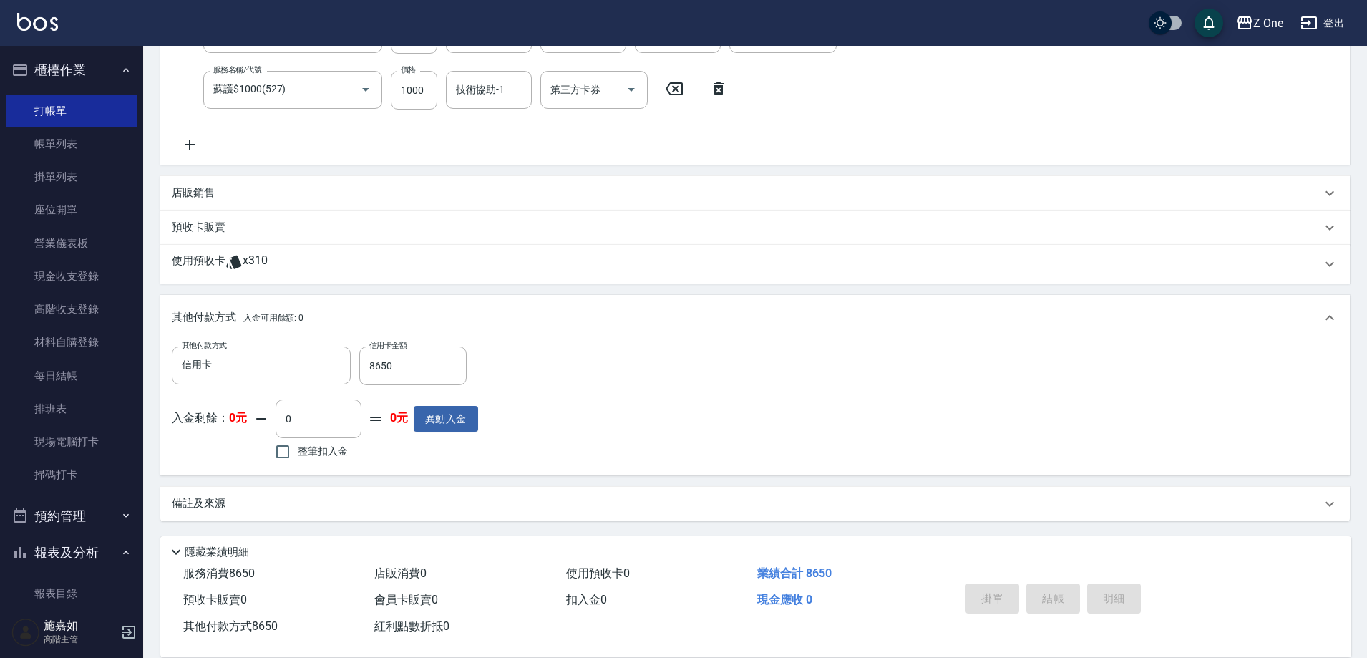
type input "[DATE] 18:36"
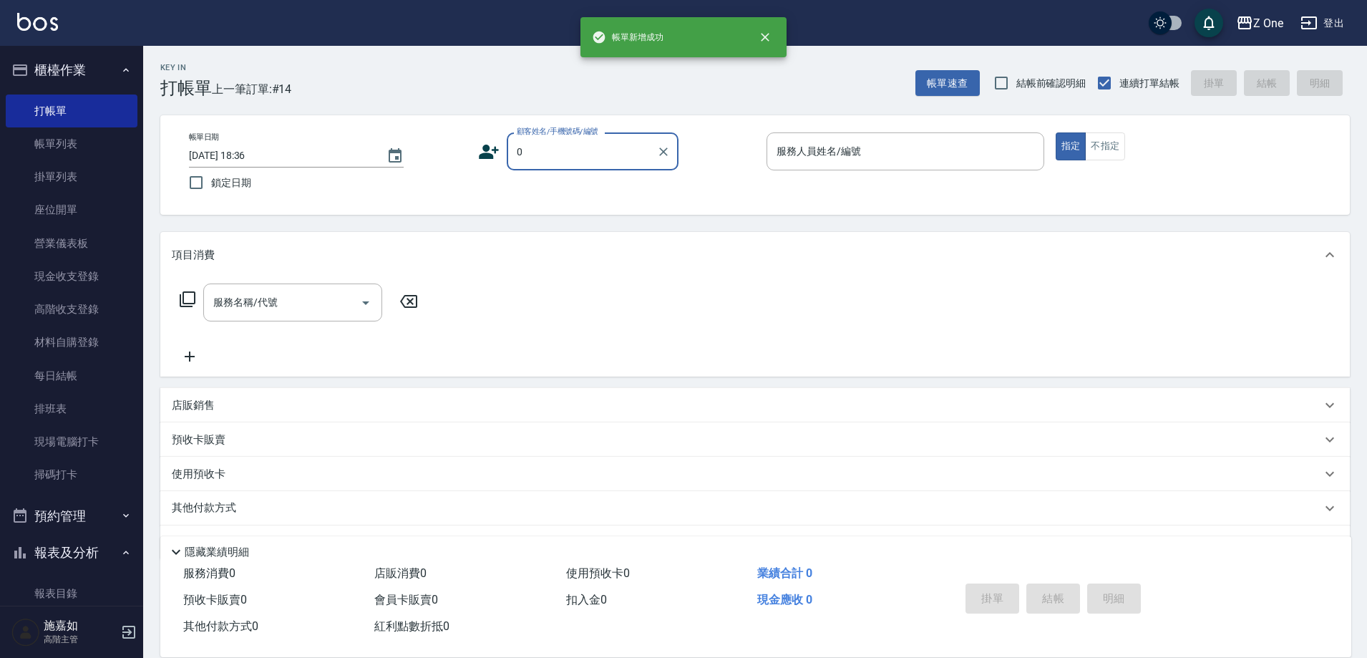
type input "新客人 姓名未設定/0/null"
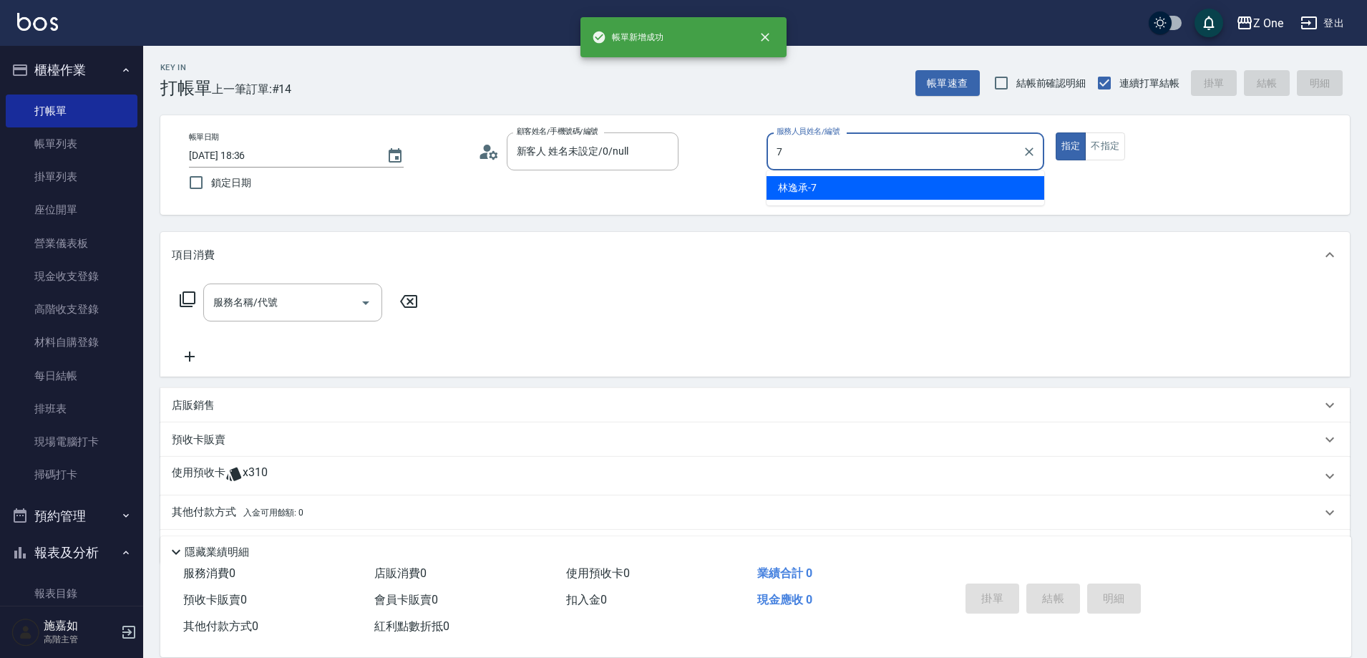
type input "[PERSON_NAME]-7"
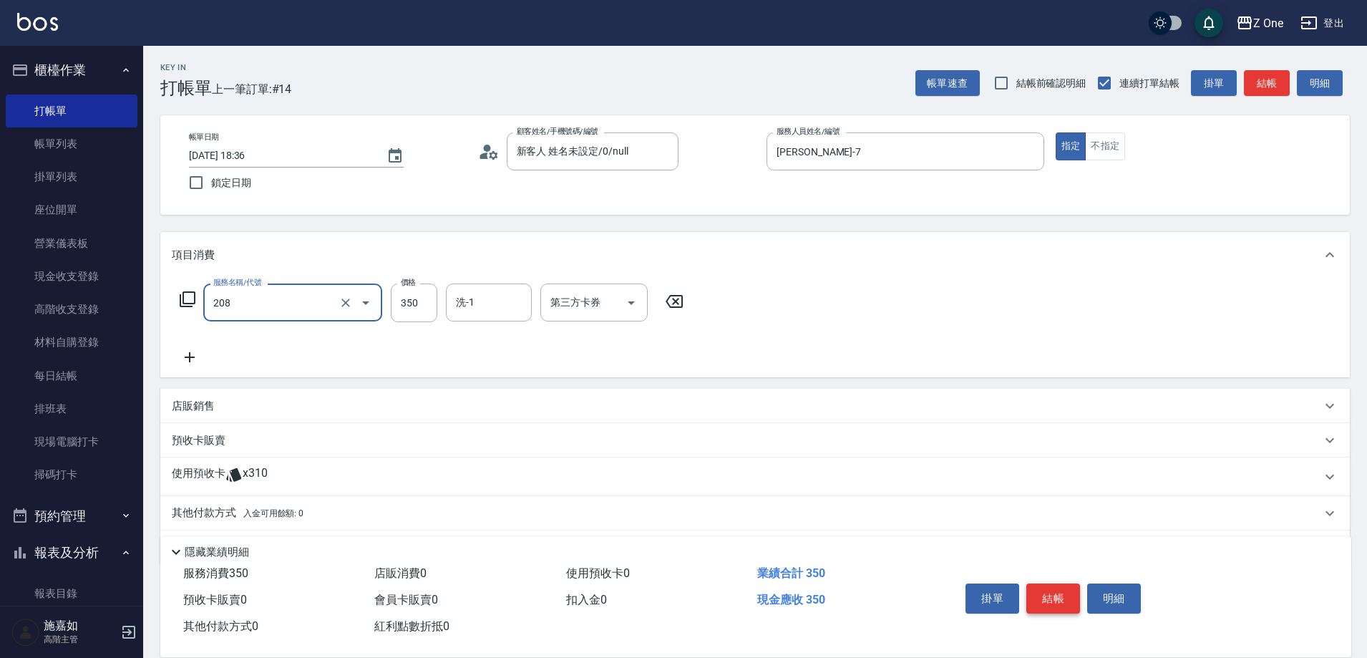
type input "剪髮$350(208)"
click at [1064, 595] on button "結帳" at bounding box center [1053, 598] width 54 height 30
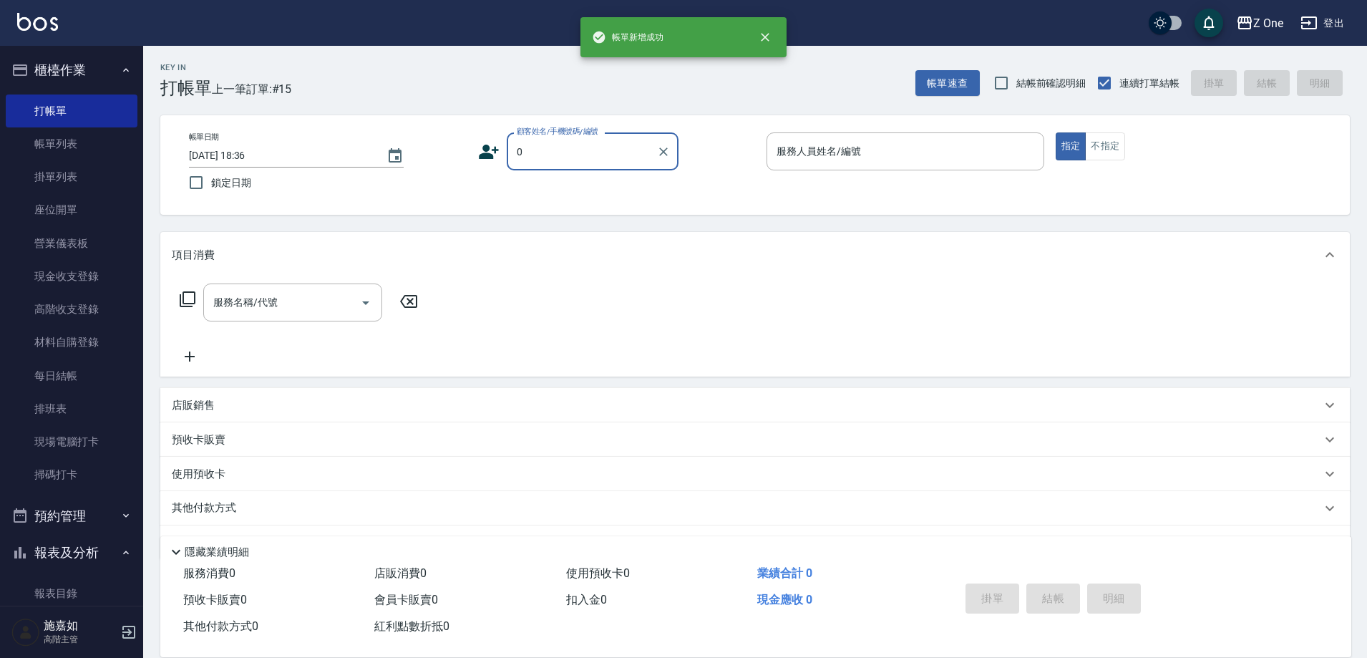
type input "新客人 姓名未設定/0/null"
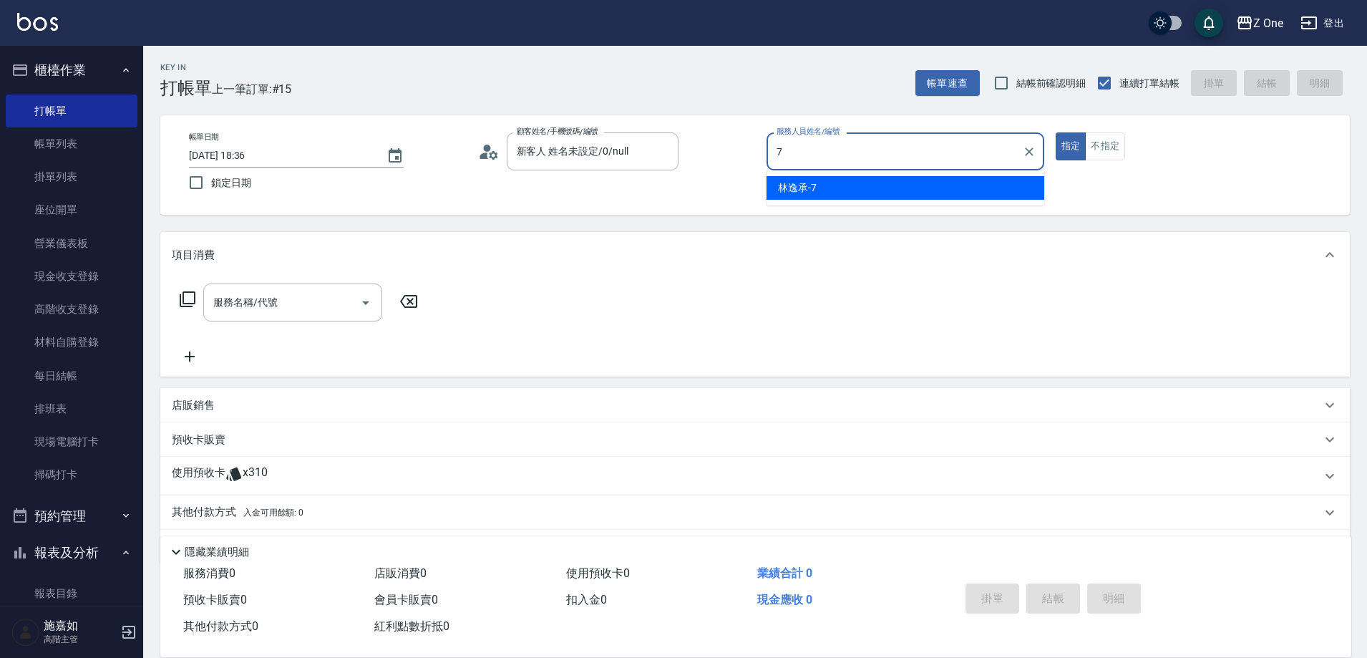
type input "[PERSON_NAME]-7"
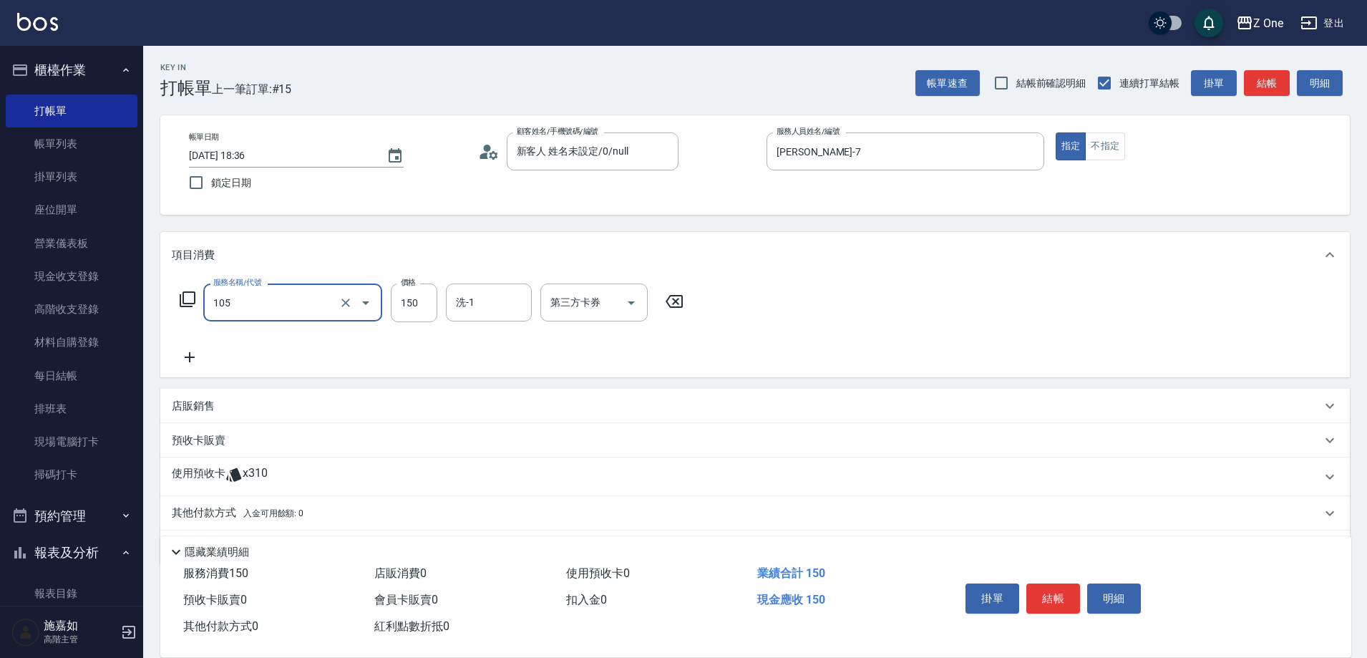
type input "洗髮$150(105)"
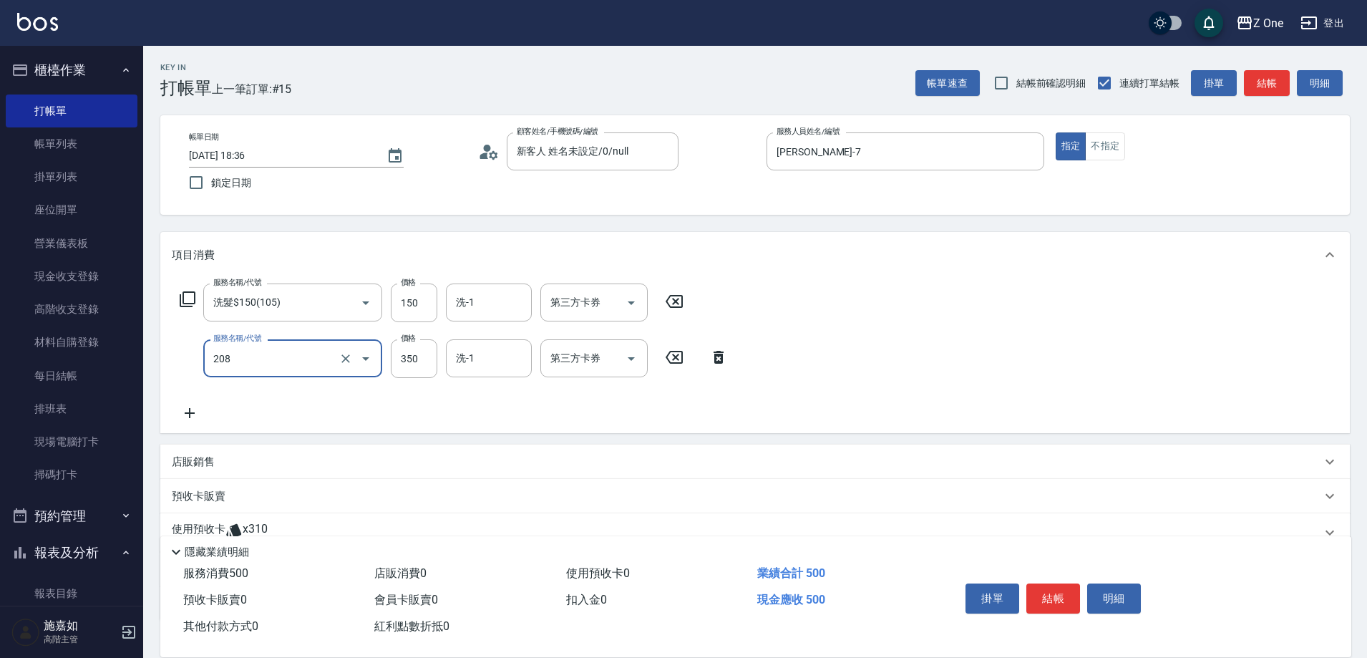
type input "剪髮$350(208)"
click at [1061, 595] on button "結帳" at bounding box center [1053, 598] width 54 height 30
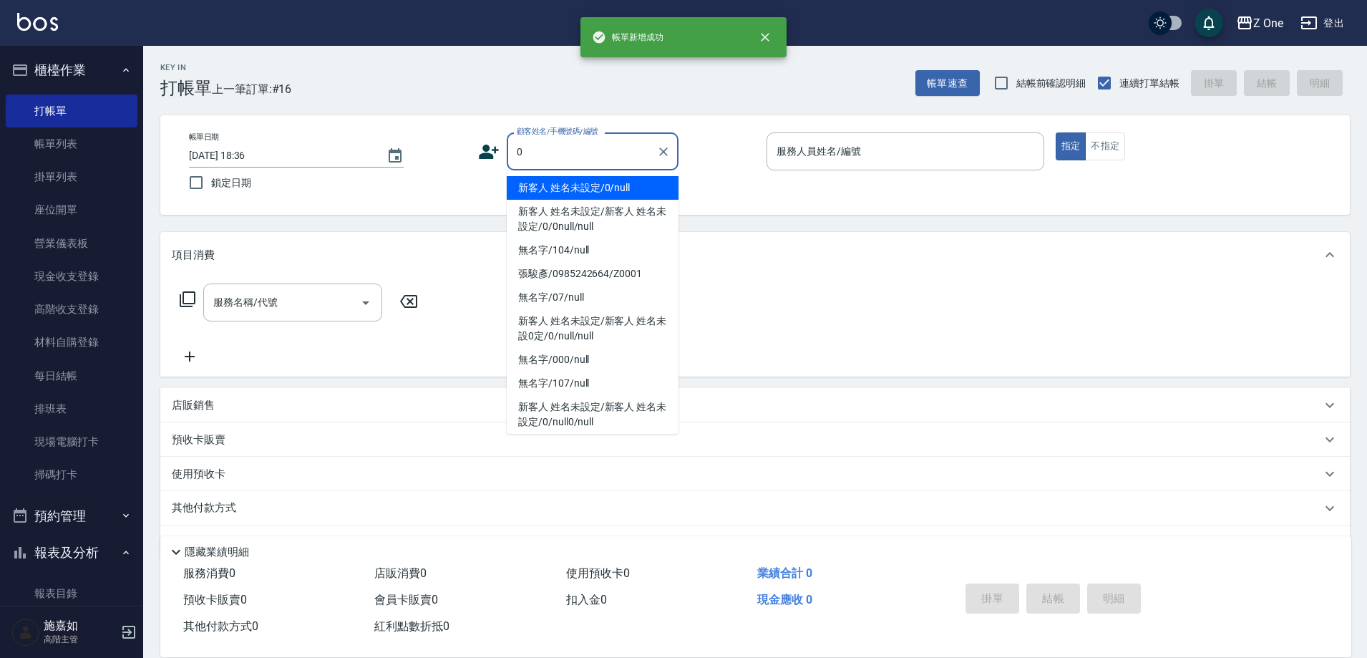
type input "新客人 姓名未設定/0/null"
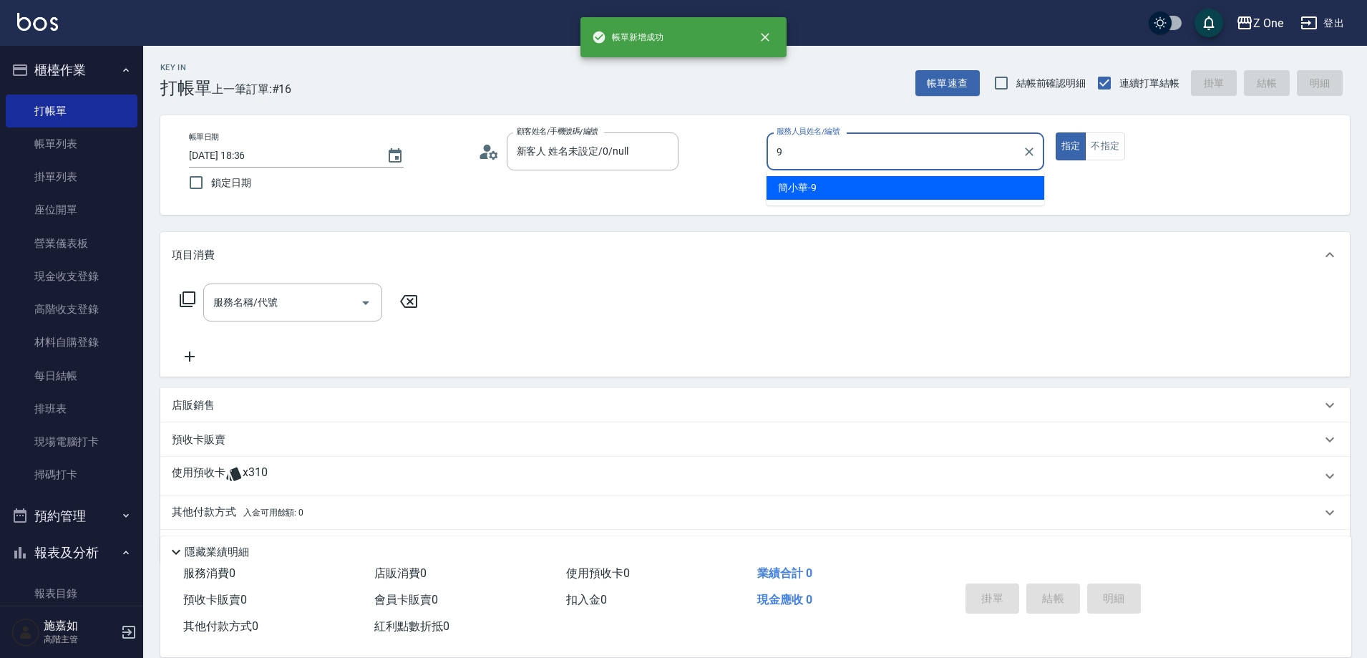
type input "[PERSON_NAME]-9"
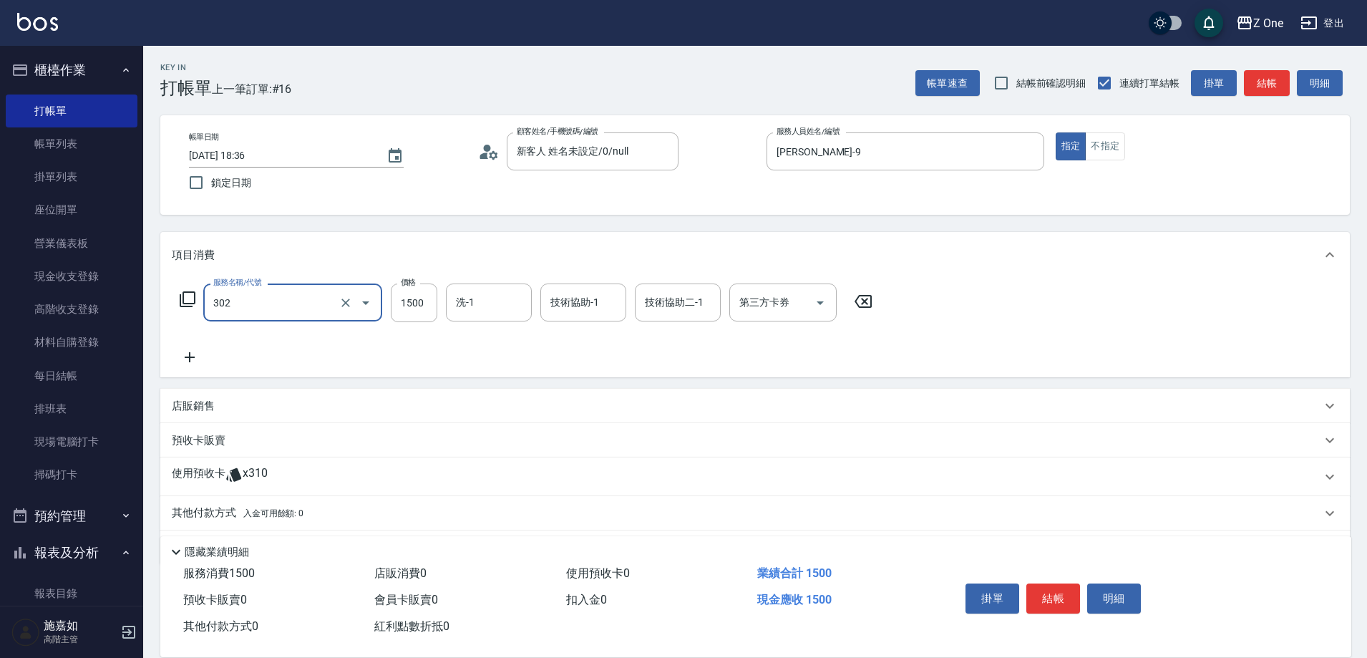
type input "燙髮$1500(302)"
type input "1000"
click at [1061, 595] on button "結帳" at bounding box center [1053, 598] width 54 height 30
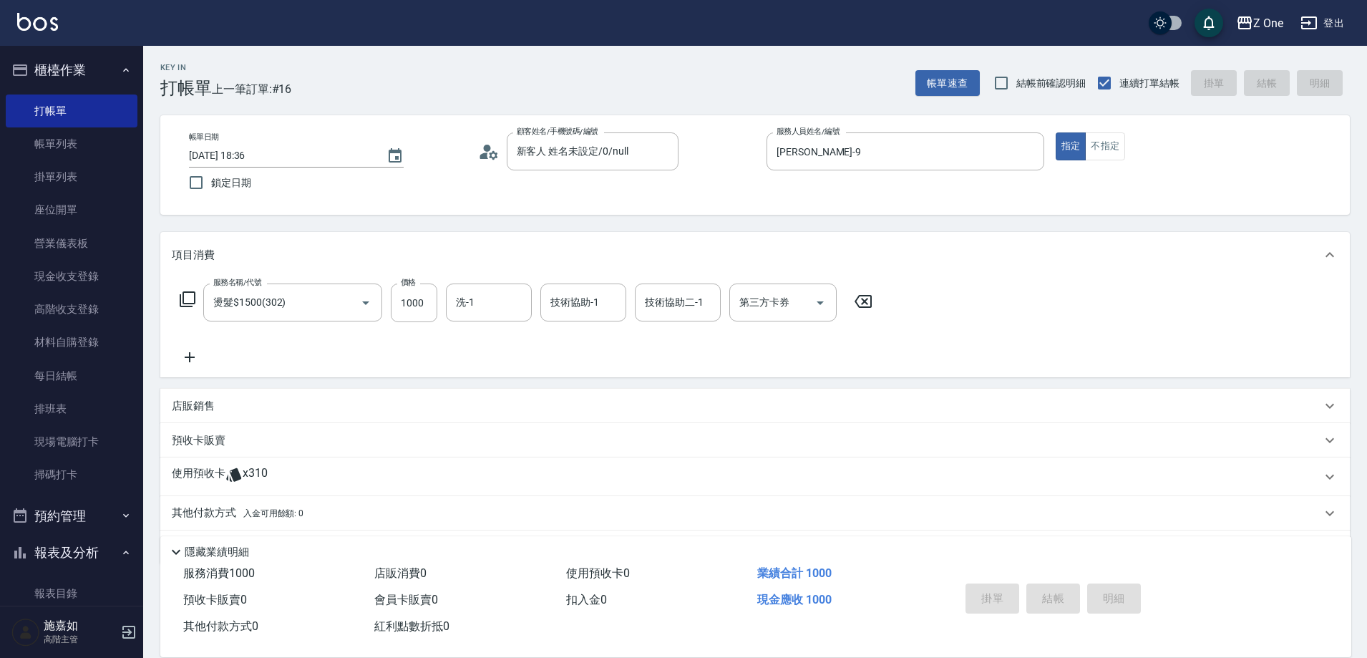
type input "[DATE] 18:37"
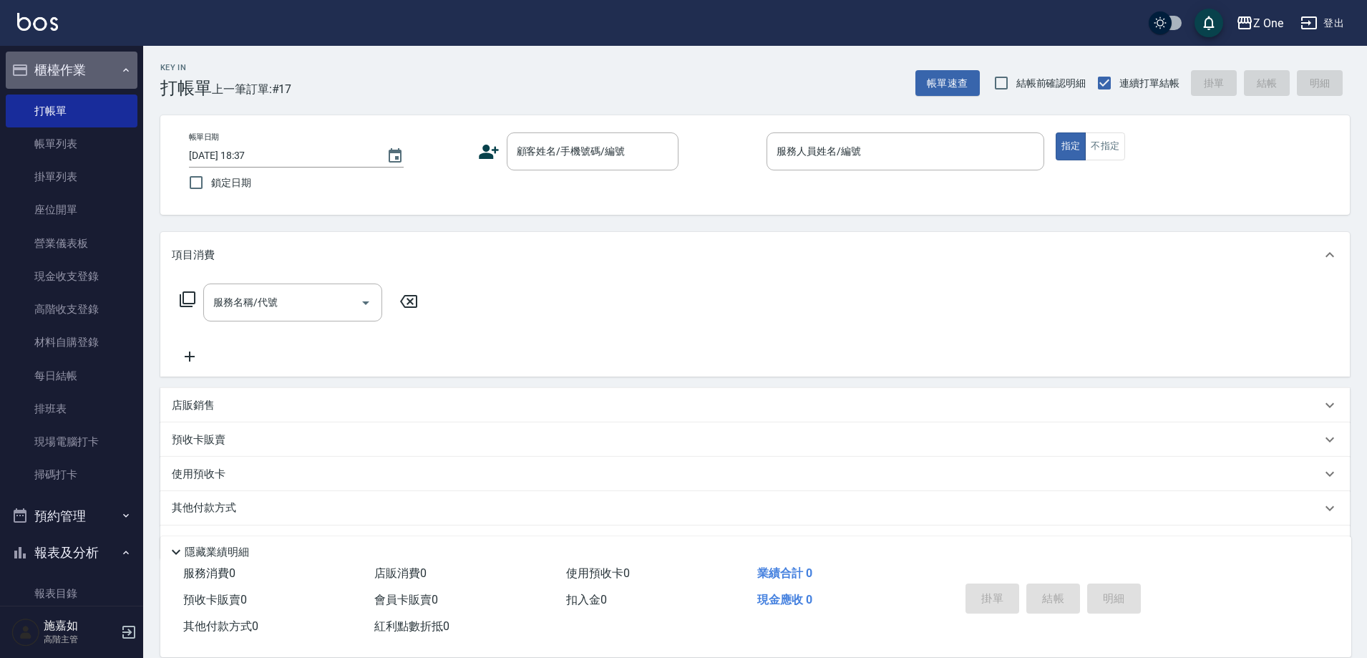
click at [120, 63] on button "櫃檯作業" at bounding box center [72, 70] width 132 height 37
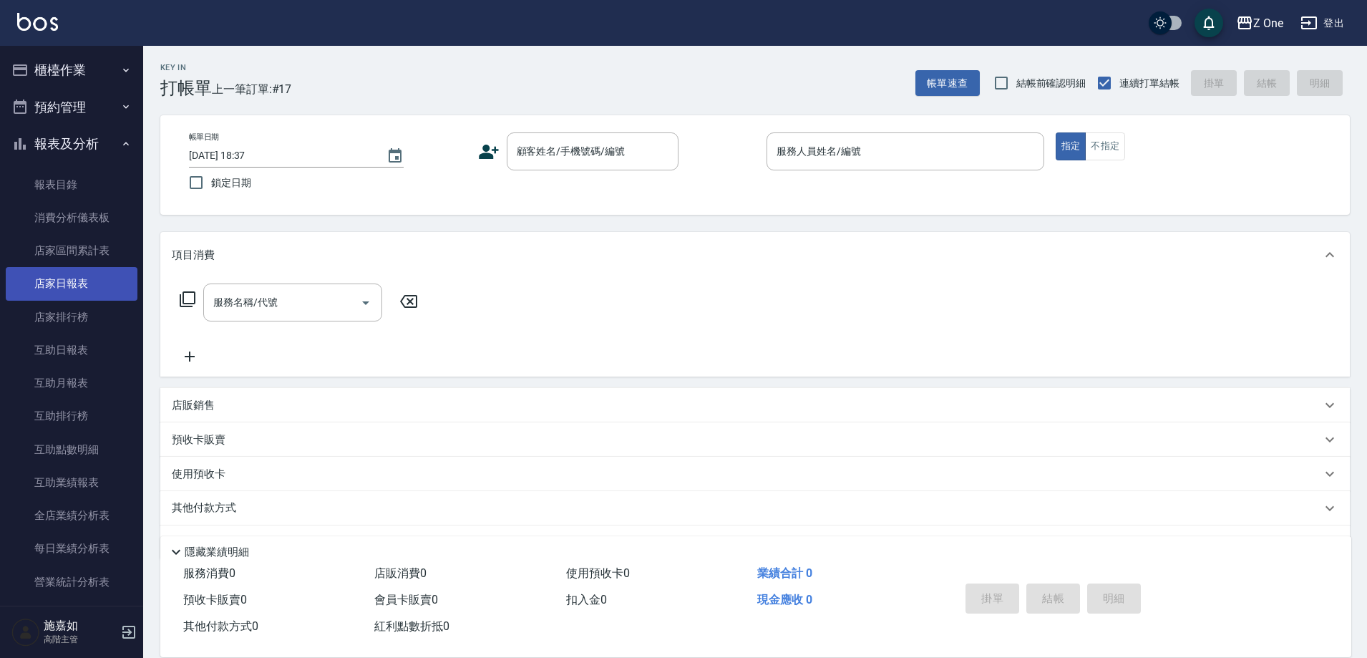
click at [84, 287] on link "店家日報表" at bounding box center [72, 283] width 132 height 33
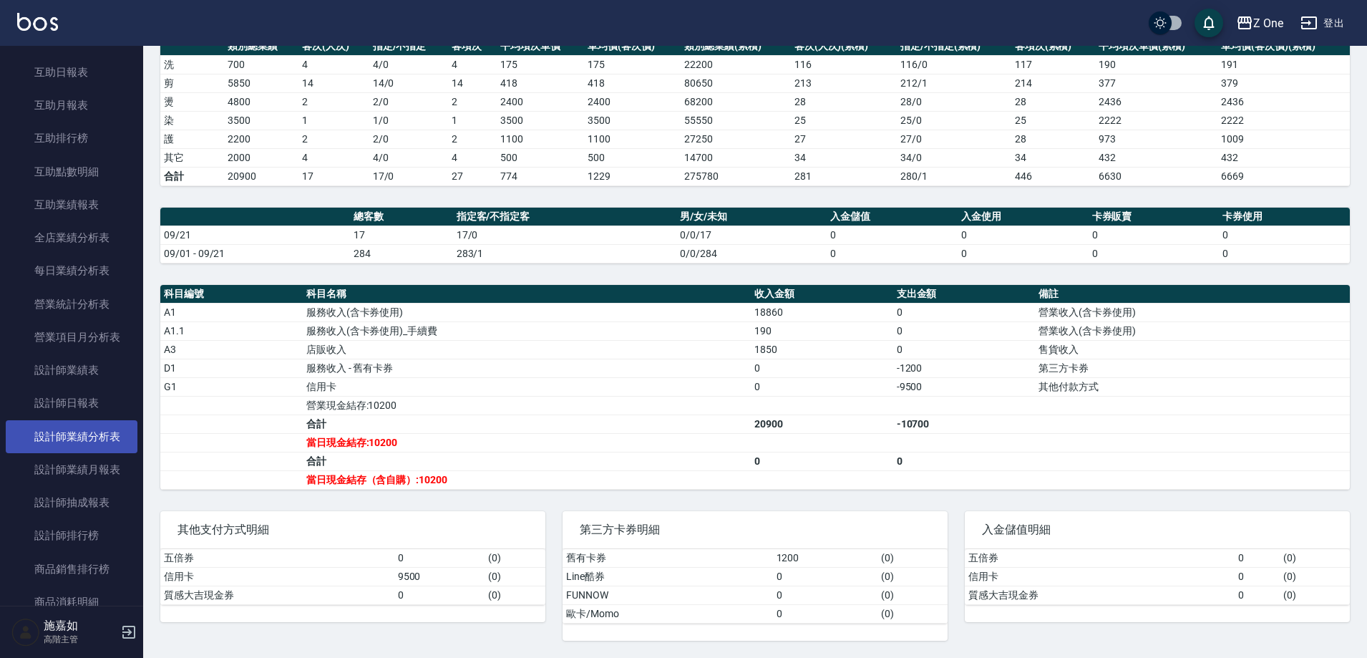
scroll to position [286, 0]
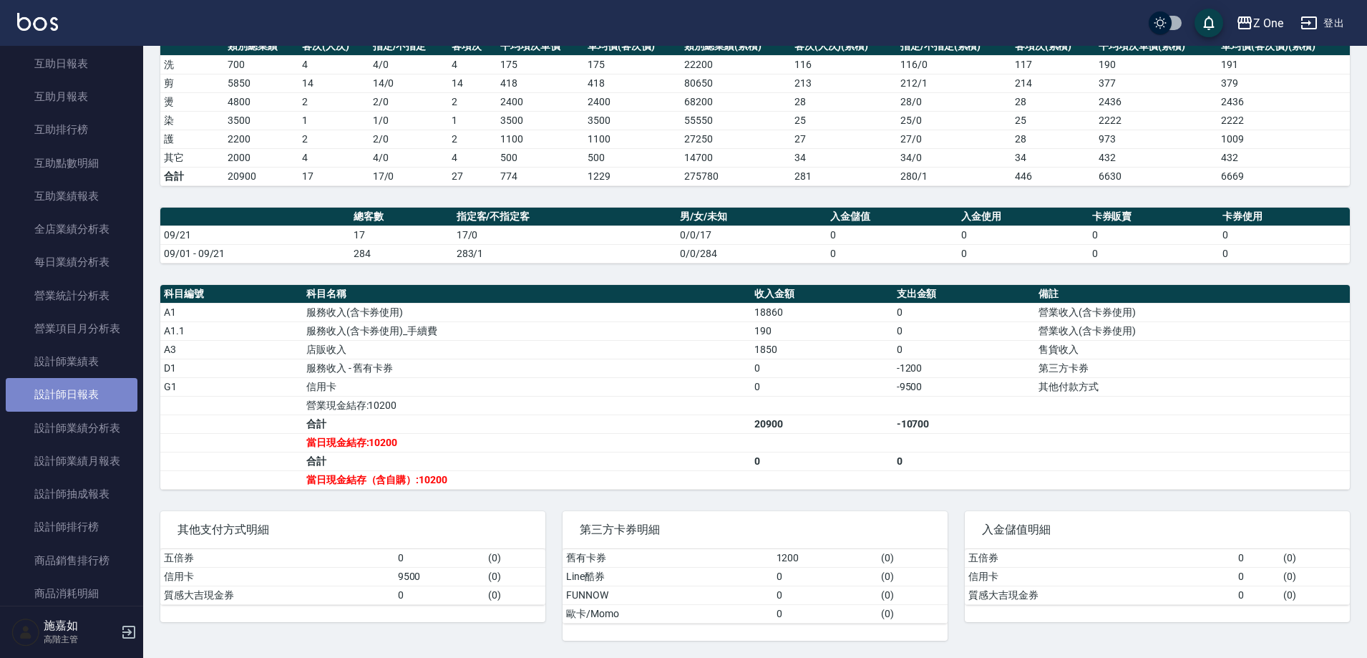
click at [95, 393] on link "設計師日報表" at bounding box center [72, 394] width 132 height 33
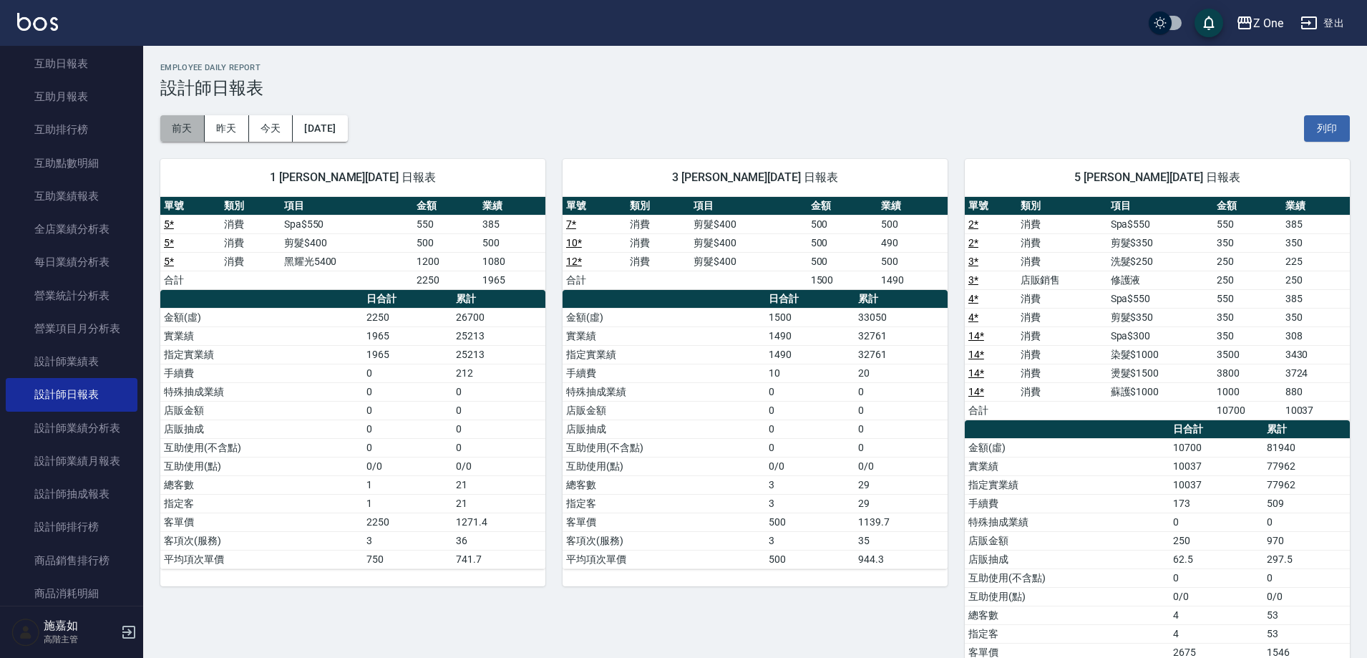
click at [197, 124] on button "前天" at bounding box center [182, 128] width 44 height 26
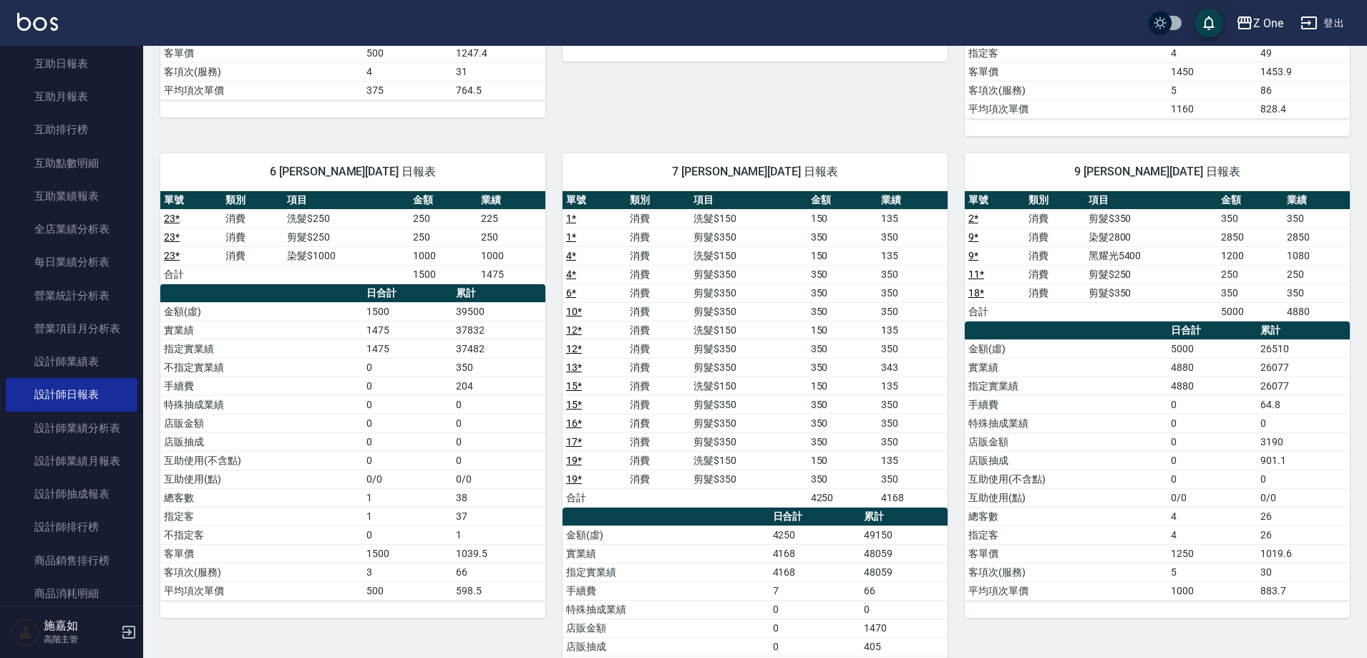
scroll to position [436, 0]
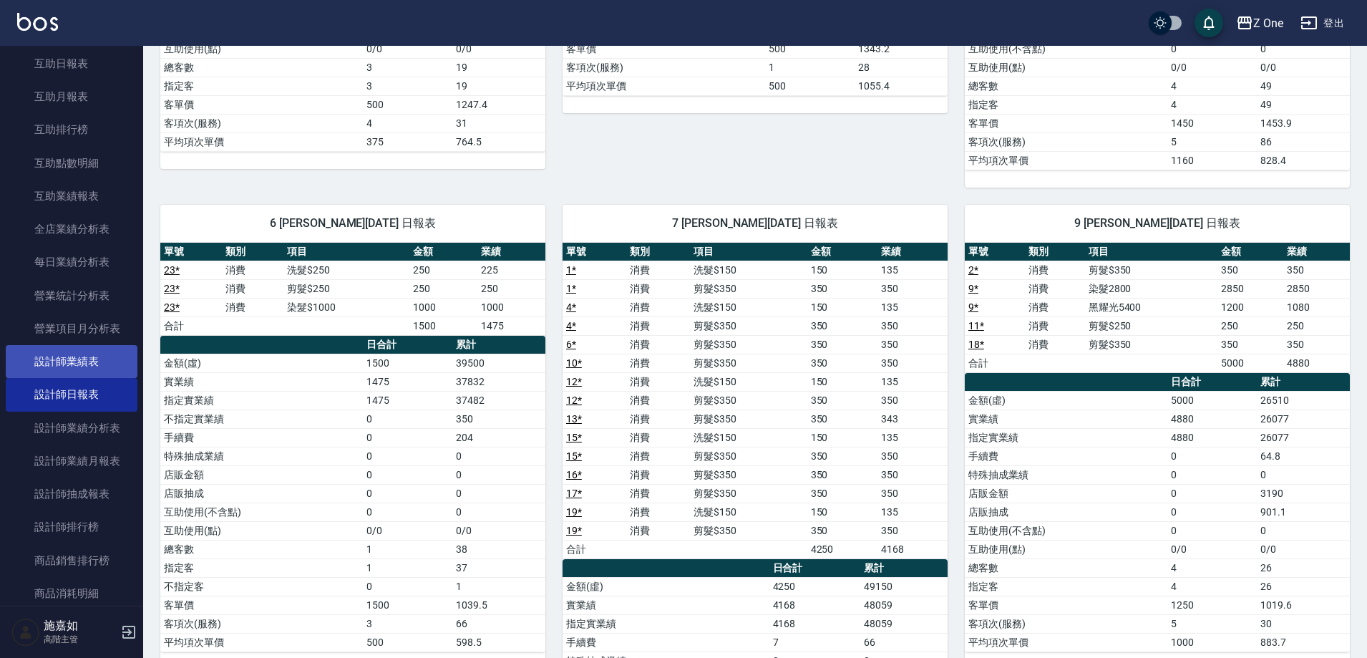
click at [97, 369] on link "設計師業績表" at bounding box center [72, 361] width 132 height 33
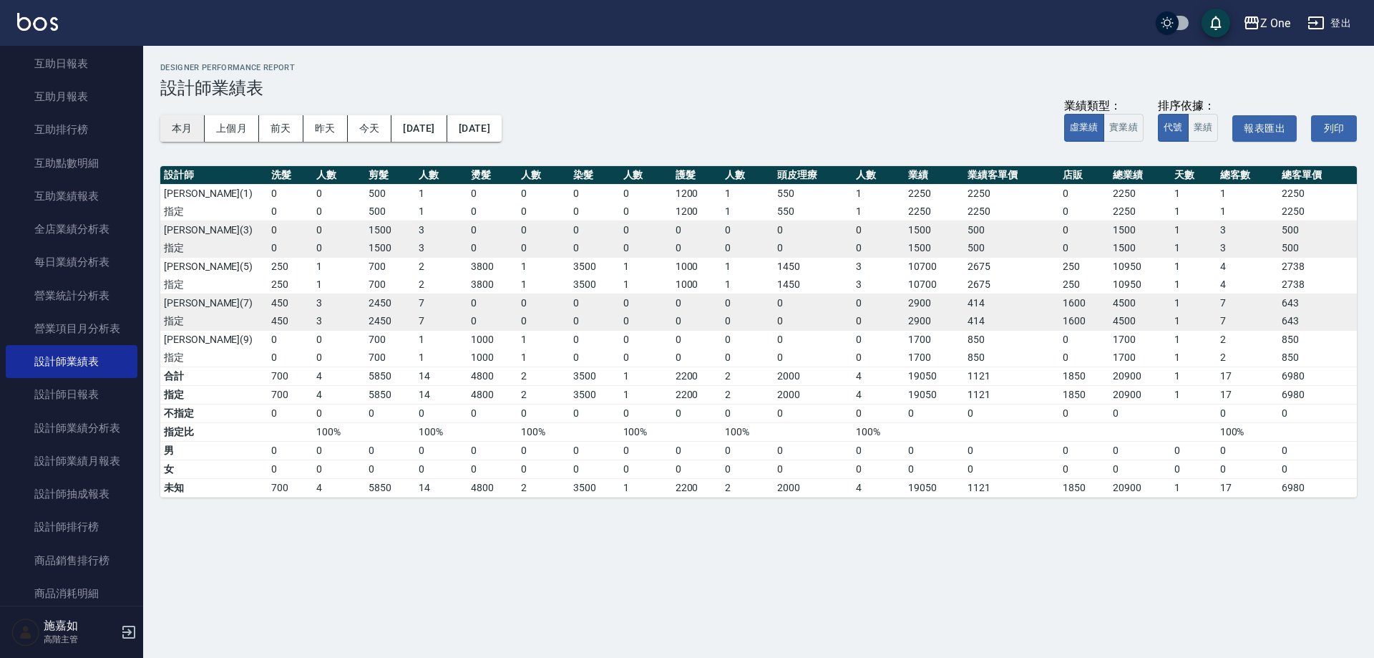
click at [191, 122] on button "本月" at bounding box center [182, 128] width 44 height 26
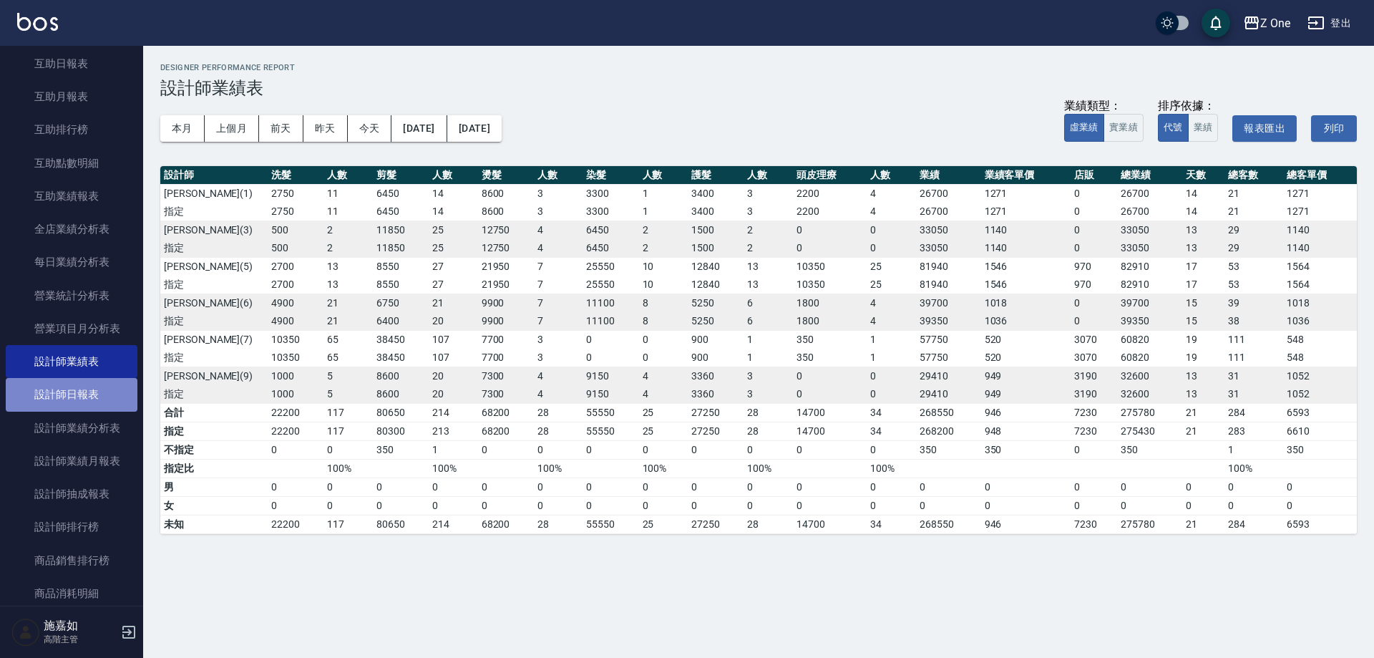
click at [84, 399] on link "設計師日報表" at bounding box center [72, 394] width 132 height 33
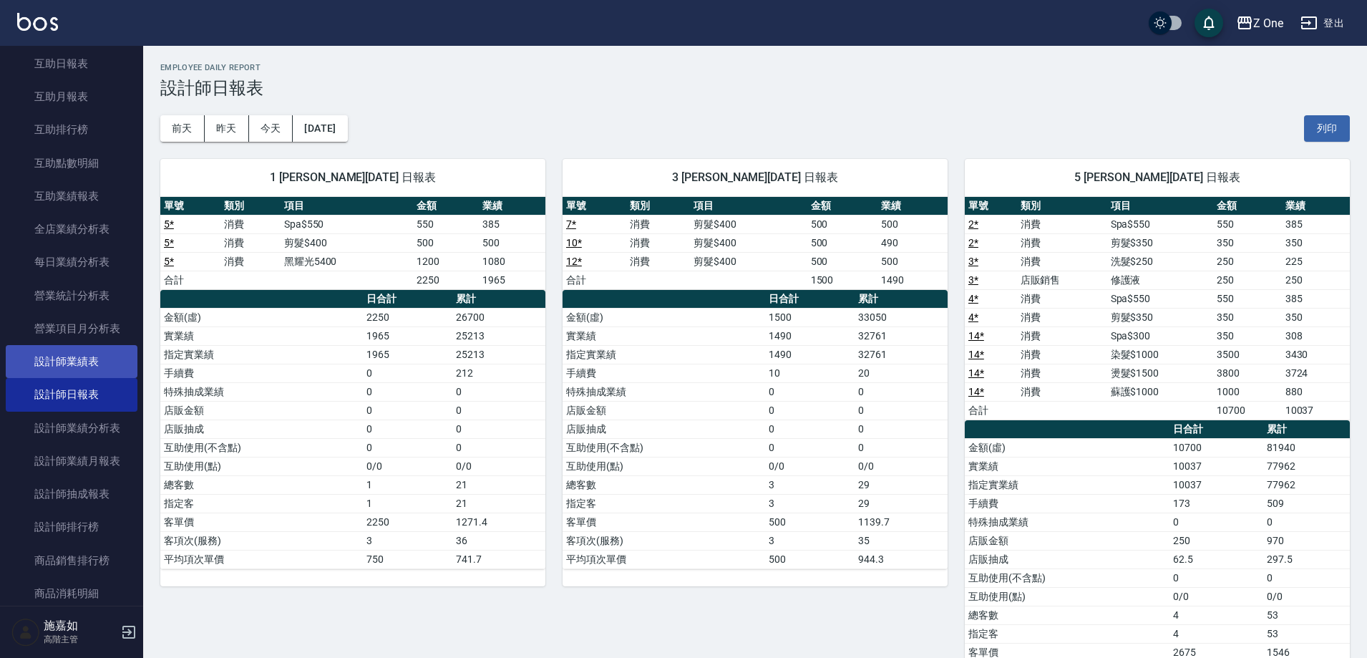
click at [77, 371] on link "設計師業績表" at bounding box center [72, 361] width 132 height 33
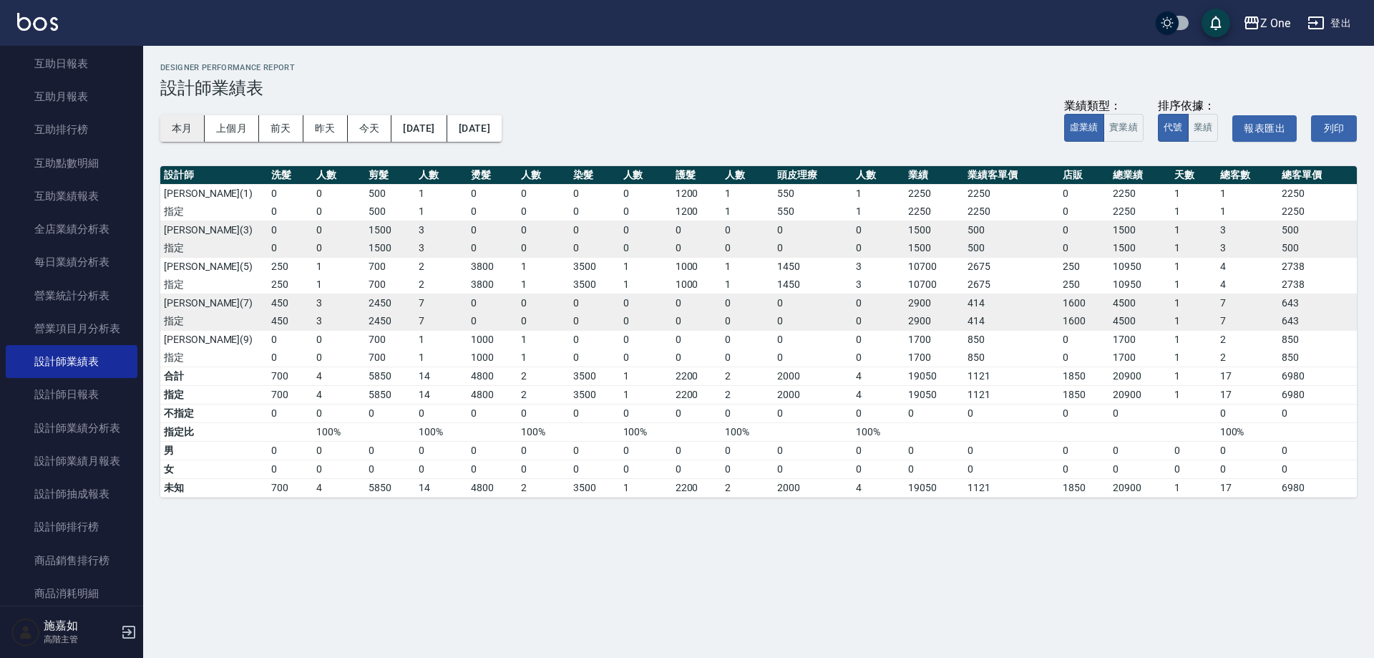
click at [172, 129] on button "本月" at bounding box center [182, 128] width 44 height 26
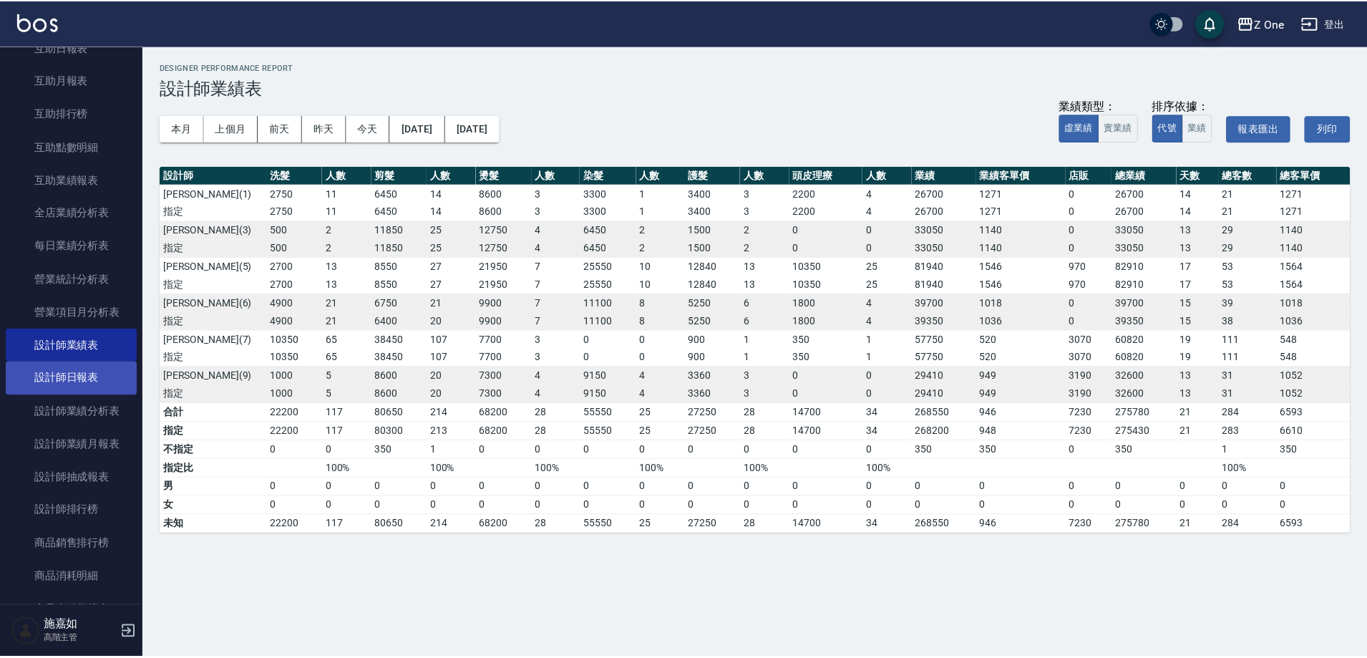
scroll to position [358, 0]
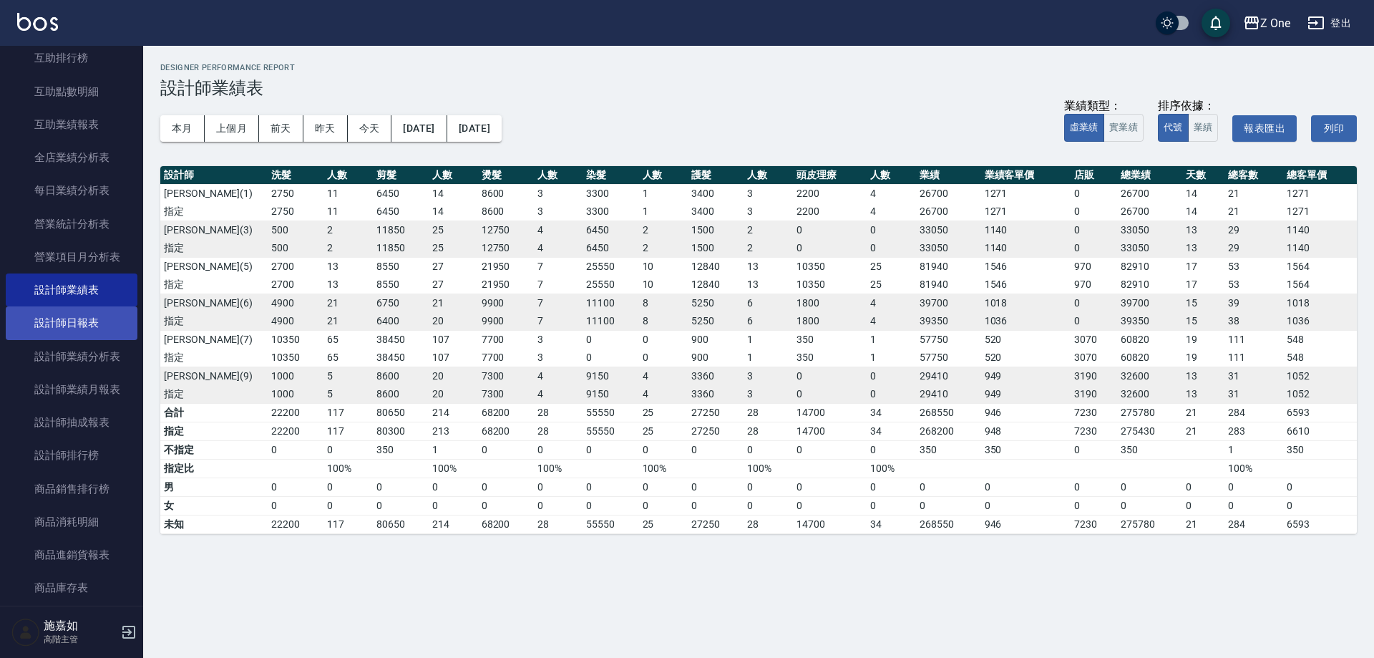
click at [69, 328] on link "設計師日報表" at bounding box center [72, 322] width 132 height 33
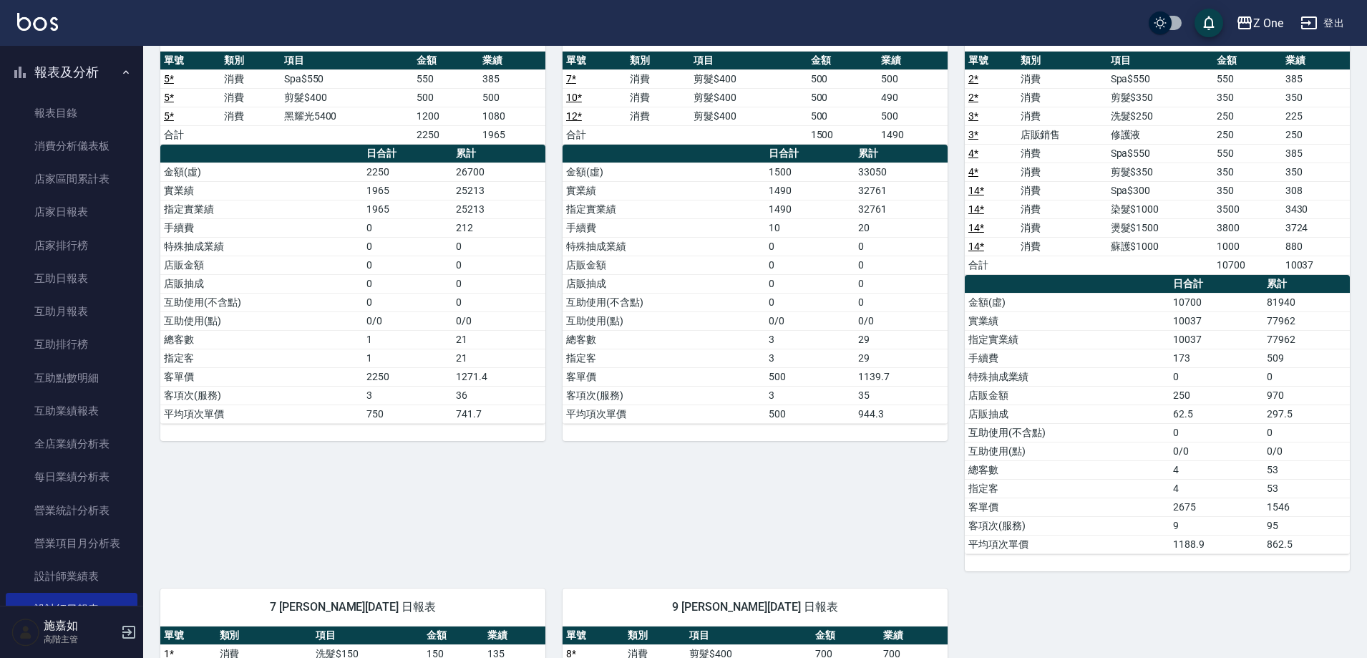
scroll to position [143, 0]
